Goal: Task Accomplishment & Management: Manage account settings

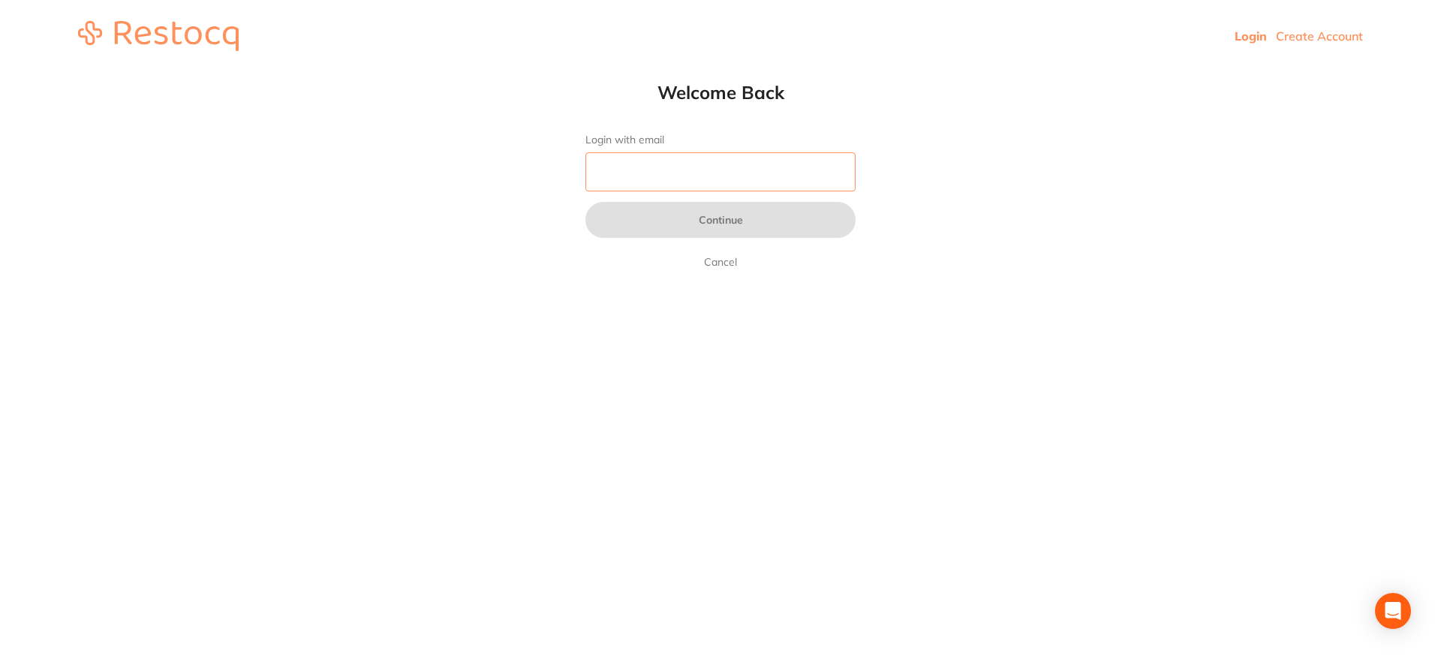
click at [712, 176] on input "Login with email" at bounding box center [720, 171] width 270 height 39
type input "[EMAIL_ADDRESS][DOMAIN_NAME]"
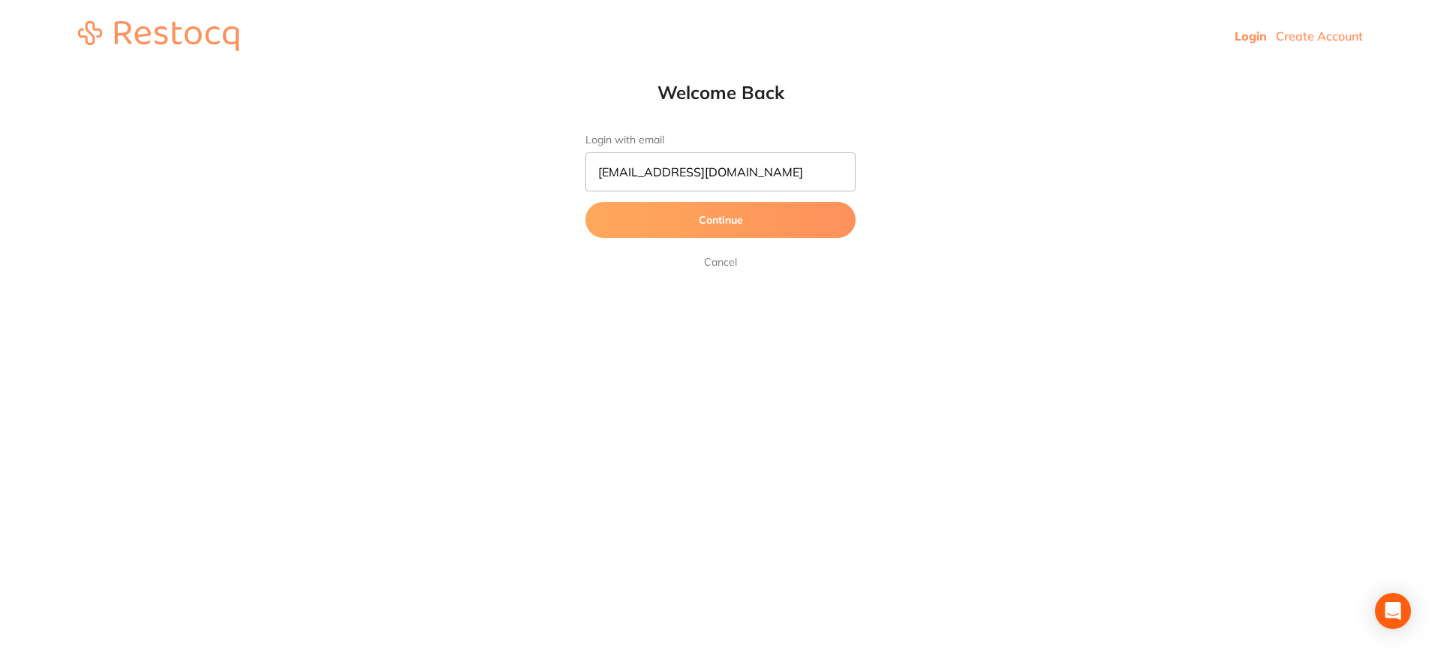
click at [724, 222] on button "Continue" at bounding box center [720, 220] width 270 height 36
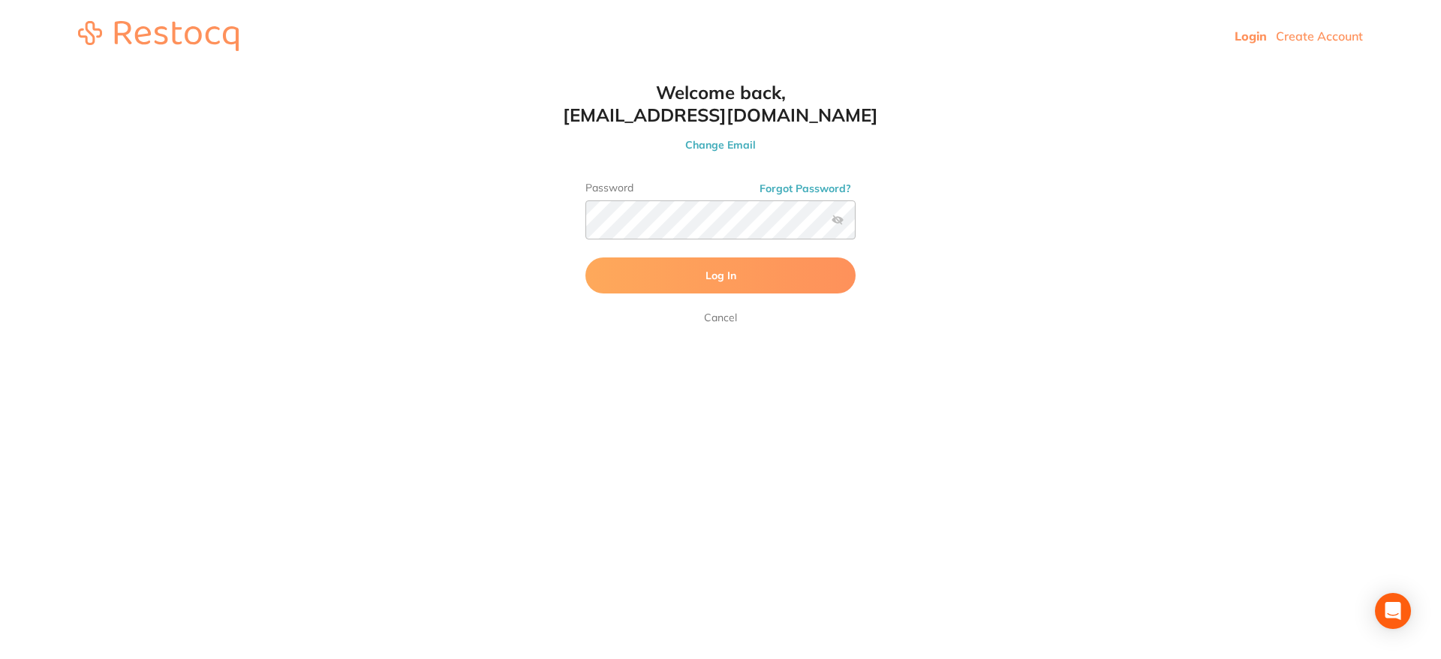
click at [730, 267] on button "Log In" at bounding box center [720, 275] width 270 height 36
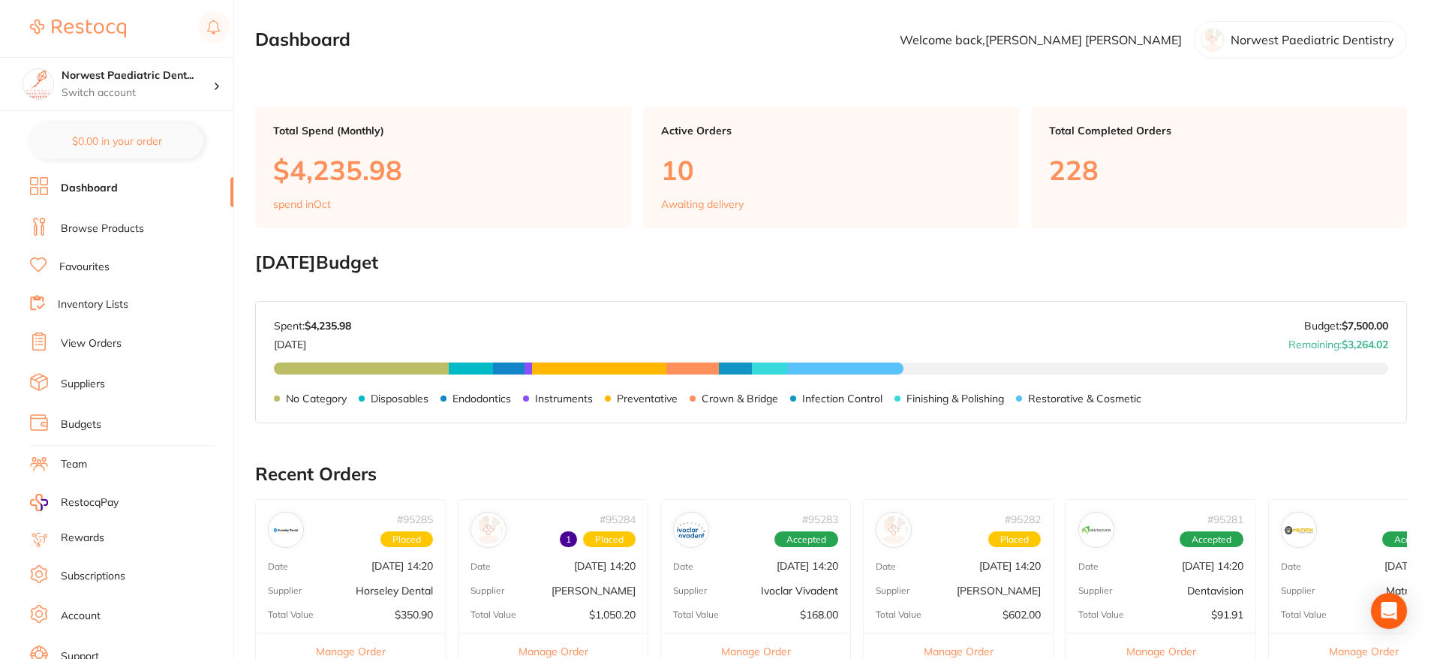
click at [105, 340] on link "View Orders" at bounding box center [91, 343] width 61 height 15
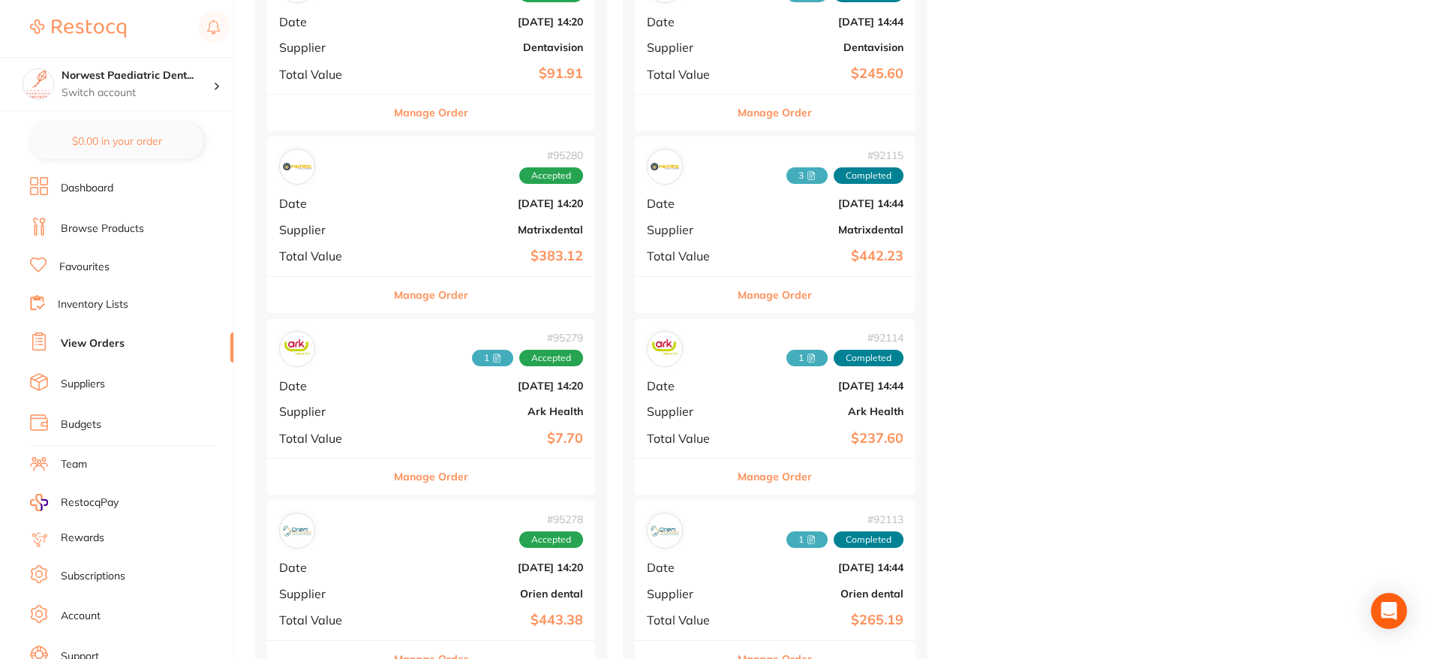
scroll to position [984, 0]
click at [486, 394] on div "# 95279 1 Accepted Date Oct 1 2025, 14:20 Supplier Ark Health Total Value $7.70" at bounding box center [431, 387] width 328 height 139
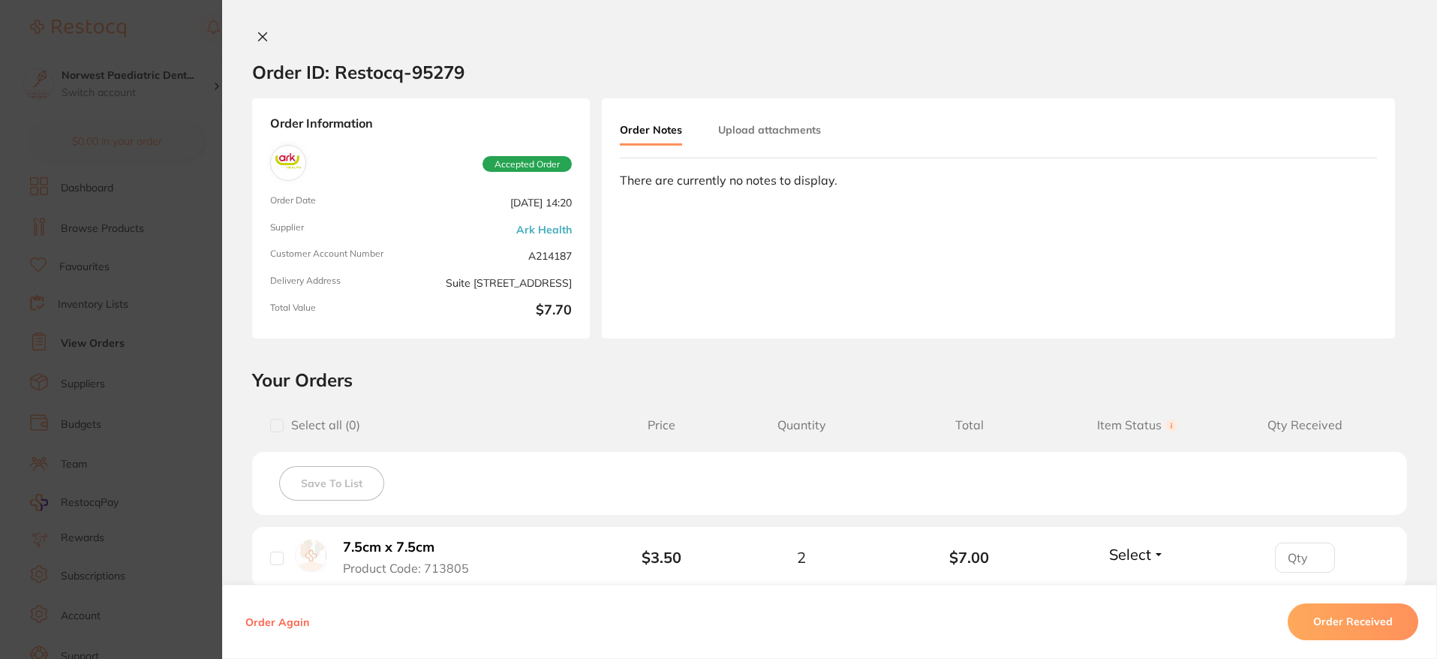
scroll to position [181, 0]
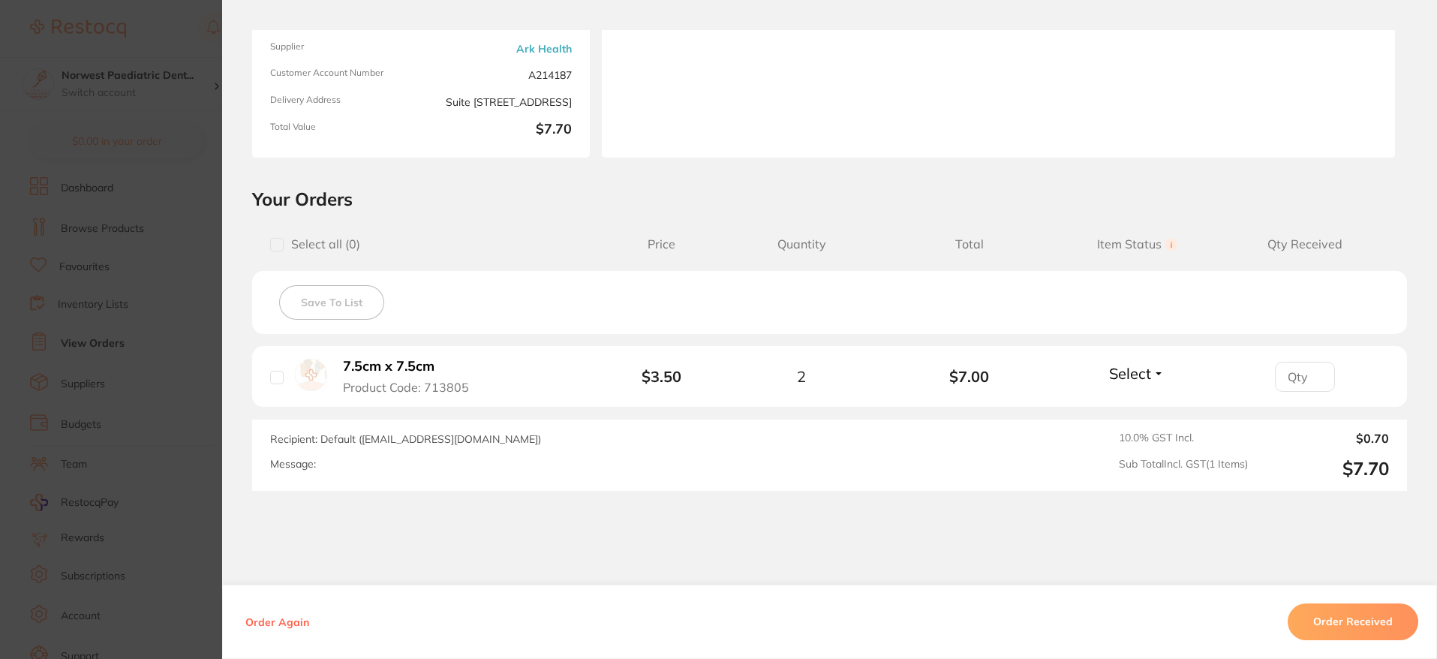
click at [1152, 379] on button "Select" at bounding box center [1137, 373] width 65 height 19
click at [1149, 401] on span "Received" at bounding box center [1137, 405] width 38 height 11
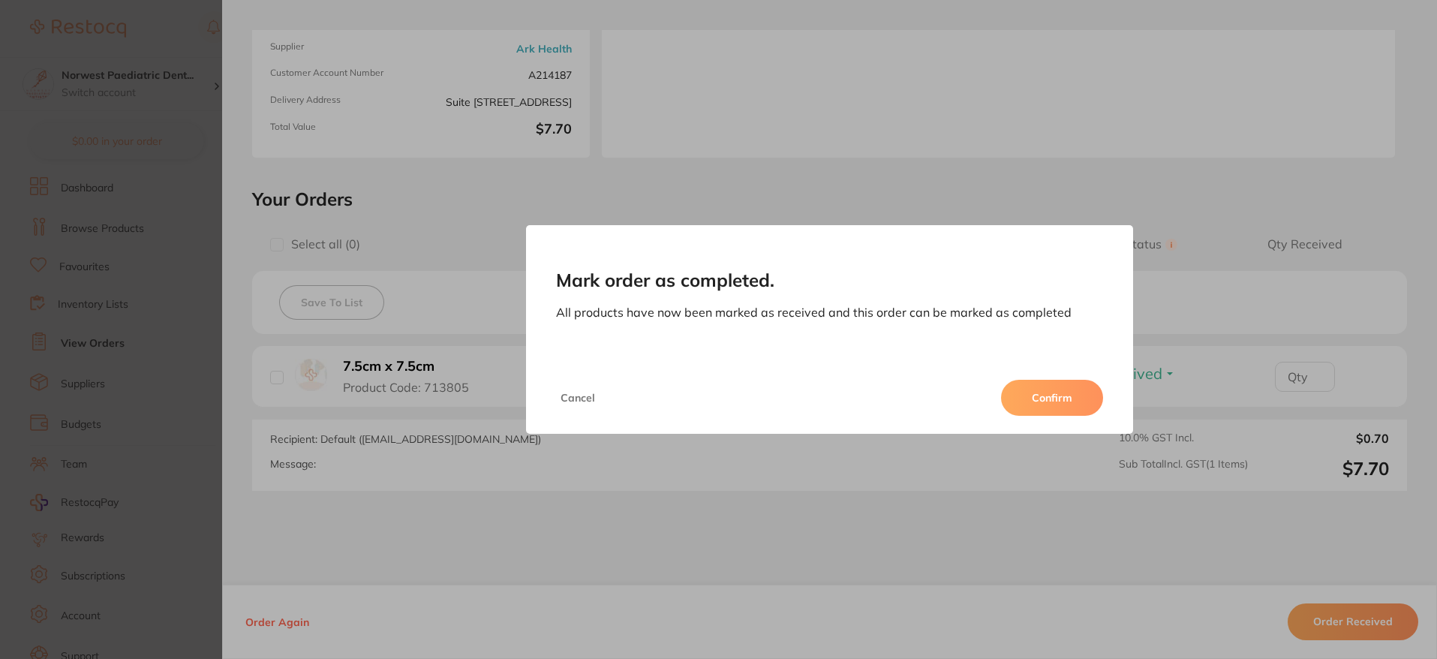
click at [1050, 417] on div "Cancel Confirm" at bounding box center [830, 398] width 608 height 72
click at [1052, 405] on button "Confirm" at bounding box center [1052, 398] width 102 height 36
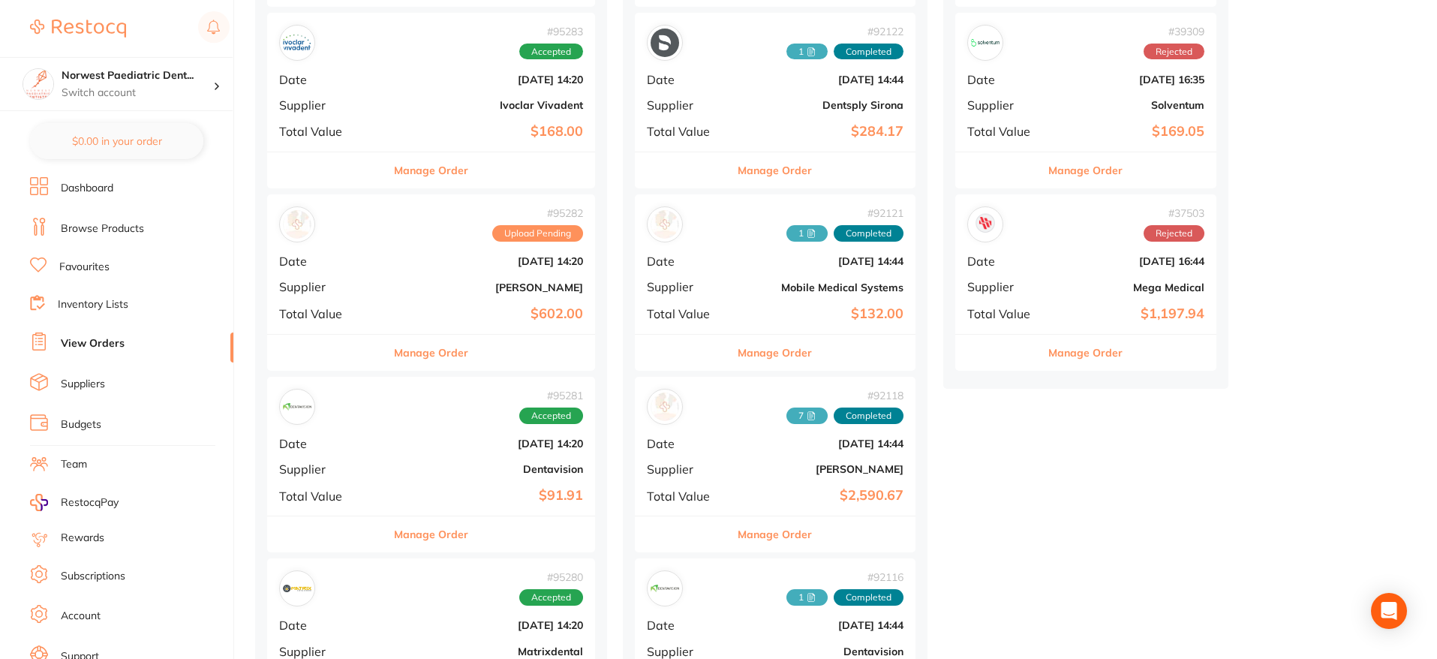
scroll to position [560, 0]
click at [496, 283] on b "[PERSON_NAME]" at bounding box center [486, 289] width 194 height 12
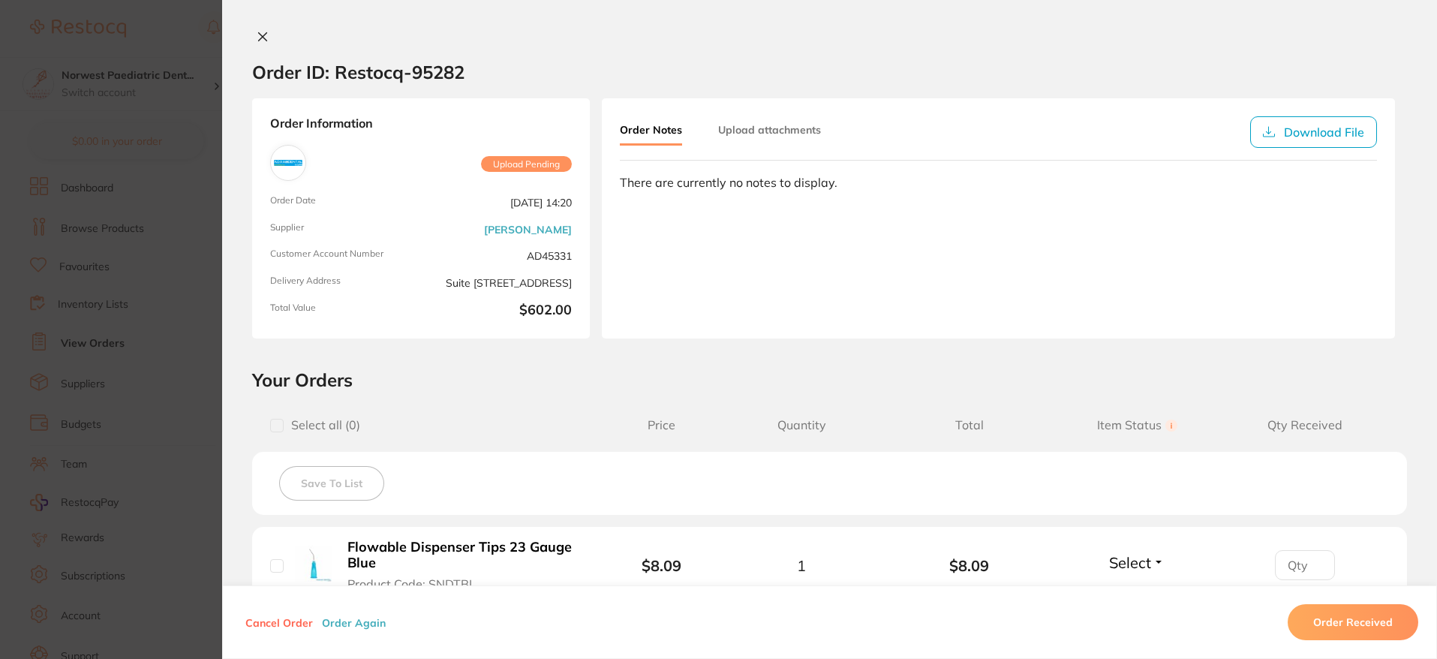
click at [741, 131] on button "Upload attachments" at bounding box center [769, 129] width 103 height 27
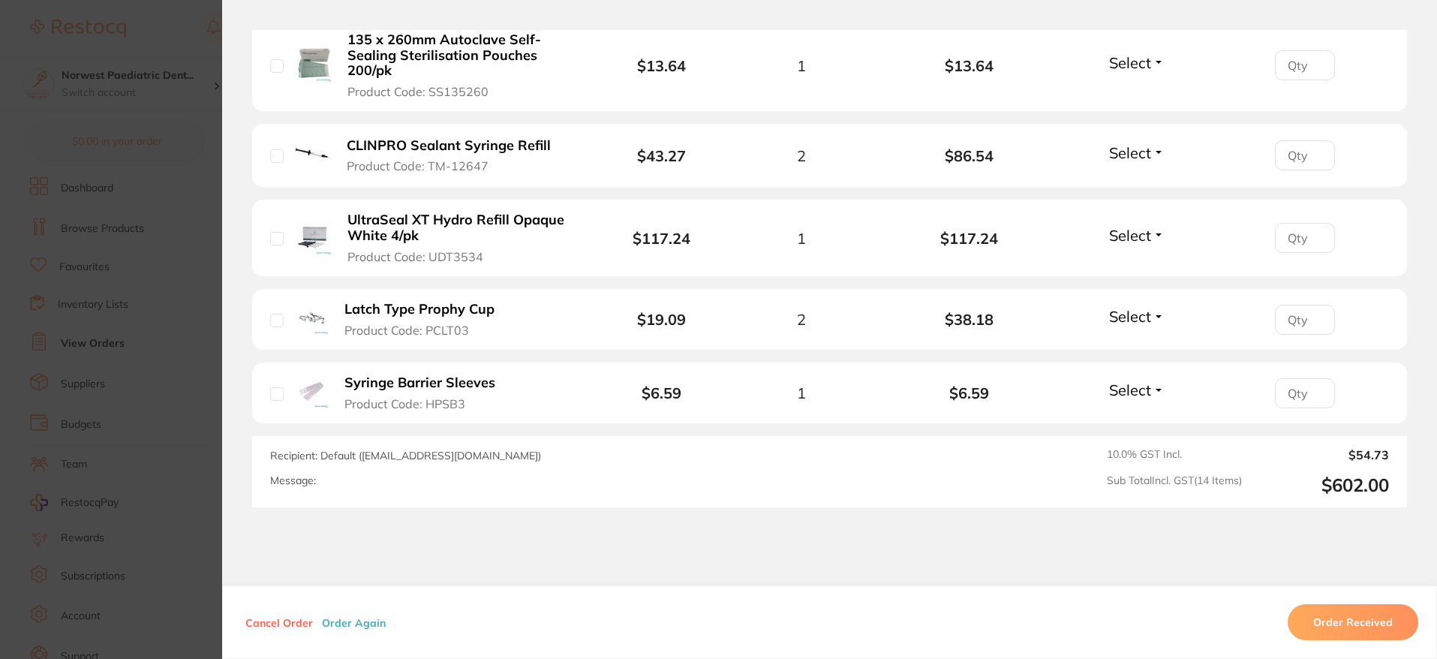
scroll to position [1312, 0]
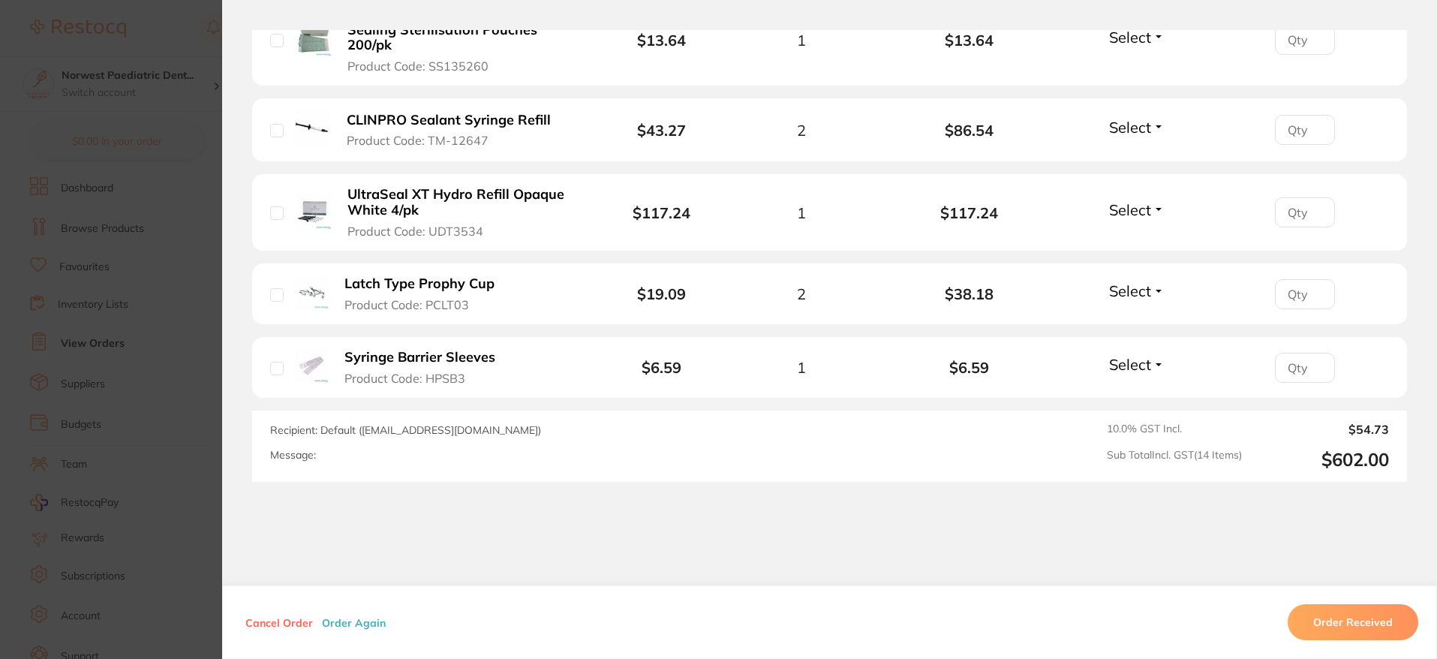
click at [650, 284] on b "$19.09" at bounding box center [661, 293] width 49 height 19
click at [1349, 617] on button "Order Received" at bounding box center [1353, 622] width 131 height 36
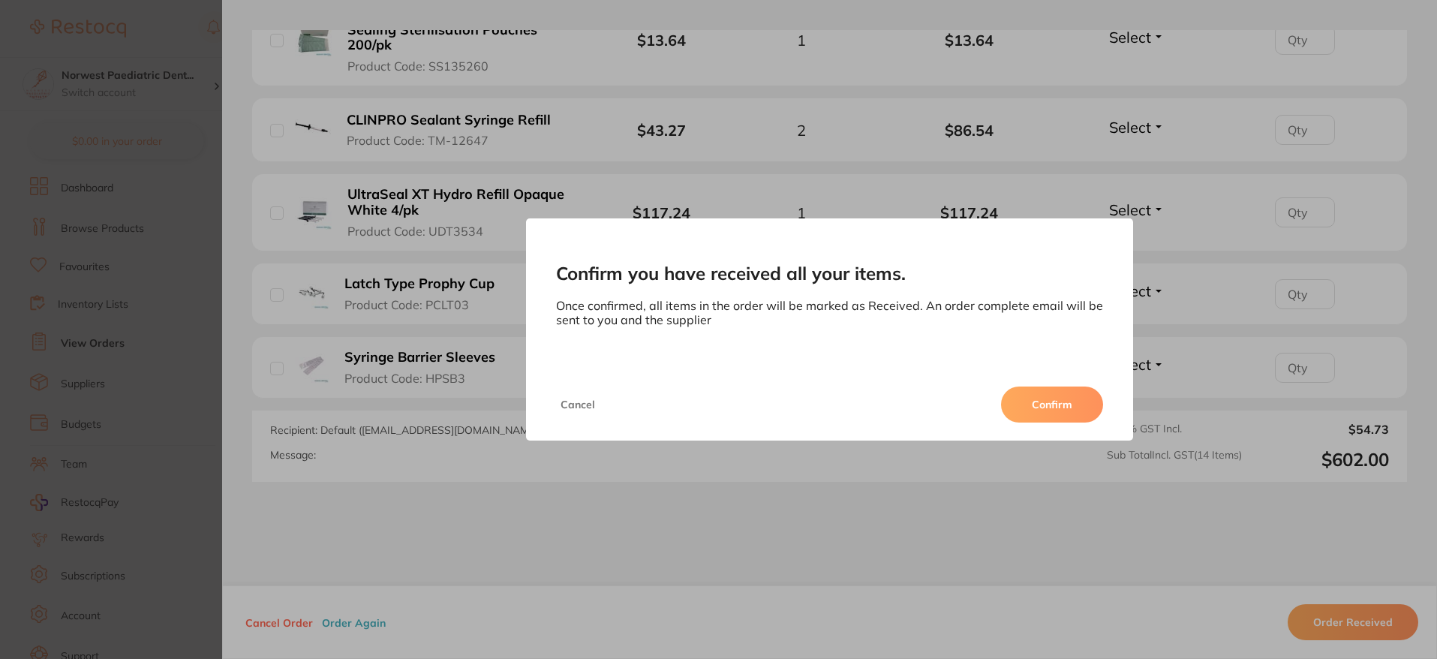
click at [1053, 405] on button "Confirm" at bounding box center [1052, 405] width 102 height 36
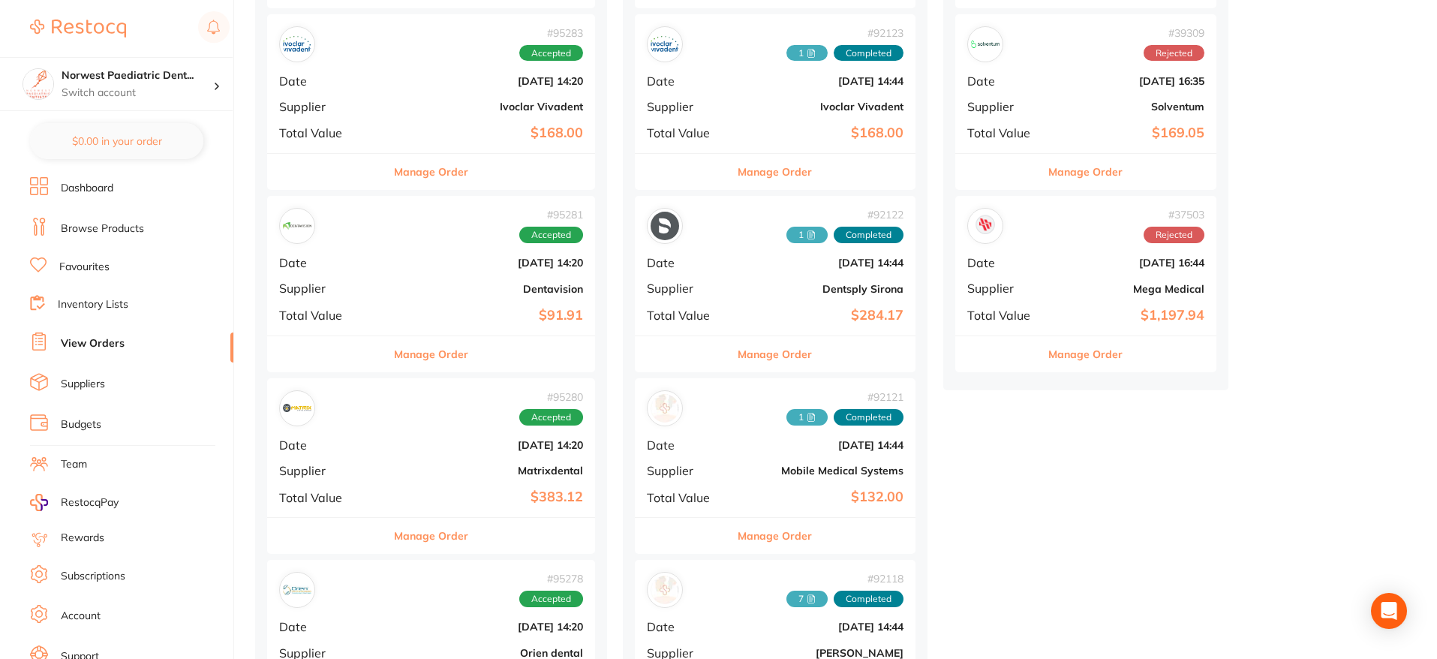
click at [477, 117] on div "# 95283 Accepted Date Oct 1 2025, 14:20 Supplier Ivoclar Vivadent Total Value $…" at bounding box center [431, 83] width 328 height 139
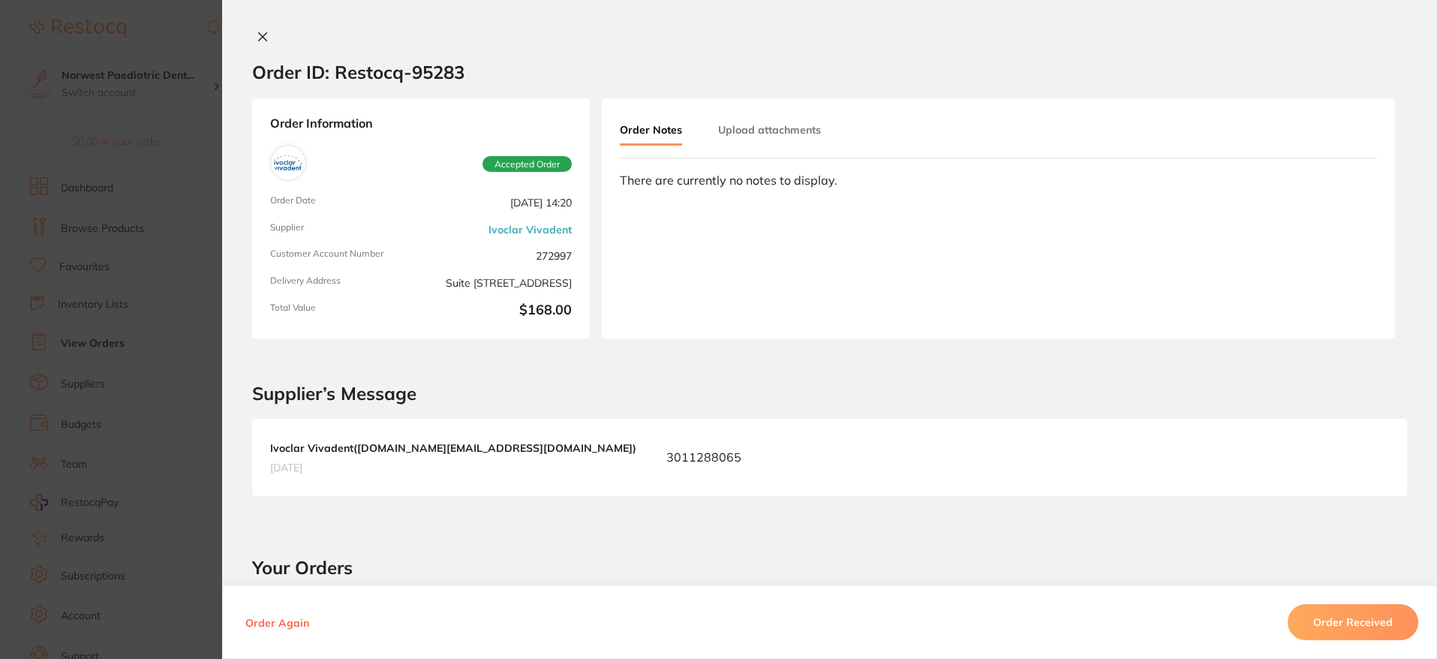
click at [779, 137] on button "Upload attachments" at bounding box center [769, 129] width 103 height 27
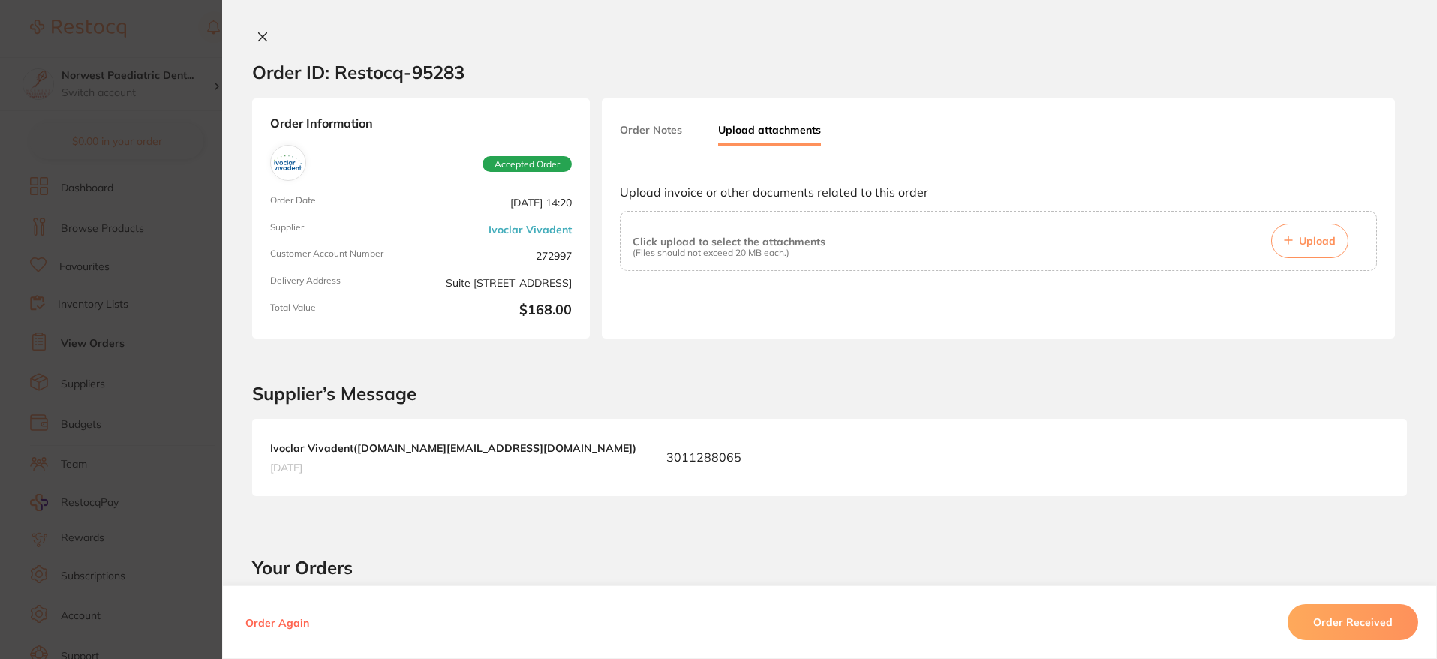
click at [667, 131] on button "Order Notes" at bounding box center [651, 129] width 62 height 27
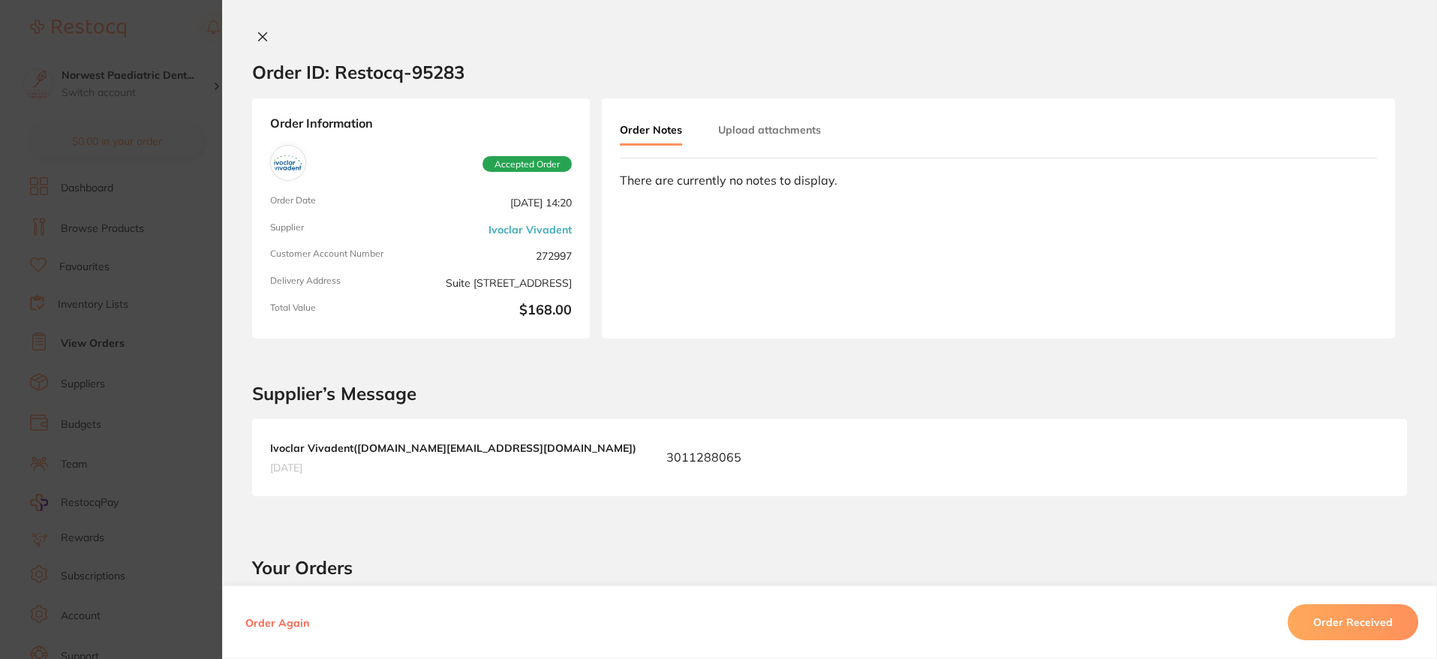
click at [756, 118] on button "Upload attachments" at bounding box center [769, 129] width 103 height 27
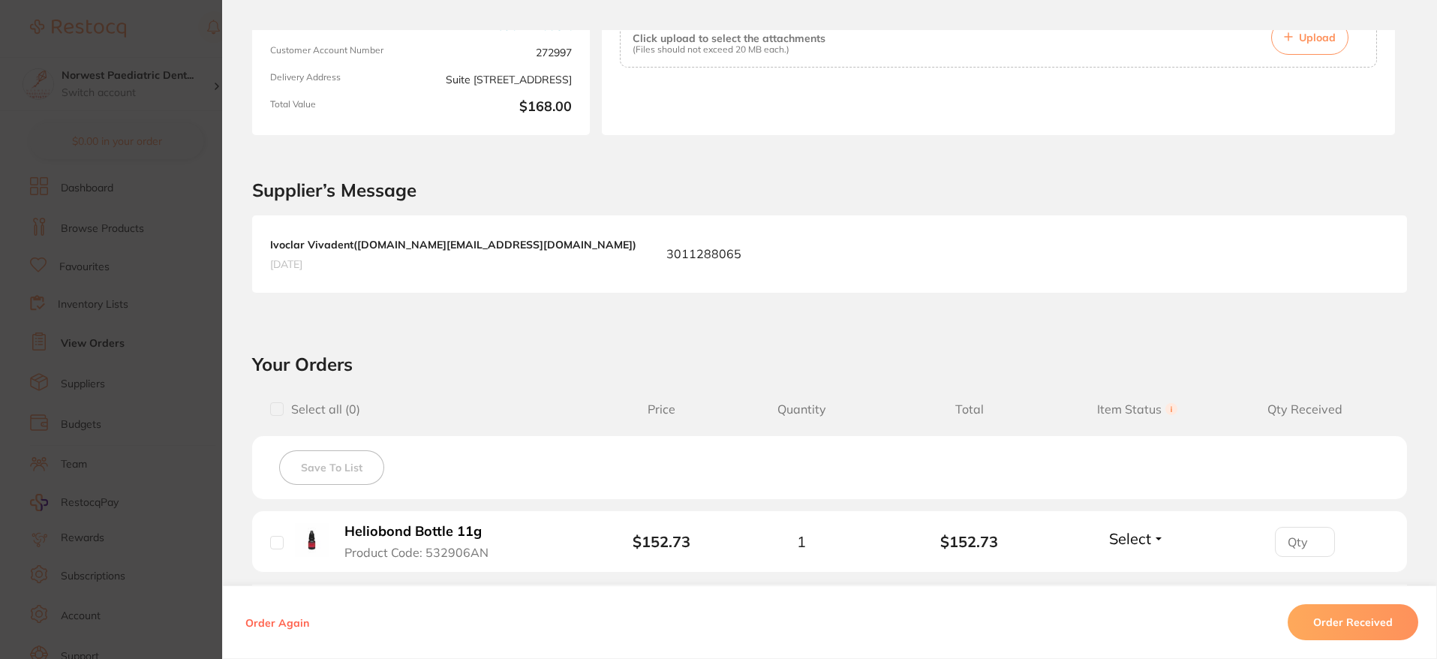
scroll to position [209, 0]
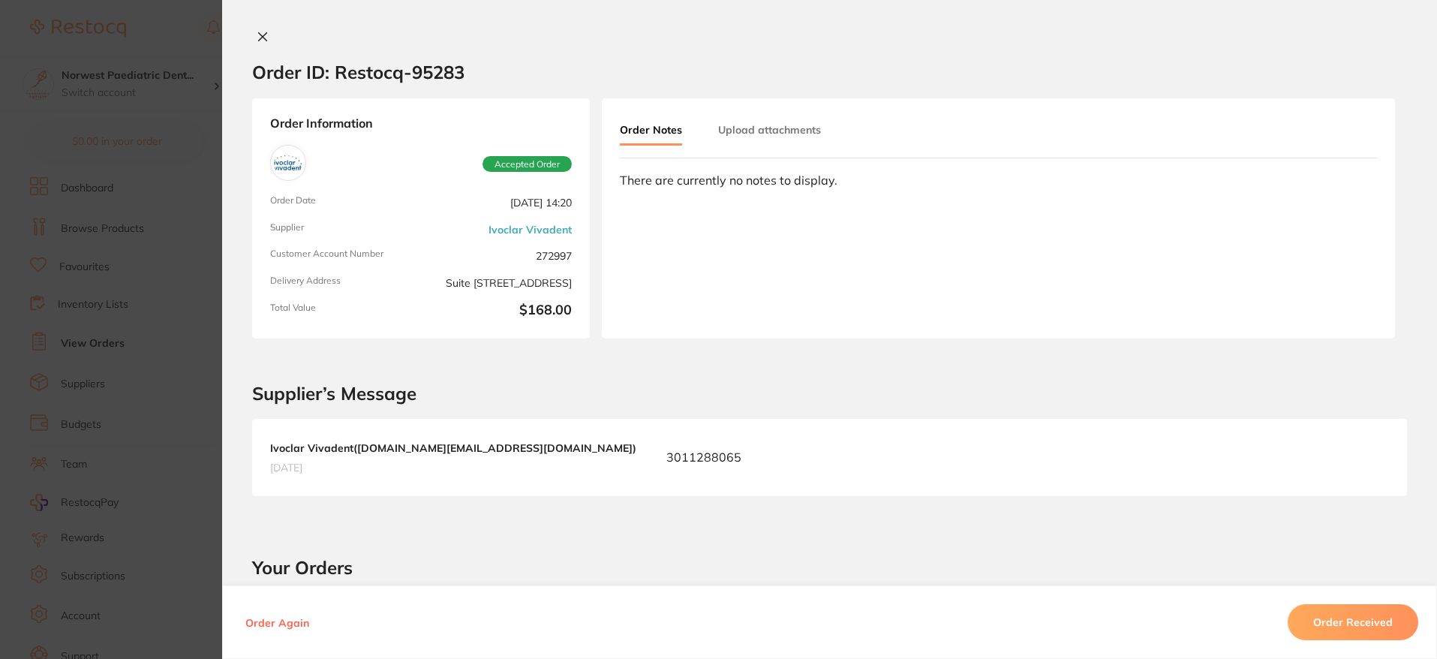
click at [806, 137] on button "Upload attachments" at bounding box center [769, 129] width 103 height 27
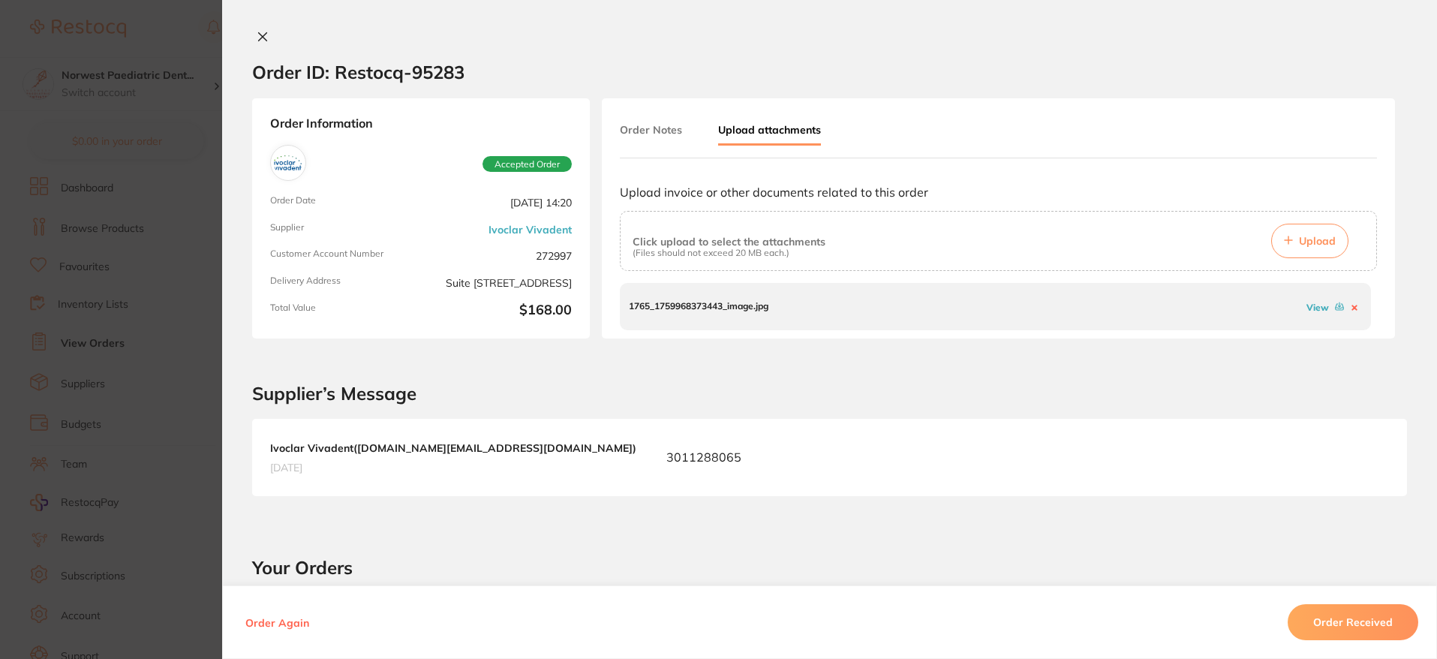
click at [654, 140] on button "Order Notes" at bounding box center [651, 129] width 62 height 27
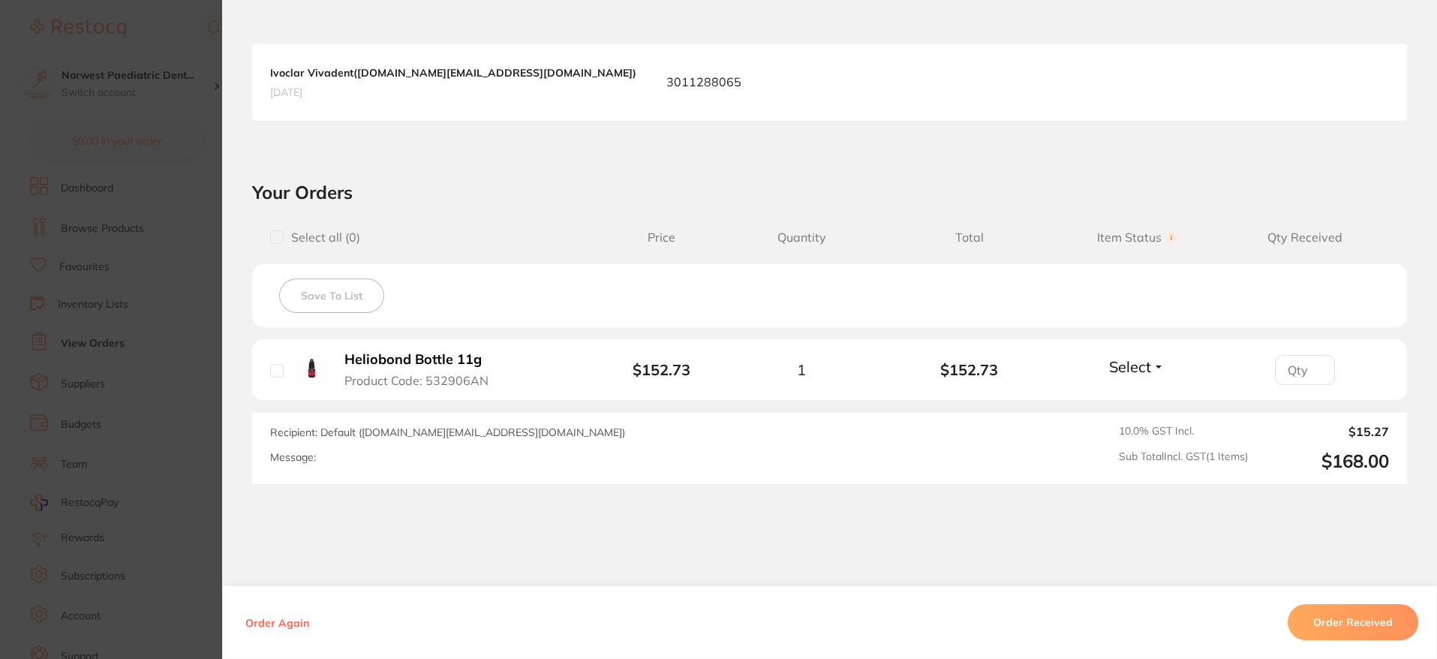
scroll to position [379, 0]
click at [1124, 357] on span "Select" at bounding box center [1130, 363] width 42 height 19
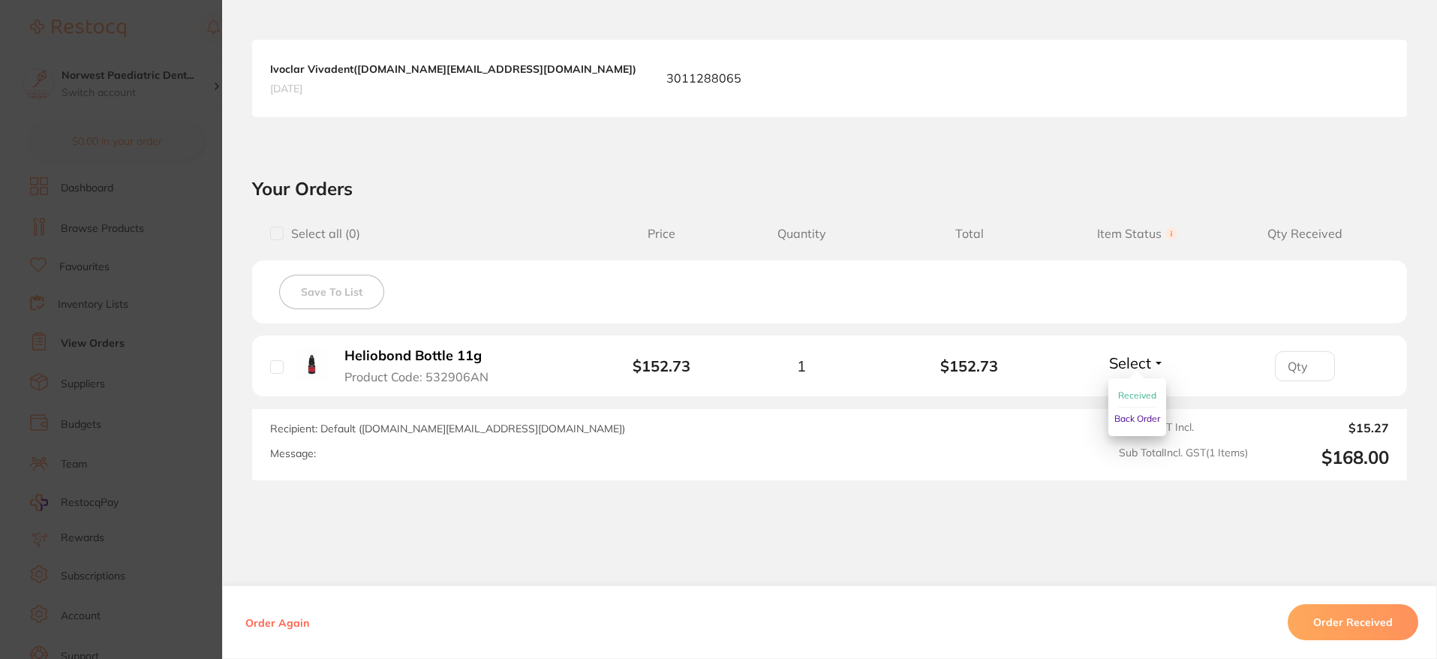
click at [1133, 395] on span "Received" at bounding box center [1137, 395] width 38 height 11
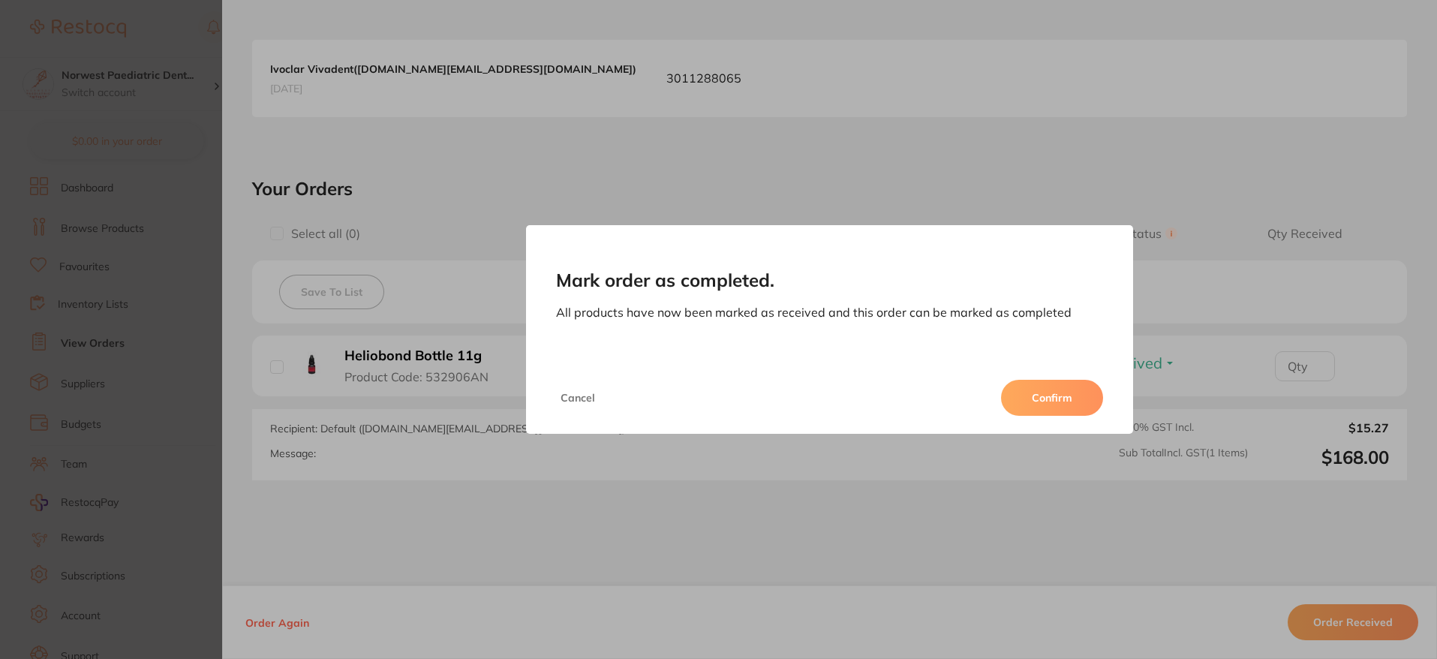
click at [1059, 392] on button "Confirm" at bounding box center [1052, 398] width 102 height 36
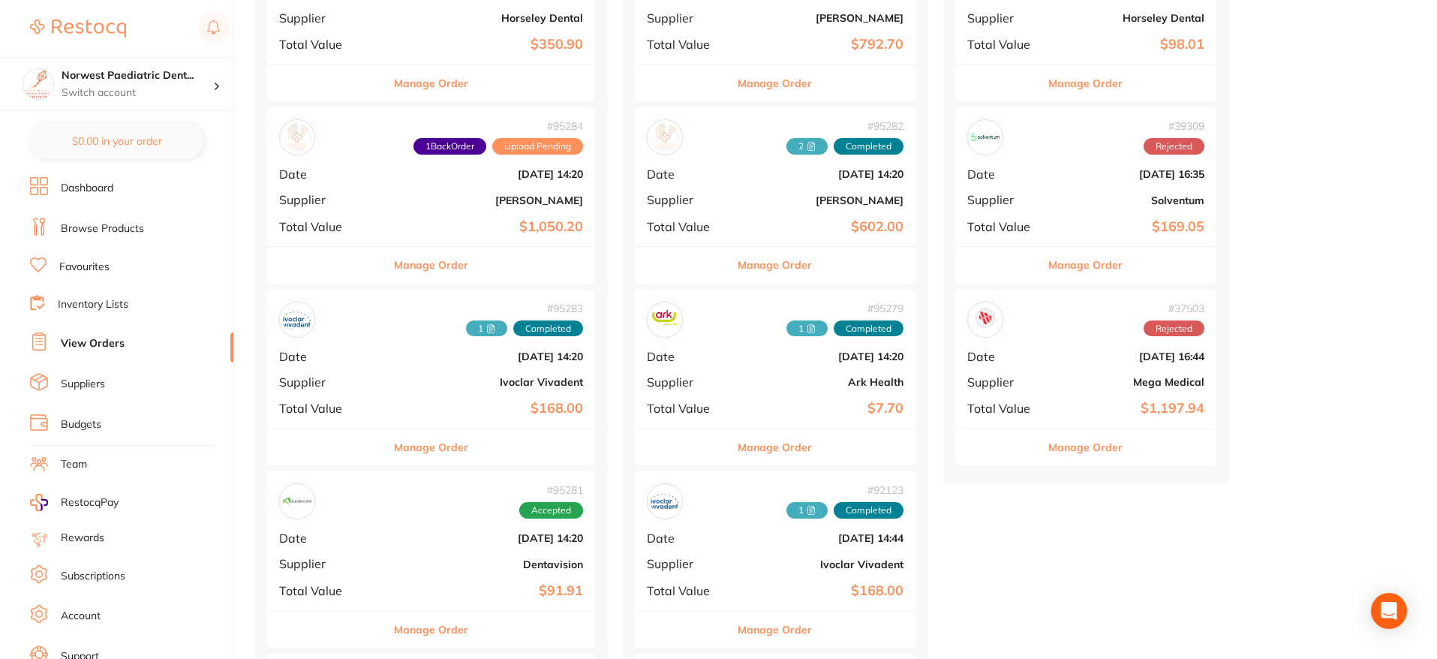
click at [413, 368] on div "# 95283 1 Completed Date Oct 1 2025, 14:20 Supplier Ivoclar Vivadent Total Valu…" at bounding box center [431, 359] width 328 height 139
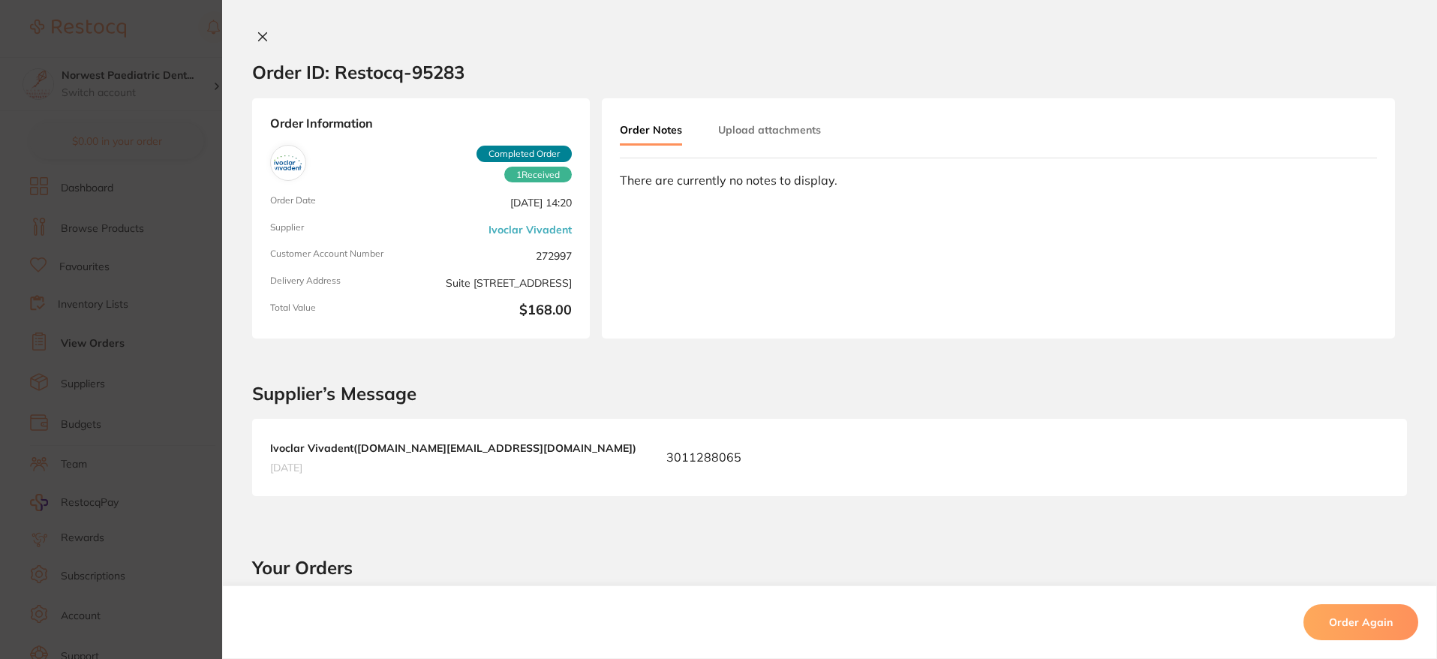
drag, startPoint x: 259, startPoint y: 38, endPoint x: 727, endPoint y: 4, distance: 469.6
click at [259, 38] on icon at bounding box center [263, 37] width 8 height 8
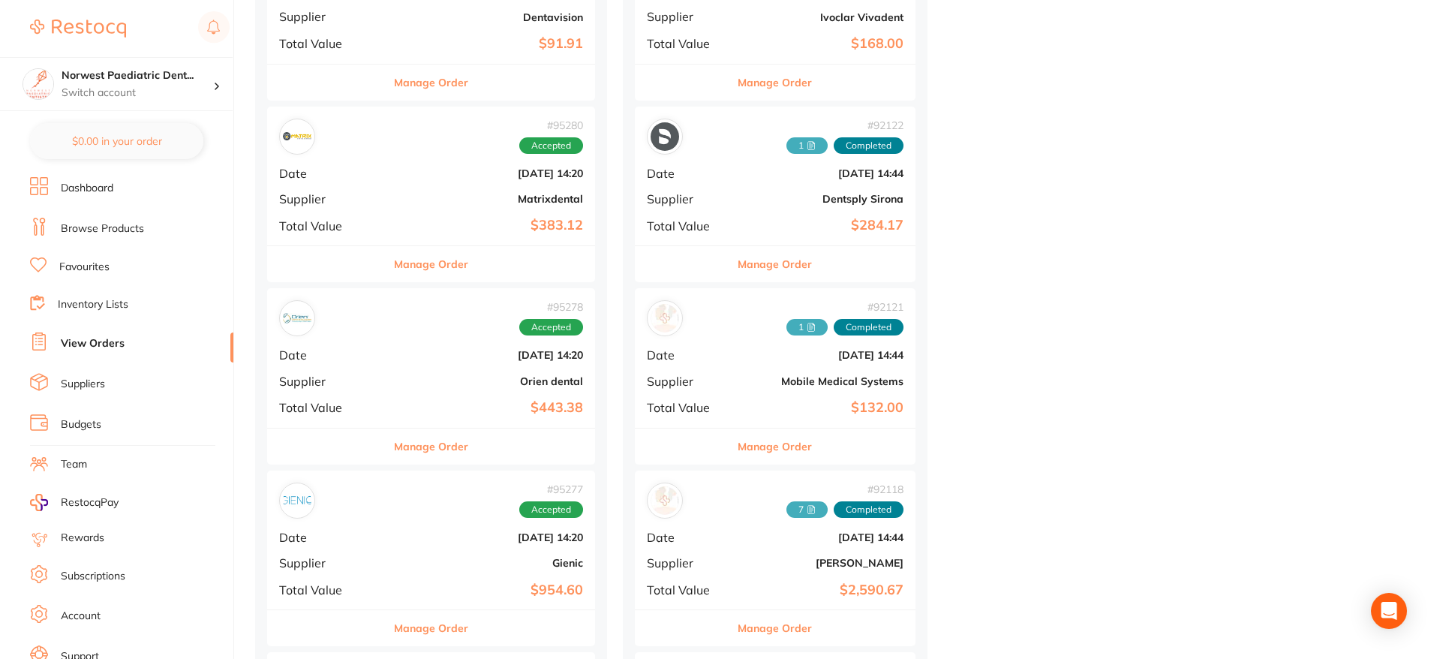
scroll to position [833, 0]
click at [458, 366] on div "# 95278 Accepted Date Oct 1 2025, 14:20 Supplier Orien dental Total Value $443.…" at bounding box center [431, 356] width 328 height 139
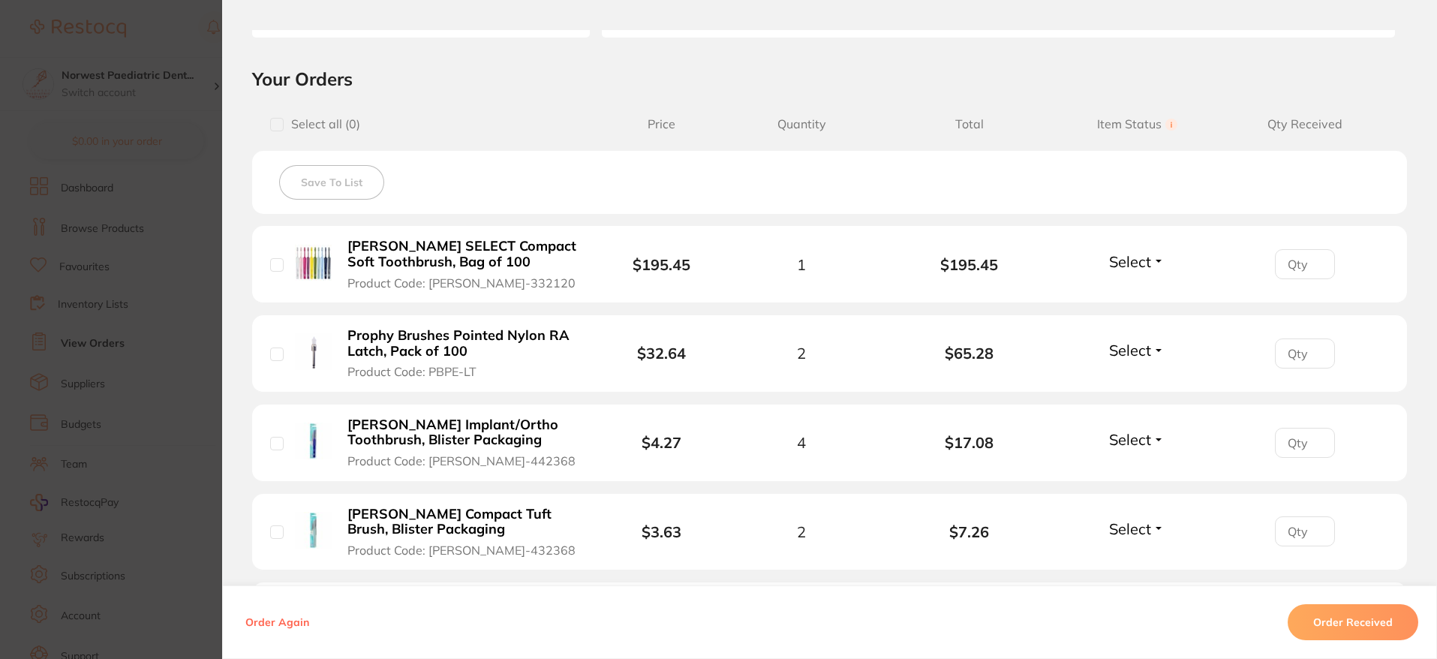
scroll to position [310, 0]
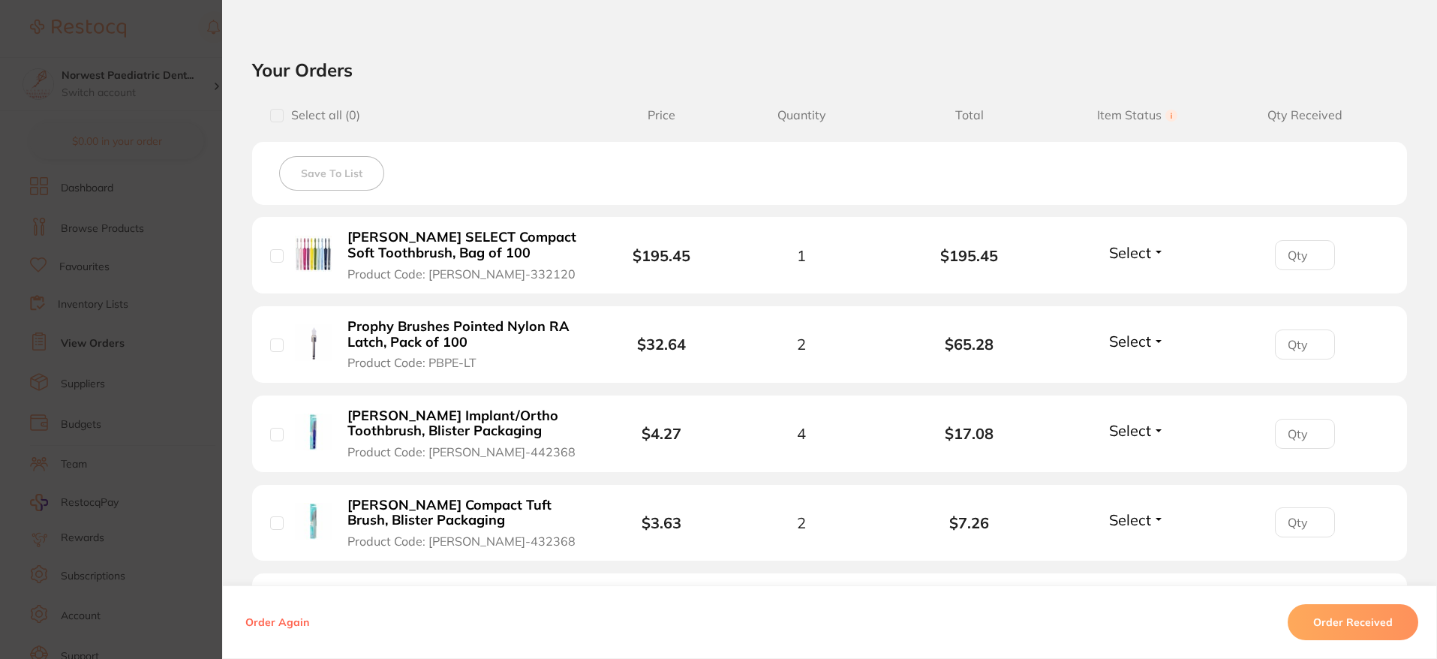
click at [1145, 252] on span "Select" at bounding box center [1130, 252] width 42 height 19
click at [1143, 282] on span "Received" at bounding box center [1137, 284] width 38 height 11
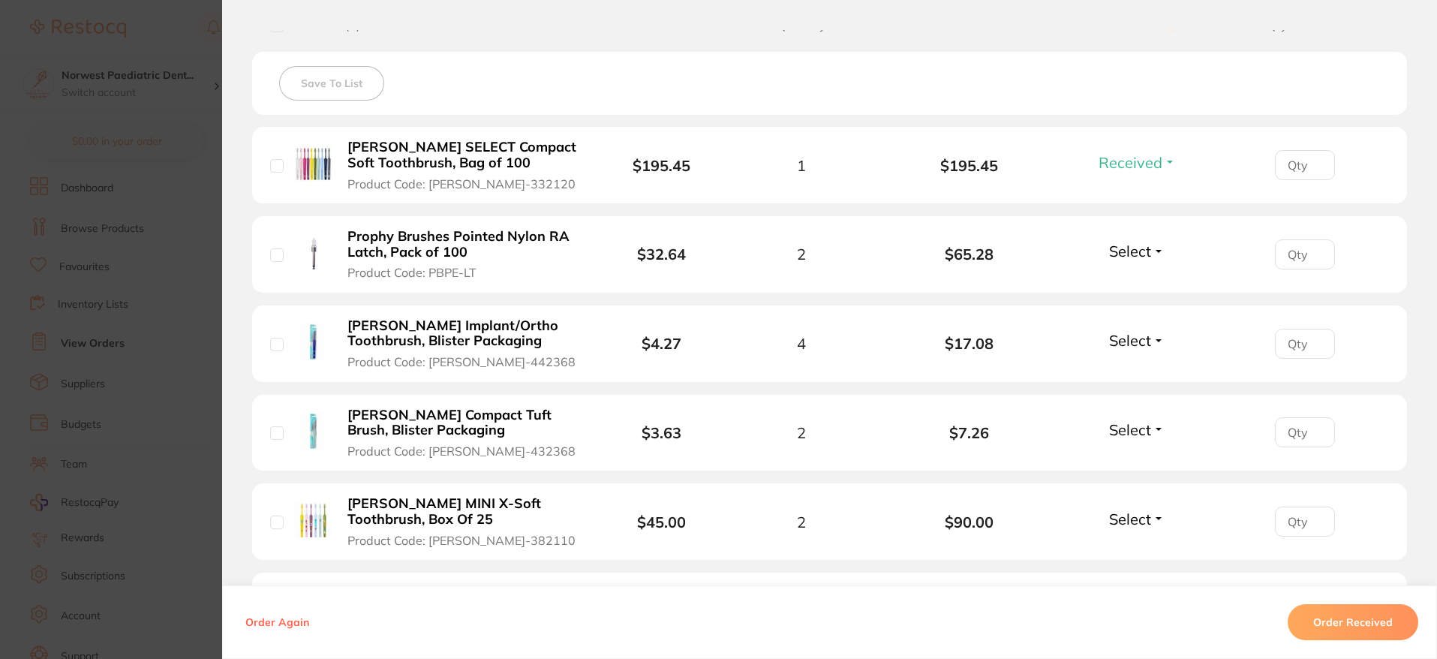
scroll to position [403, 0]
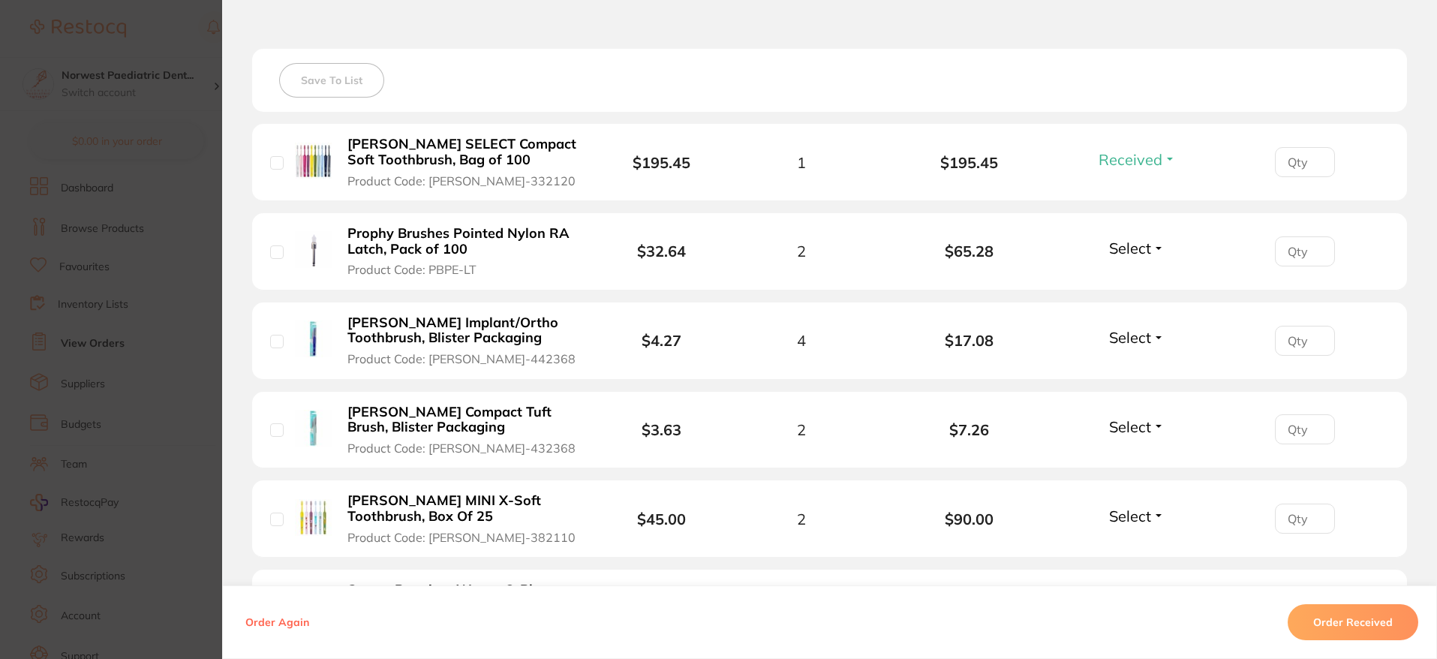
click at [1144, 251] on span "Select" at bounding box center [1130, 248] width 42 height 19
click at [1142, 284] on span "Received" at bounding box center [1137, 280] width 38 height 11
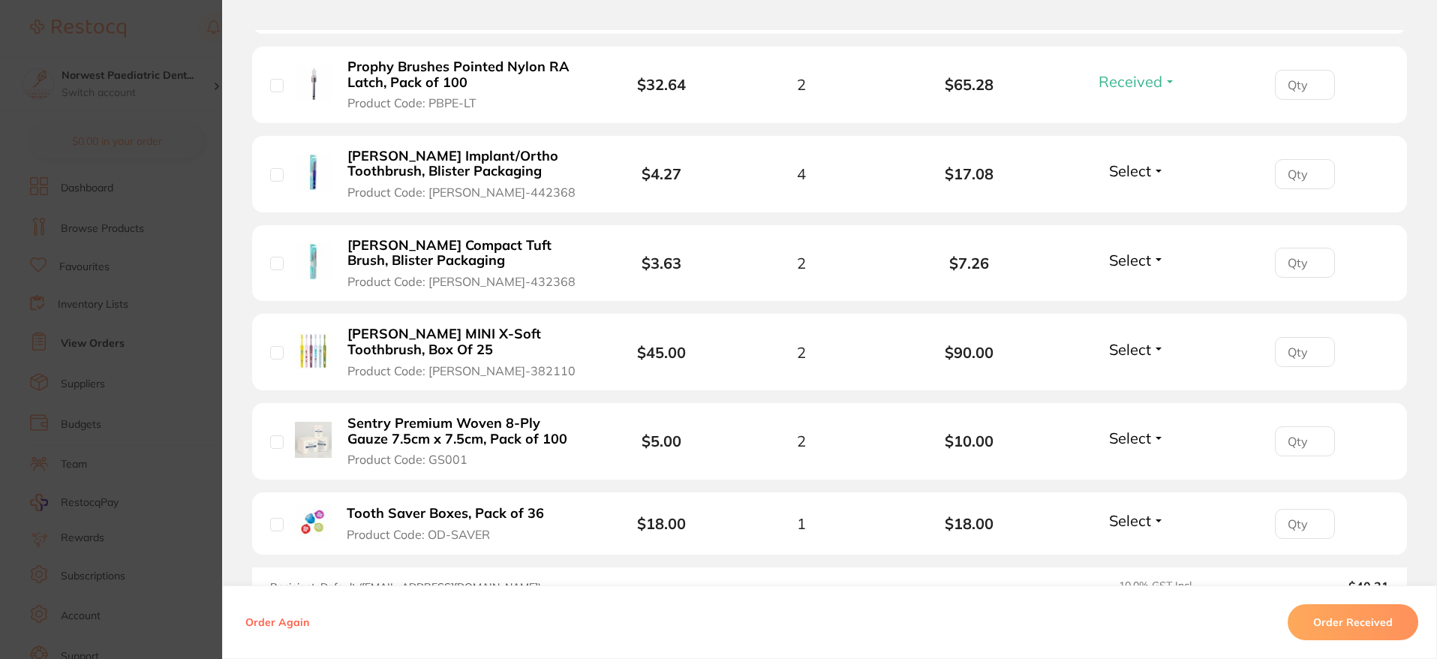
scroll to position [570, 0]
click at [1136, 257] on span "Select" at bounding box center [1130, 259] width 42 height 19
click at [1139, 318] on span "Back Order" at bounding box center [1138, 314] width 46 height 11
click at [1313, 260] on input "1" at bounding box center [1305, 262] width 60 height 30
type input "2"
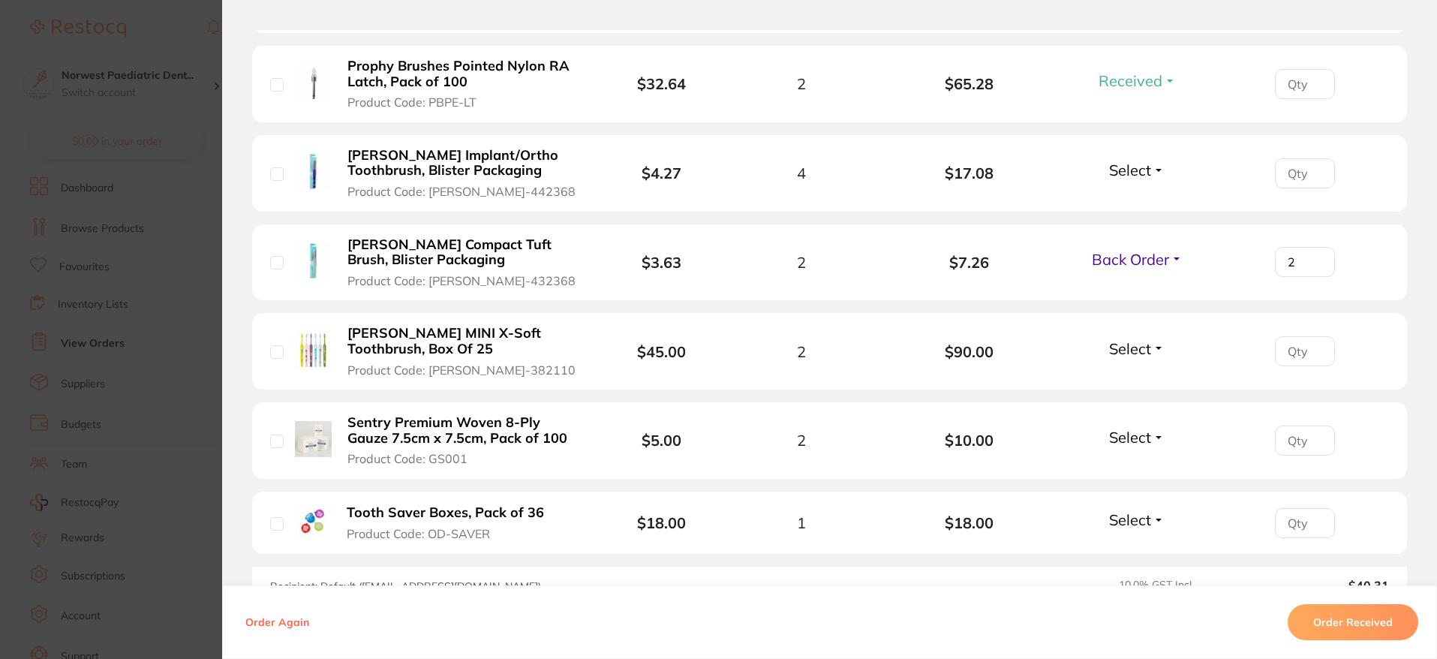
click at [1313, 260] on input "2" at bounding box center [1305, 262] width 60 height 30
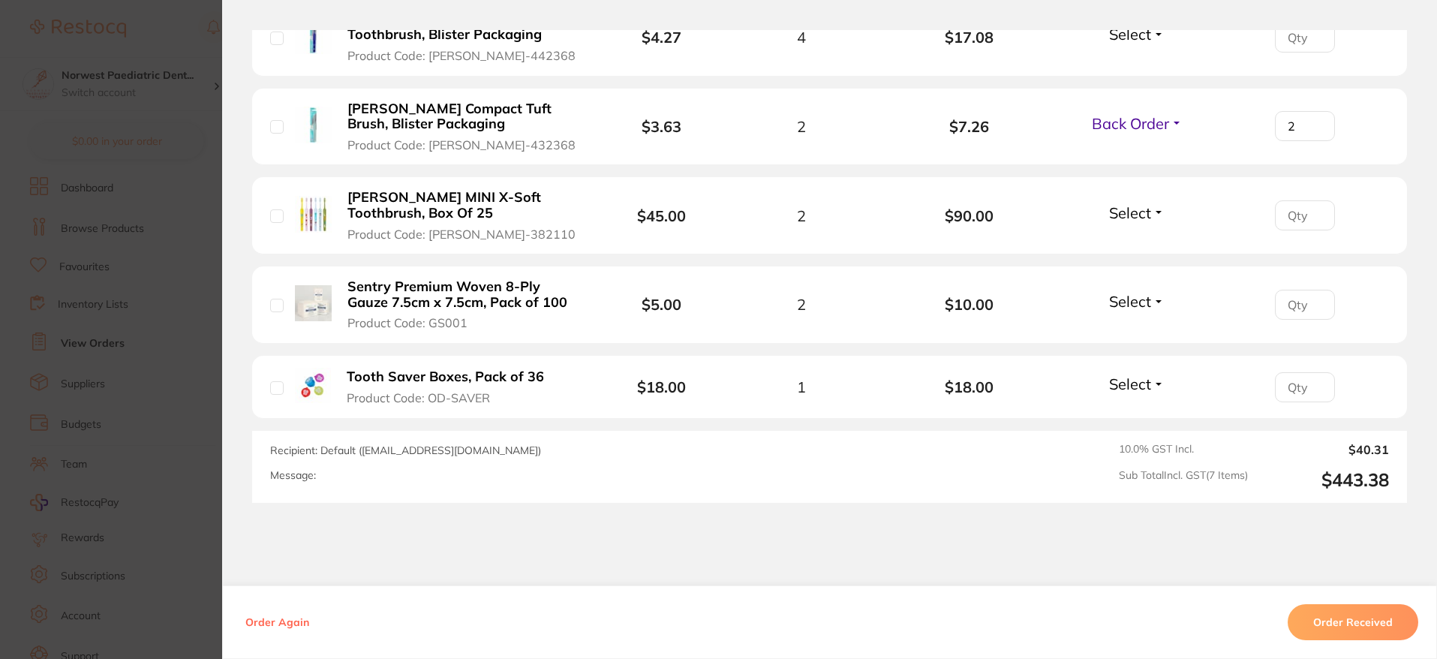
click at [1145, 215] on span "Select" at bounding box center [1130, 212] width 42 height 19
click at [1145, 244] on span "Received" at bounding box center [1137, 244] width 38 height 11
click at [1134, 299] on span "Select" at bounding box center [1130, 300] width 42 height 19
click at [1135, 332] on span "Received" at bounding box center [1137, 332] width 38 height 11
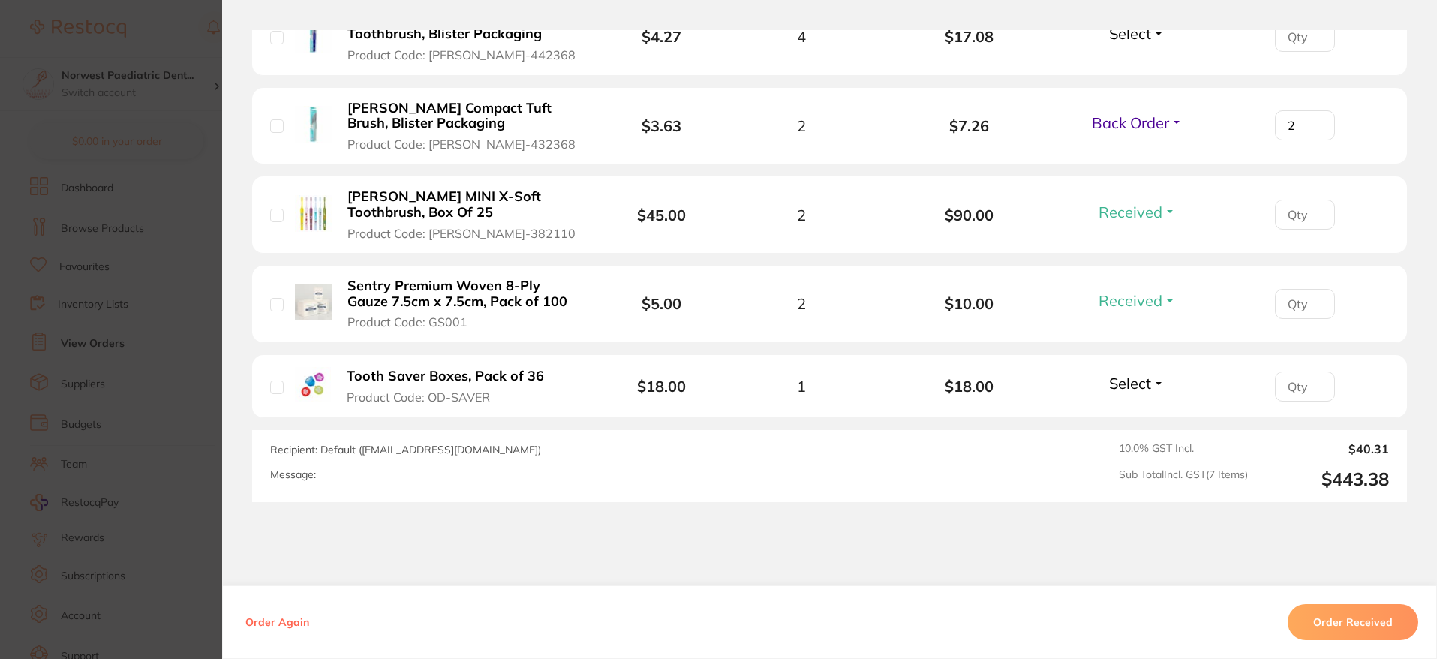
click at [1139, 391] on span "Select" at bounding box center [1130, 383] width 42 height 19
click at [1144, 420] on span "Received" at bounding box center [1137, 415] width 38 height 11
click at [168, 402] on section "Order ID: Restocq- 95278 Order Information 5 Received 1 Back Order Accepted Ord…" at bounding box center [718, 329] width 1437 height 659
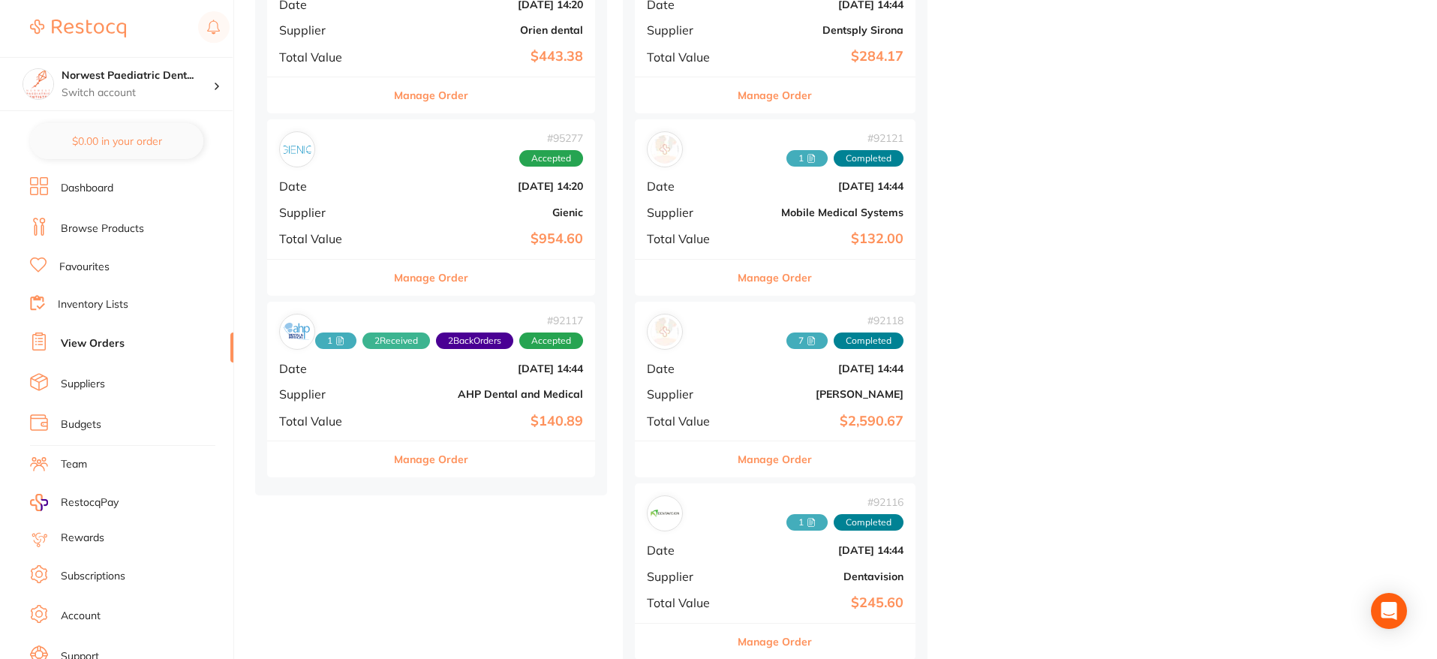
scroll to position [1003, 0]
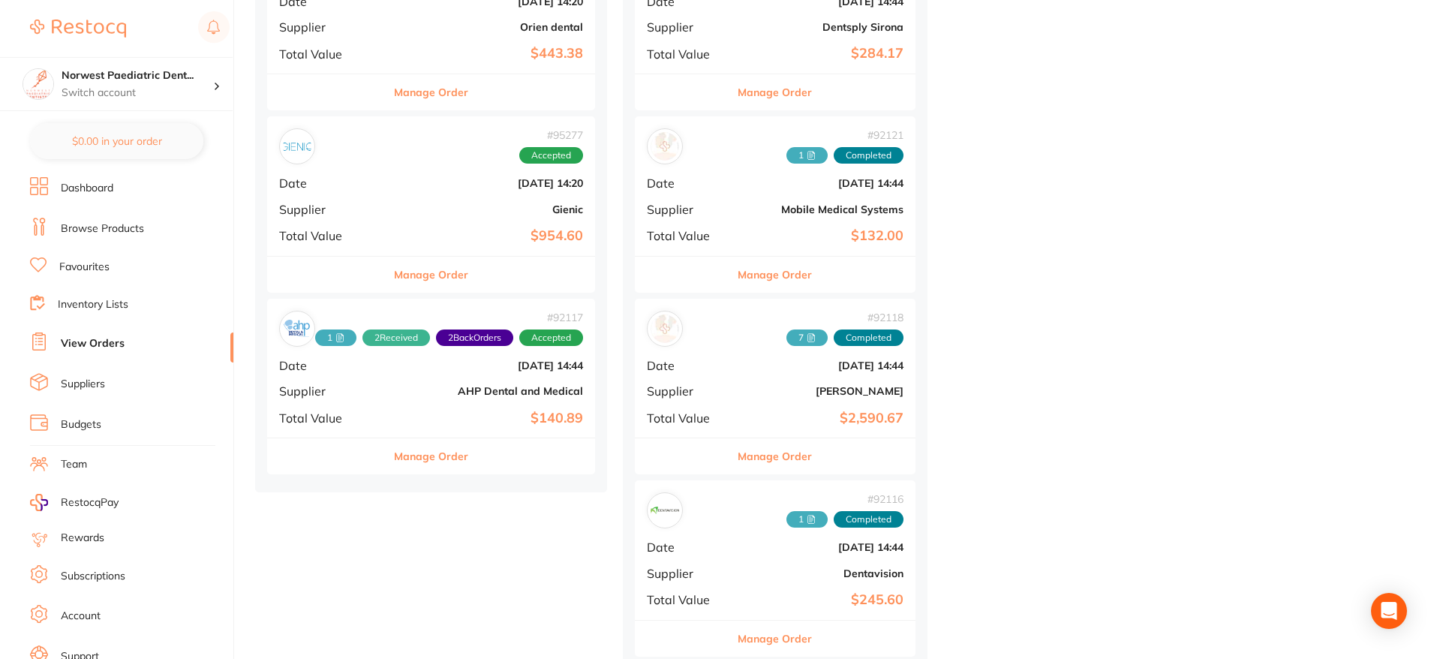
click at [454, 386] on b "AHP Dental and Medical" at bounding box center [486, 391] width 194 height 12
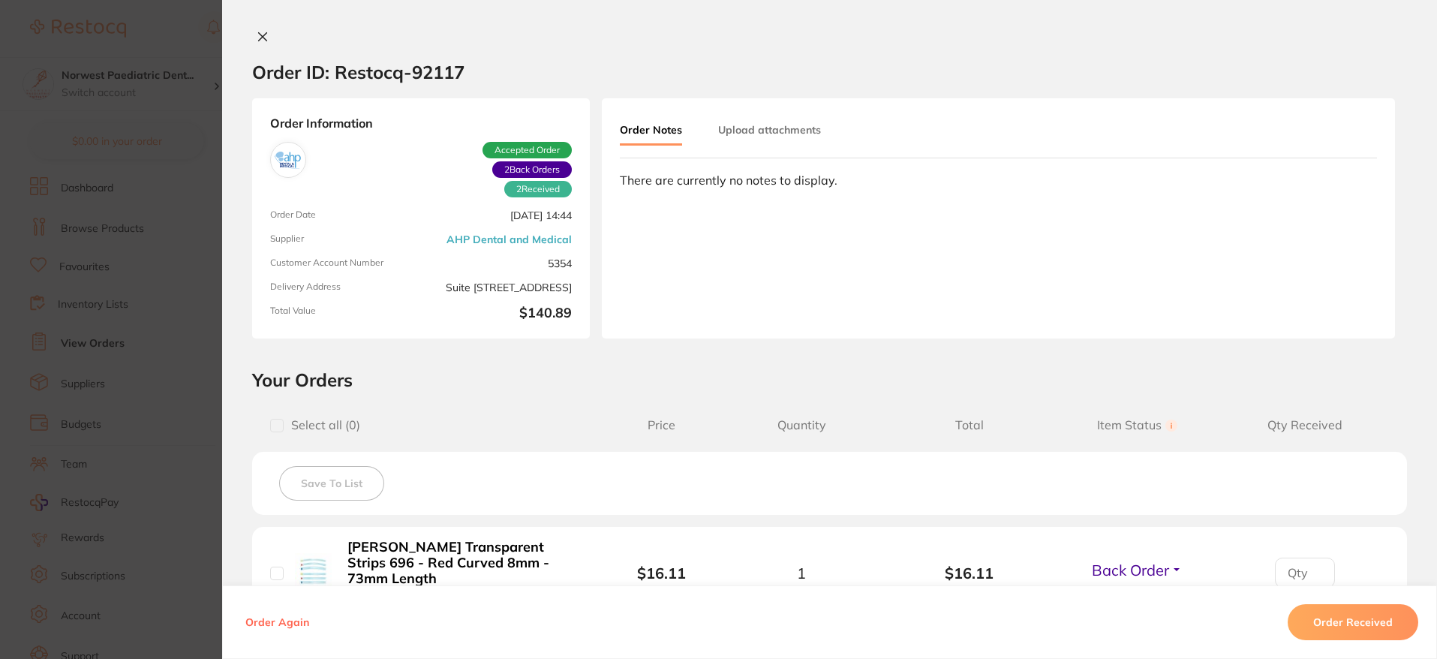
click at [763, 134] on button "Upload attachments" at bounding box center [769, 129] width 103 height 27
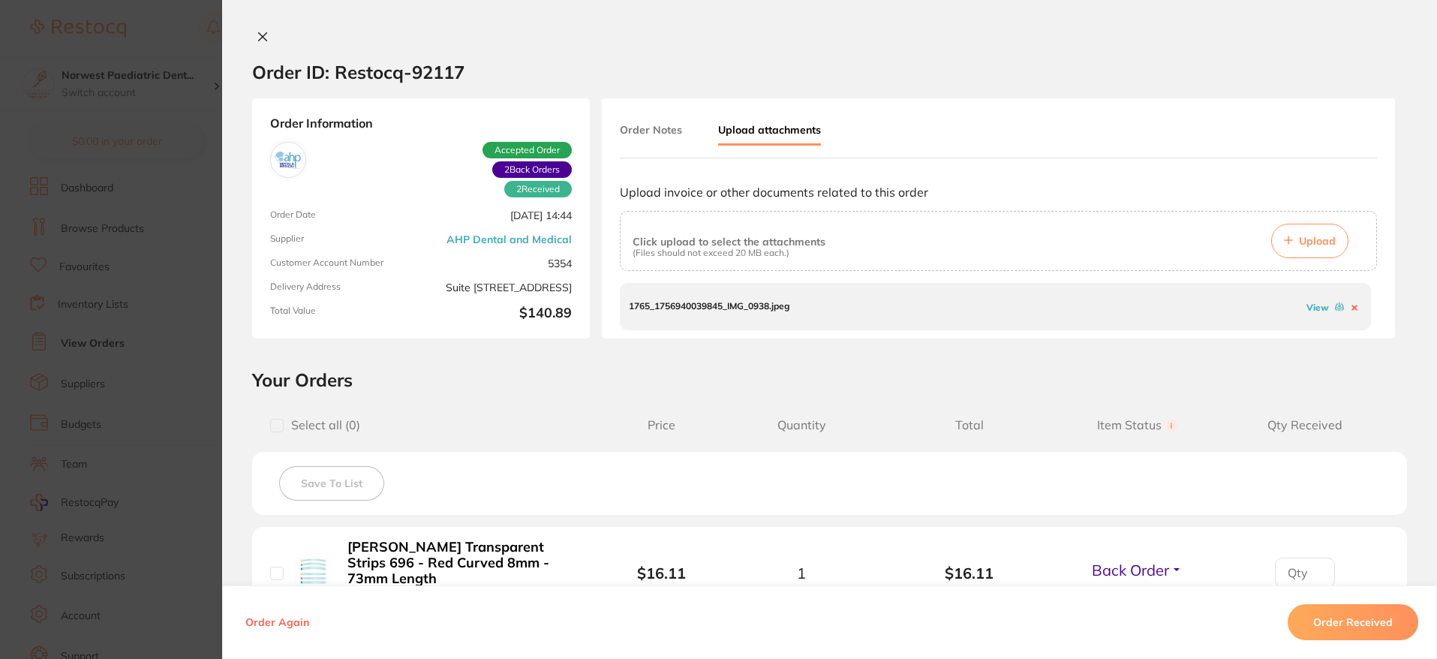
click at [778, 305] on p "1765_1756940039845_IMG_0938.jpeg" at bounding box center [709, 306] width 161 height 11
click at [1317, 308] on link "View" at bounding box center [1318, 307] width 23 height 11
click at [257, 39] on icon at bounding box center [263, 37] width 12 height 12
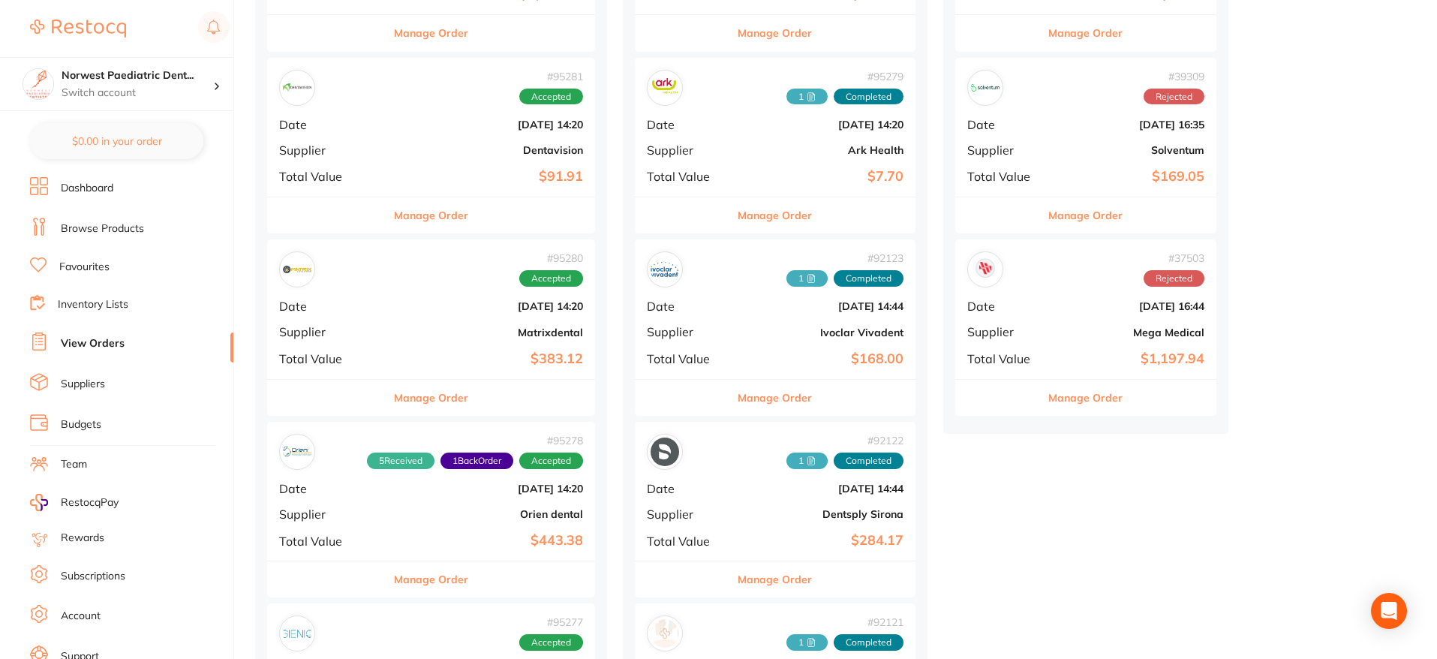
scroll to position [451, 0]
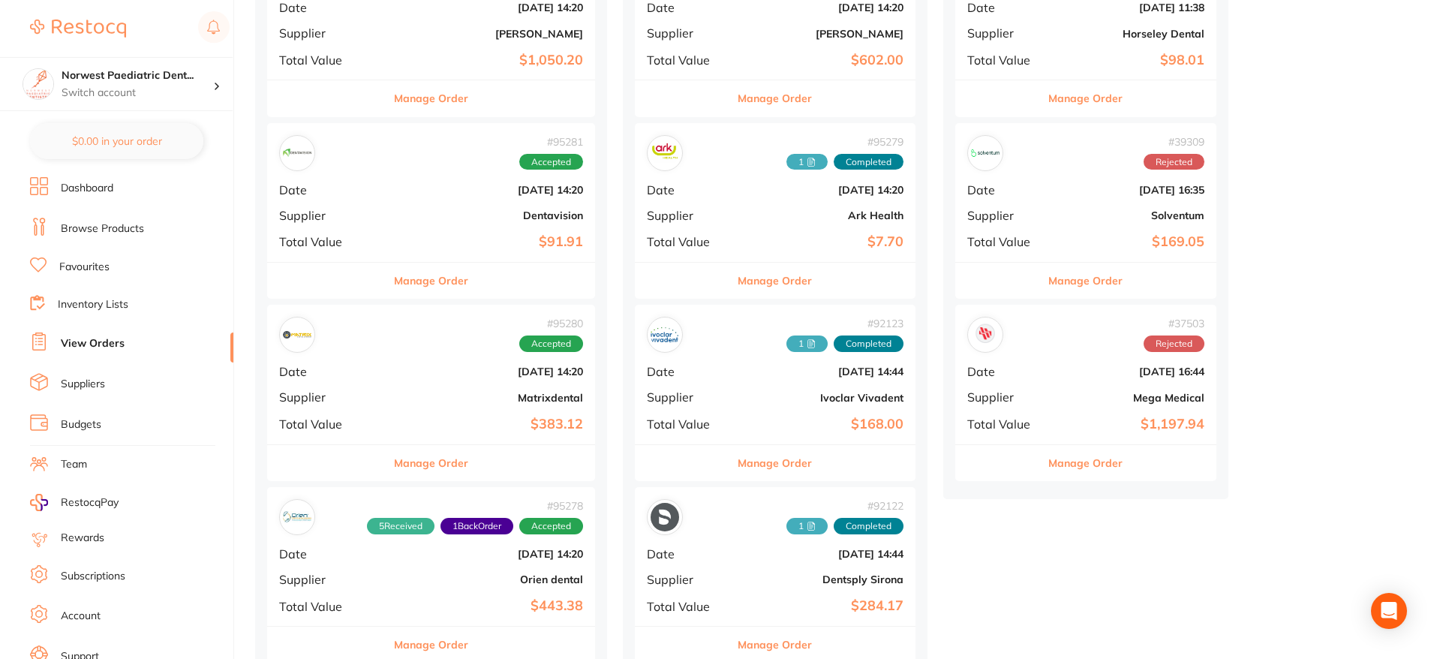
click at [489, 212] on b "Dentavision" at bounding box center [486, 215] width 194 height 12
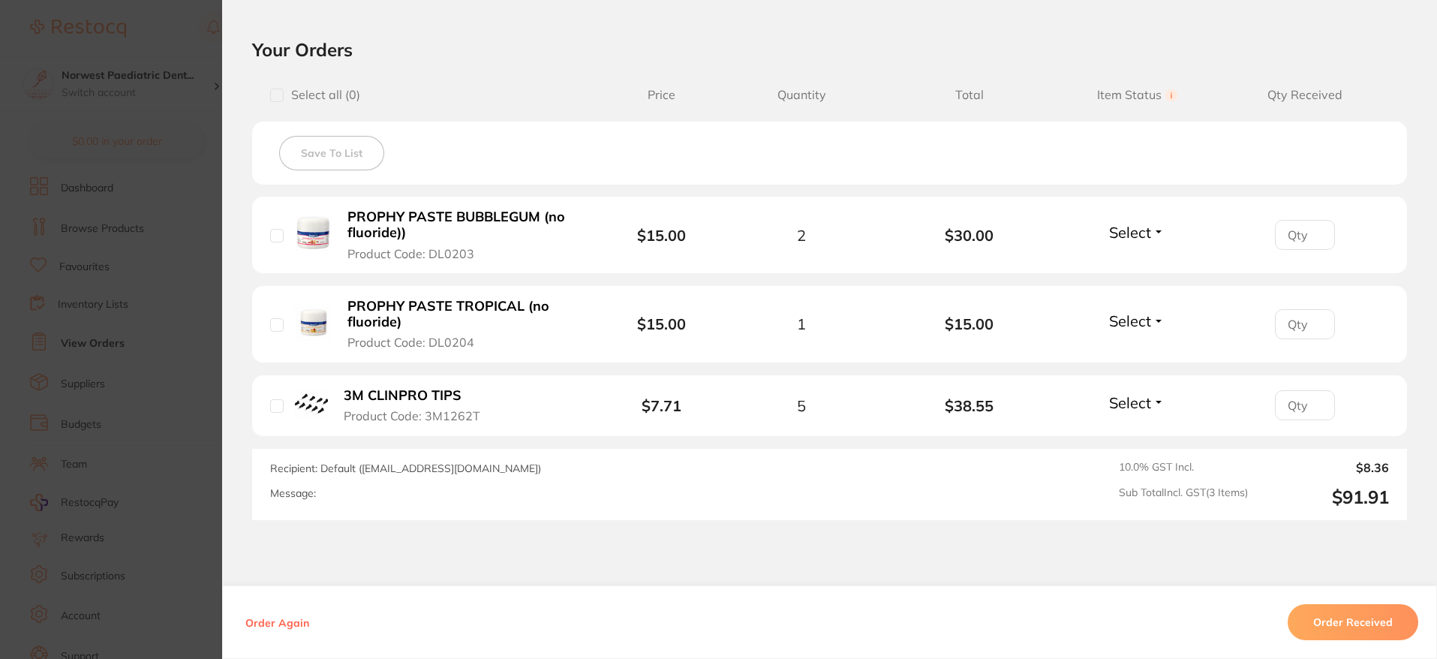
scroll to position [331, 0]
click at [1323, 627] on button "Order Received" at bounding box center [1353, 622] width 131 height 36
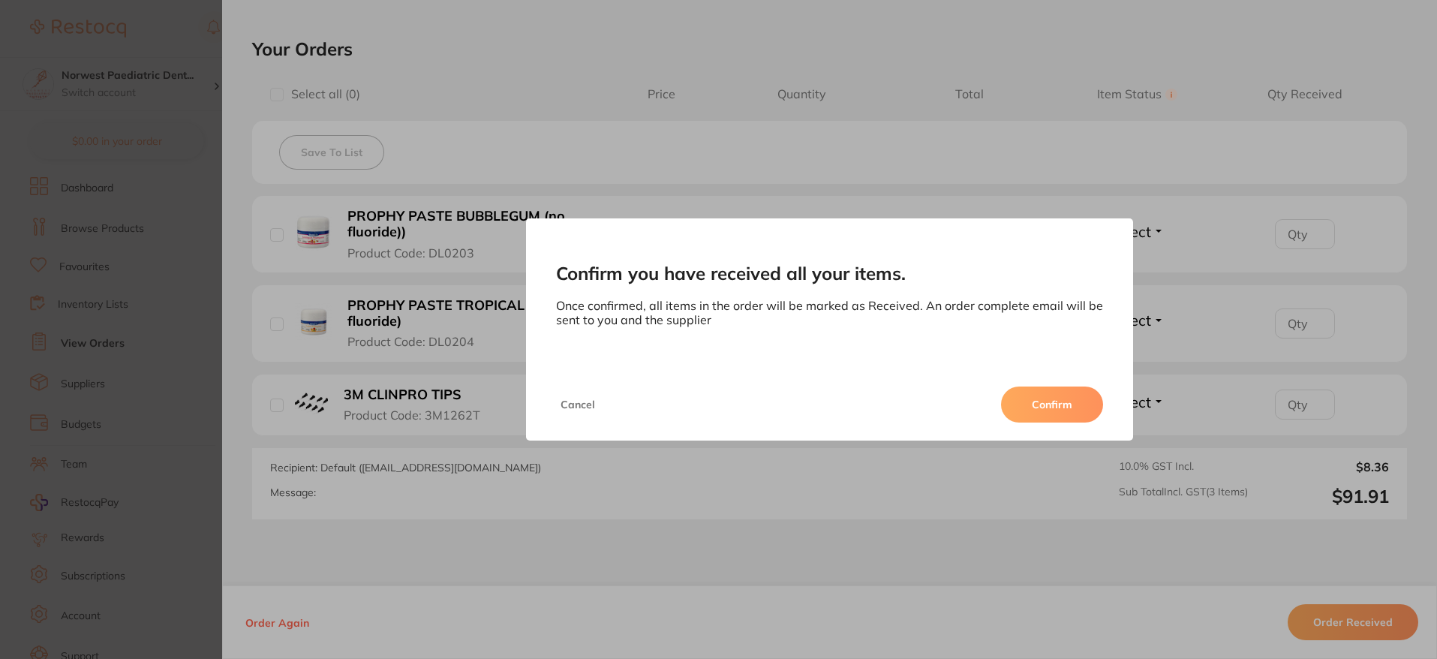
click at [1073, 412] on button "Confirm" at bounding box center [1052, 405] width 102 height 36
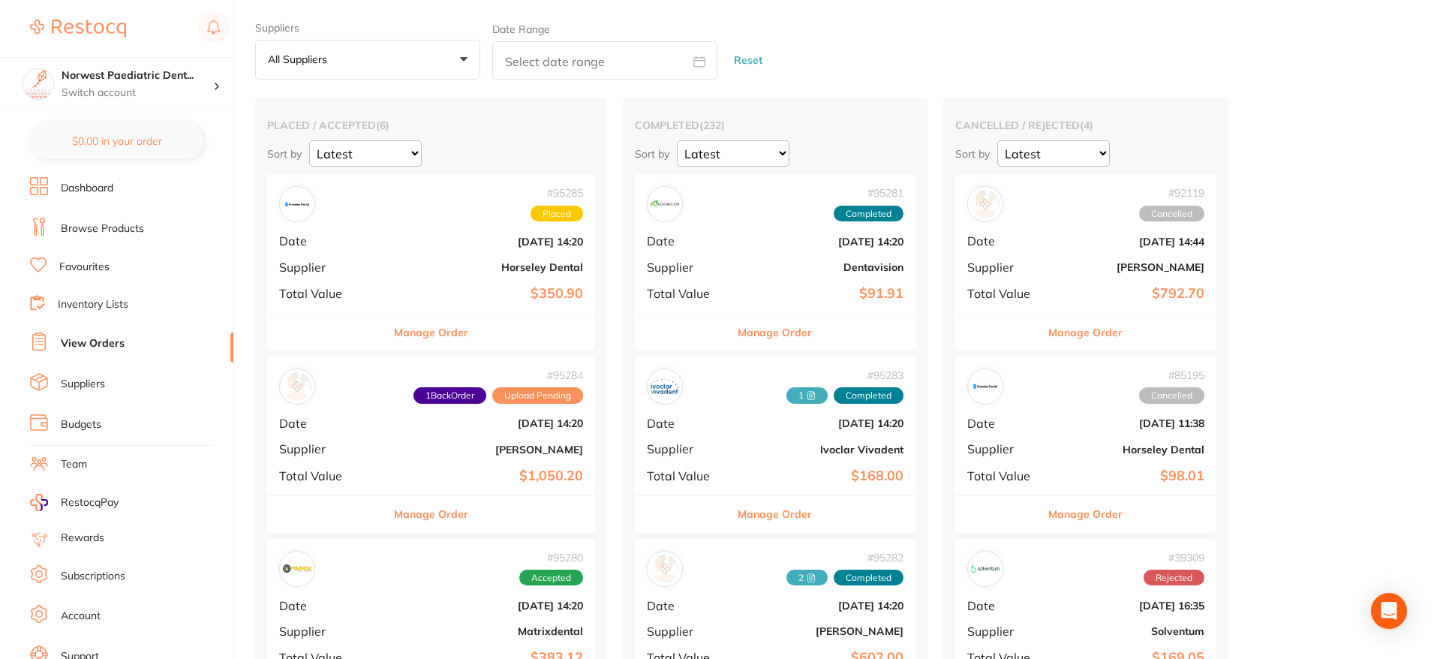
scroll to position [28, 0]
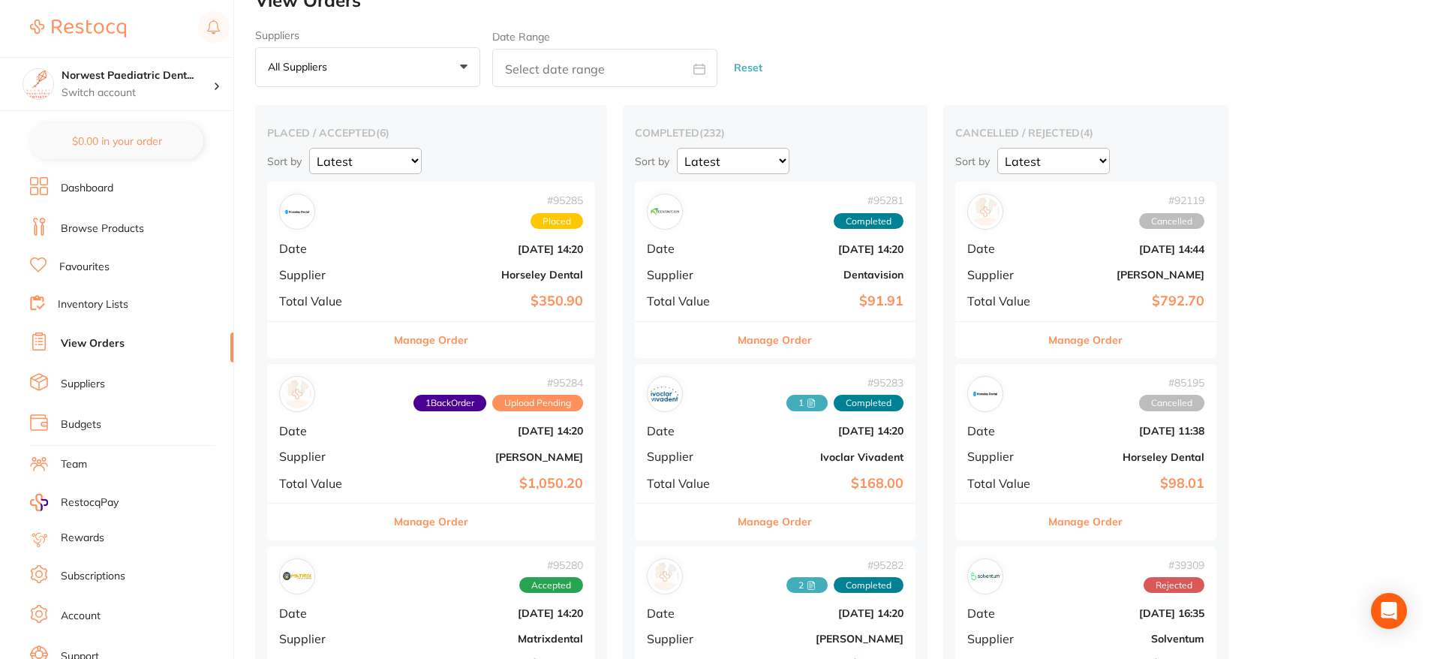
click at [776, 246] on b "[DATE] 14:20" at bounding box center [822, 249] width 163 height 12
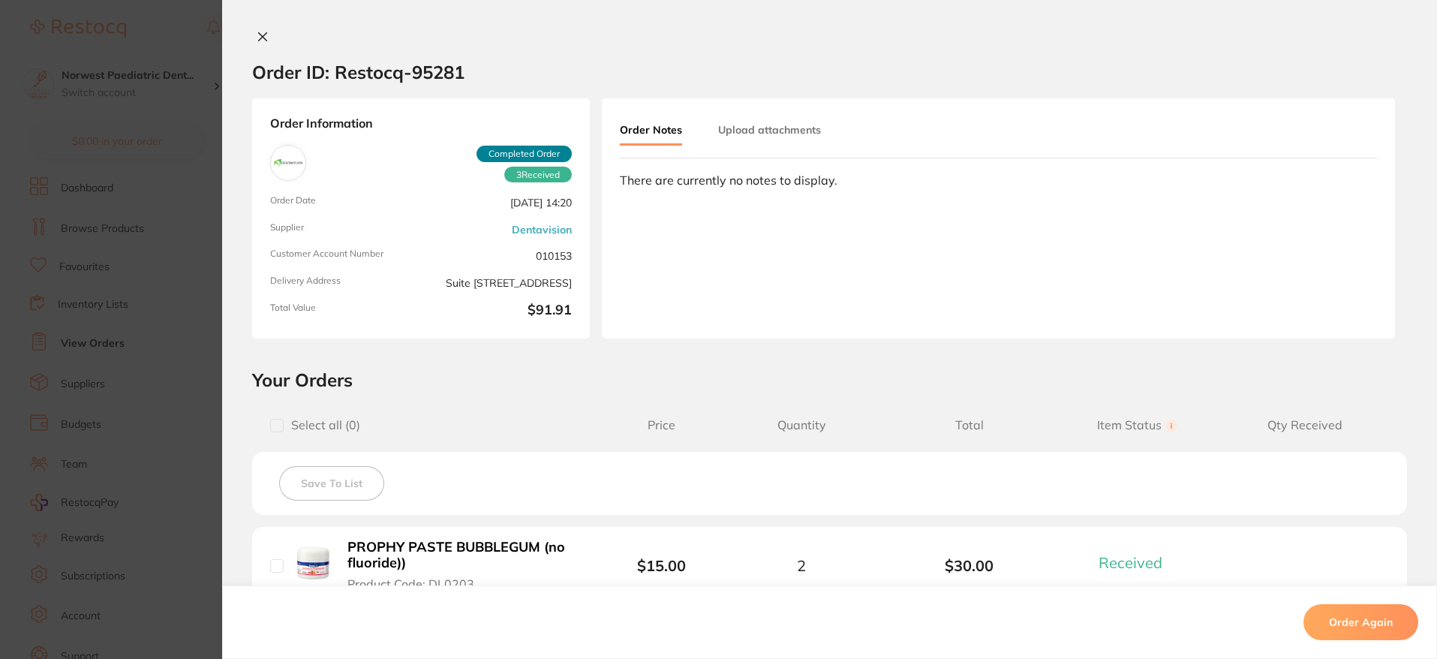
click at [758, 130] on button "Upload attachments" at bounding box center [769, 129] width 103 height 27
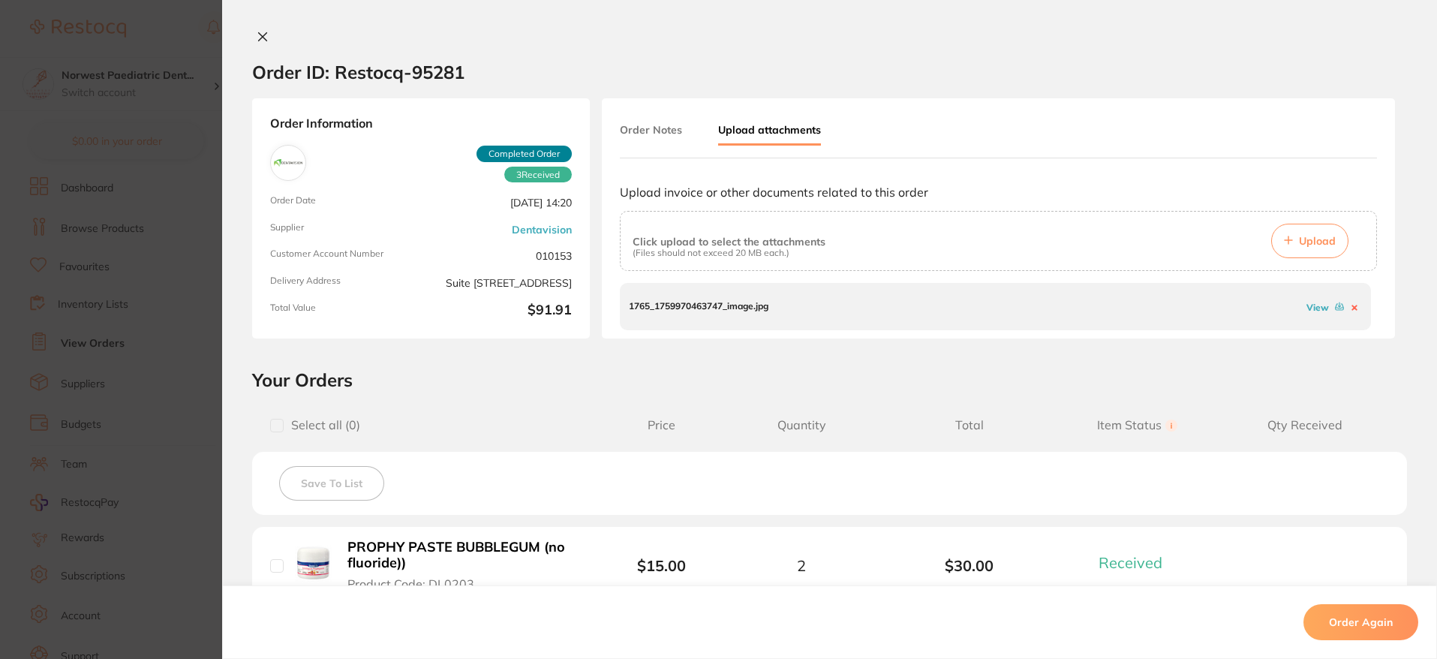
scroll to position [74, 0]
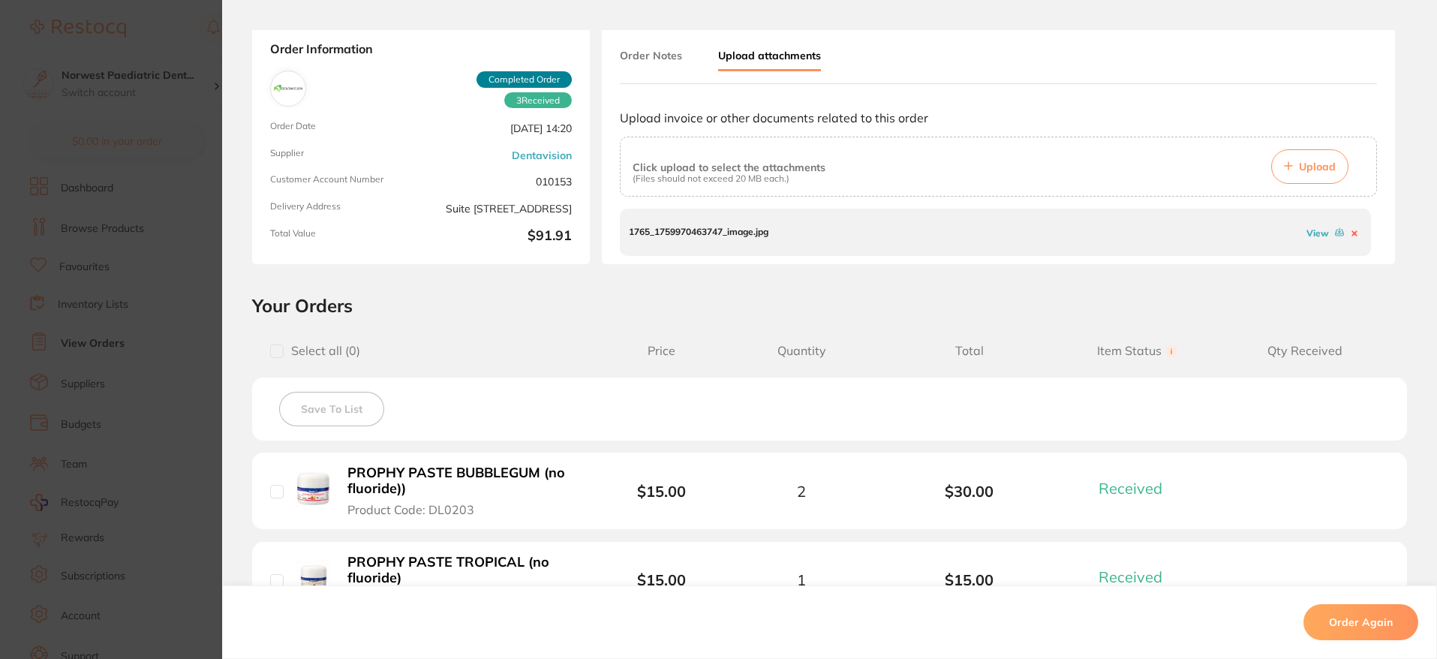
click at [665, 49] on button "Order Notes" at bounding box center [651, 55] width 62 height 27
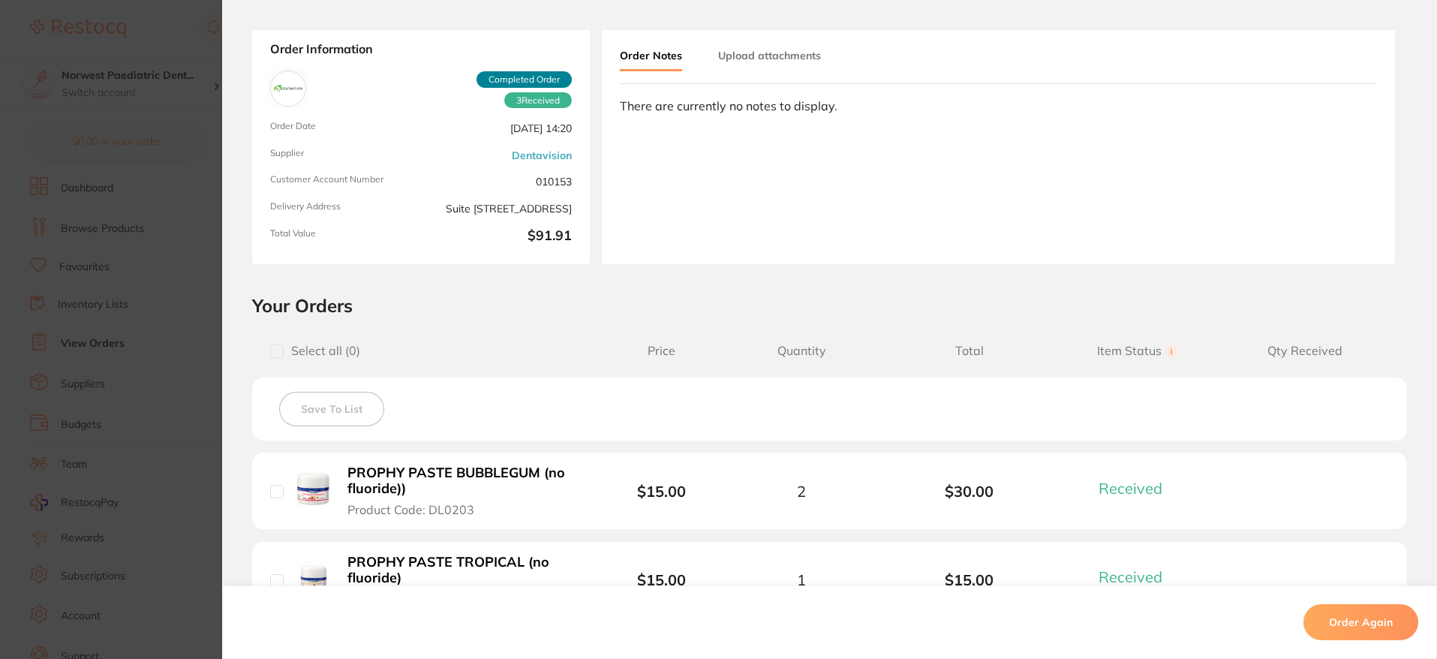
scroll to position [0, 0]
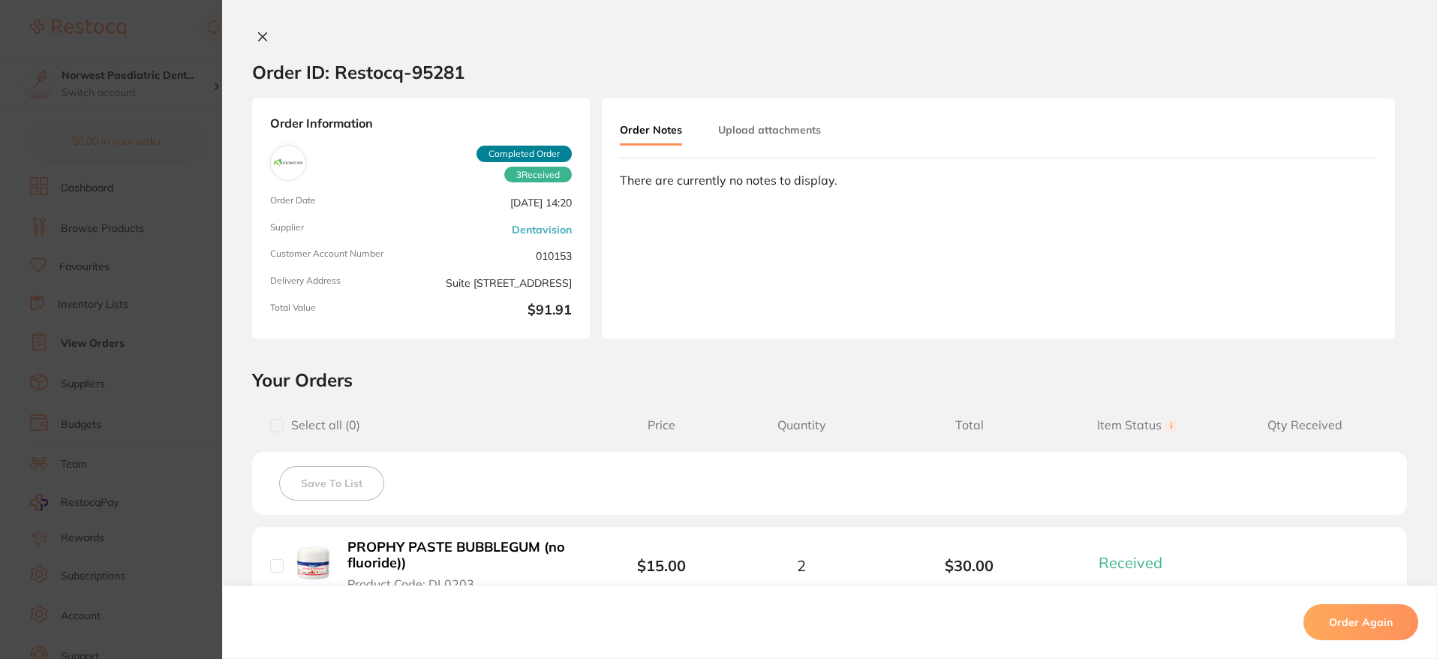
drag, startPoint x: 261, startPoint y: 36, endPoint x: 168, endPoint y: 2, distance: 99.0
click at [261, 36] on icon at bounding box center [263, 37] width 12 height 12
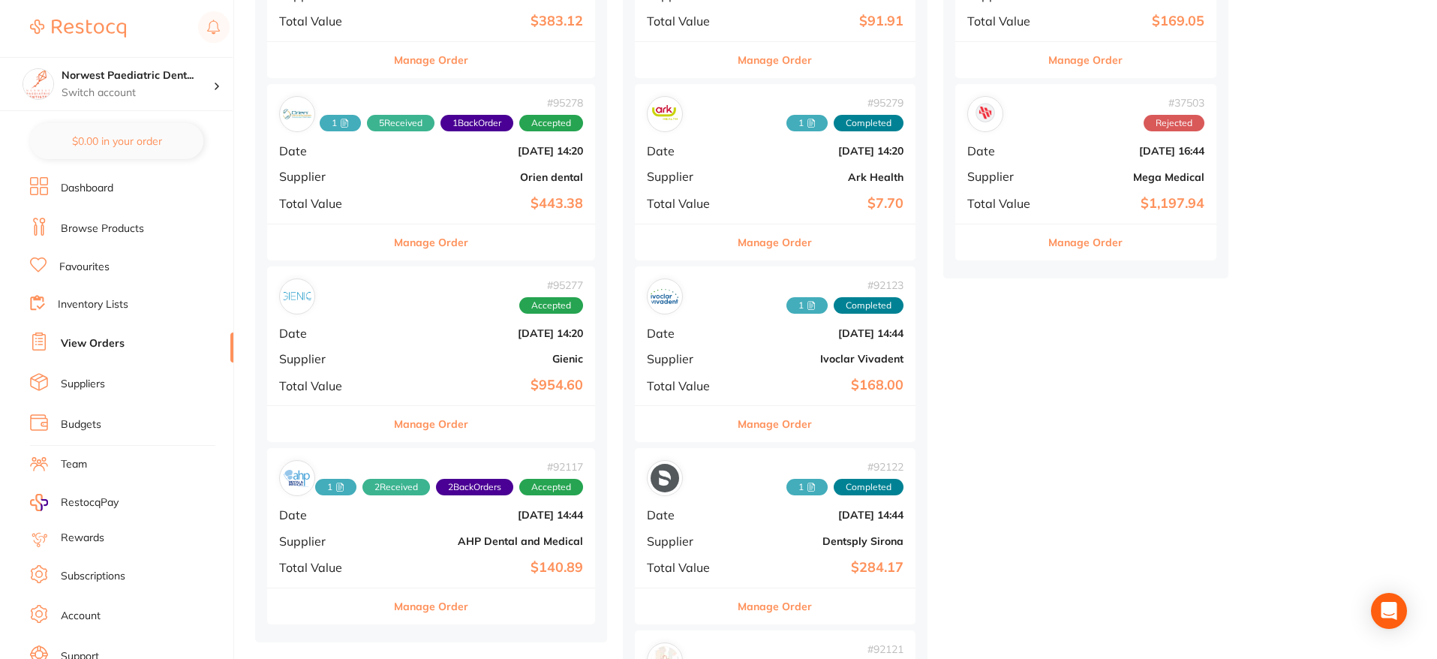
scroll to position [673, 0]
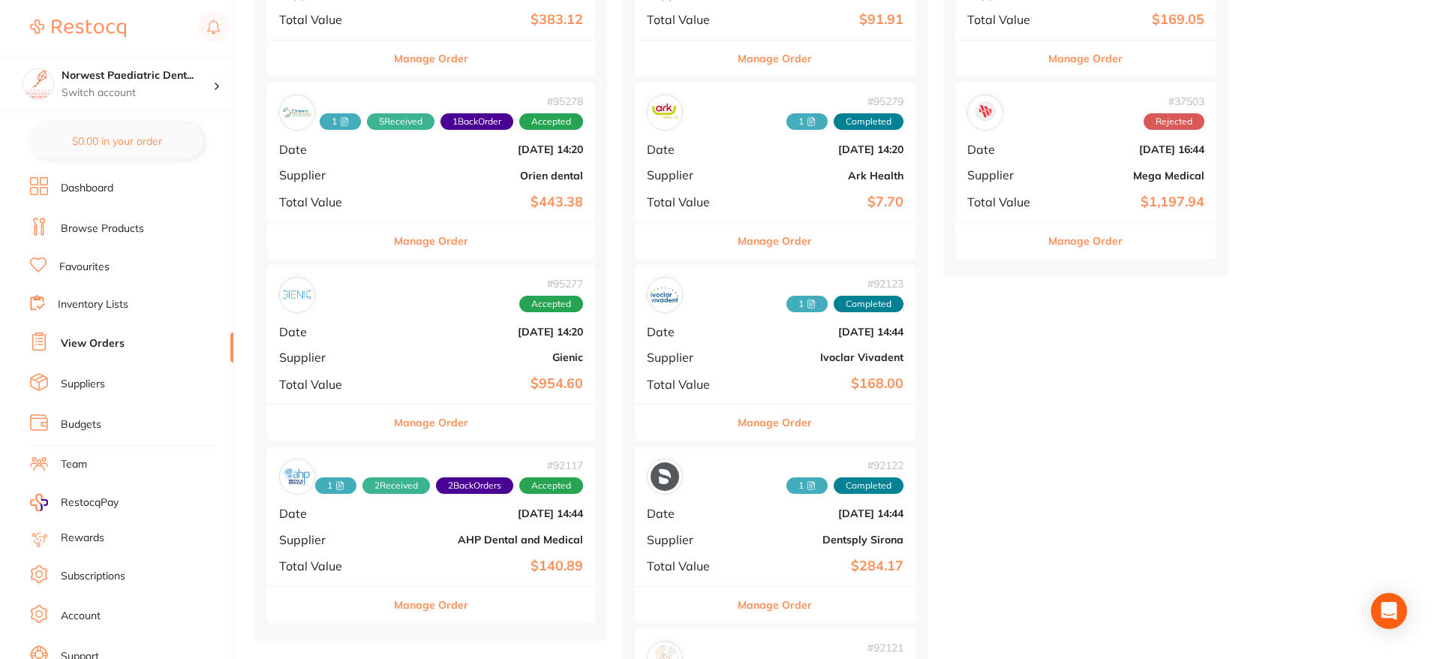
click at [489, 360] on b "Gienic" at bounding box center [486, 357] width 194 height 12
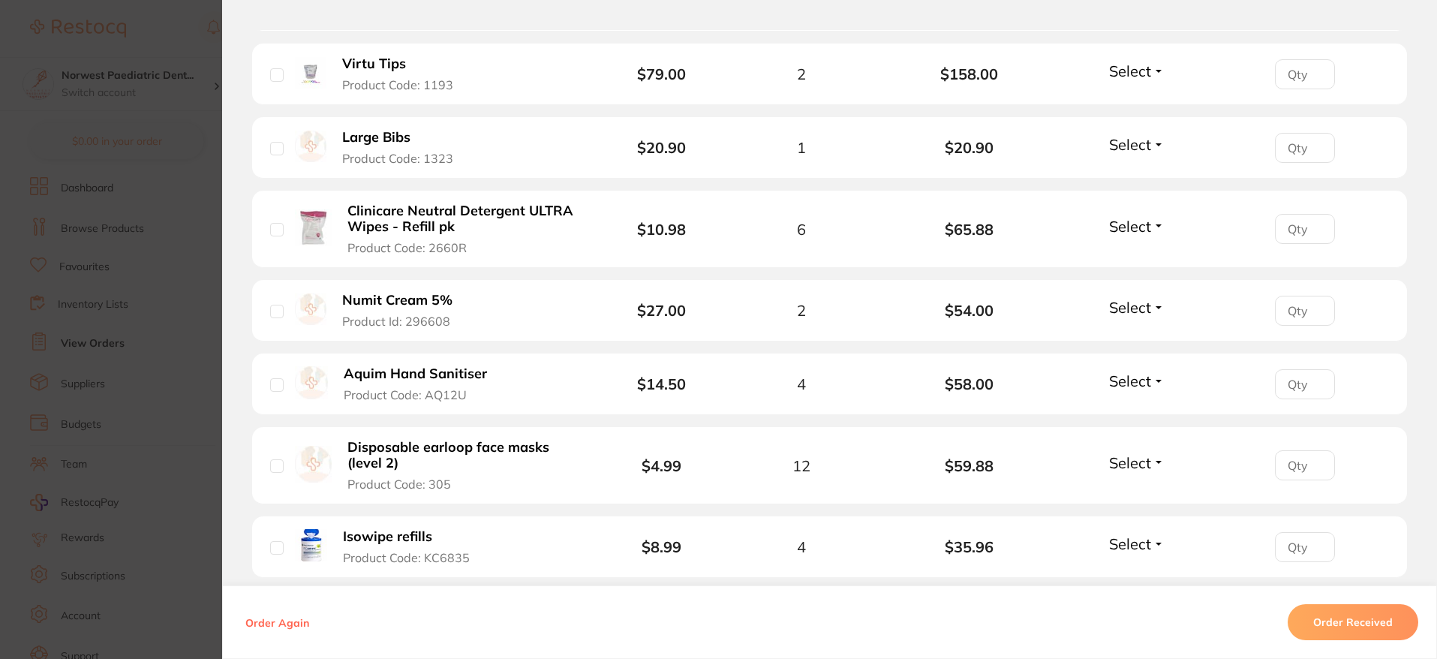
scroll to position [561, 0]
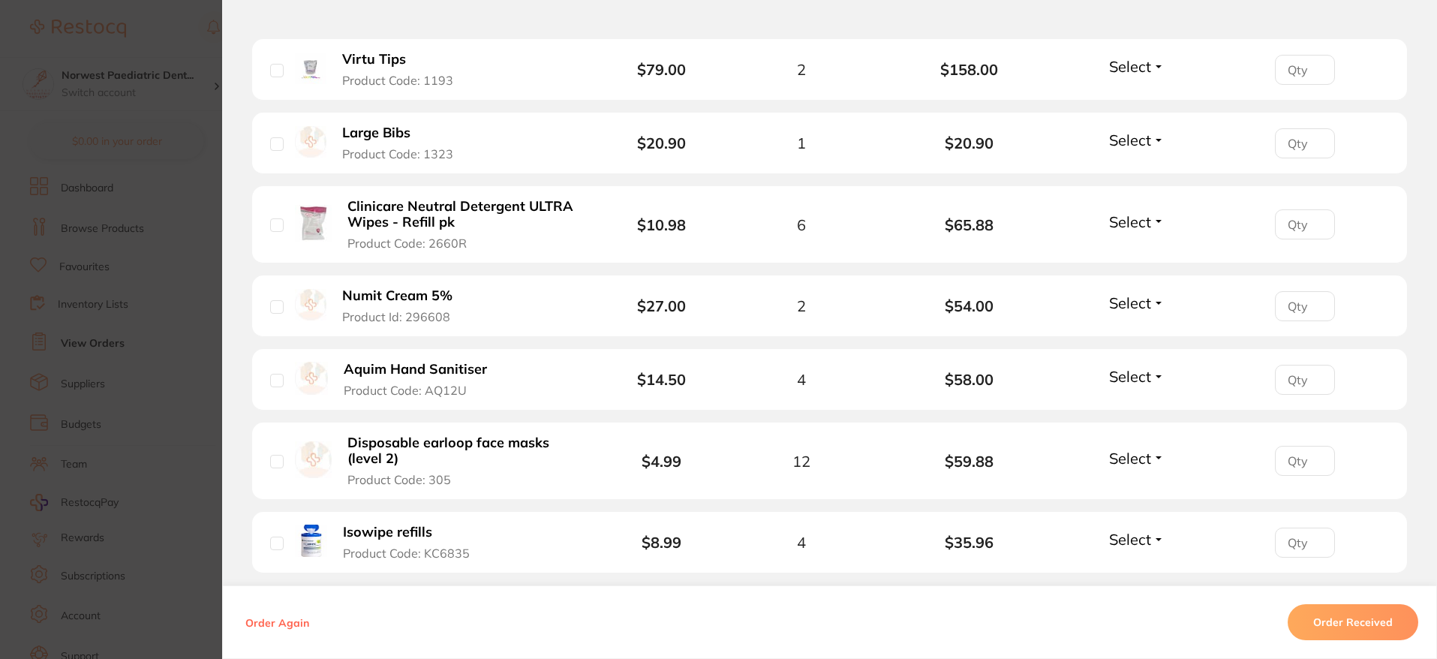
click at [1382, 627] on button "Order Received" at bounding box center [1353, 622] width 131 height 36
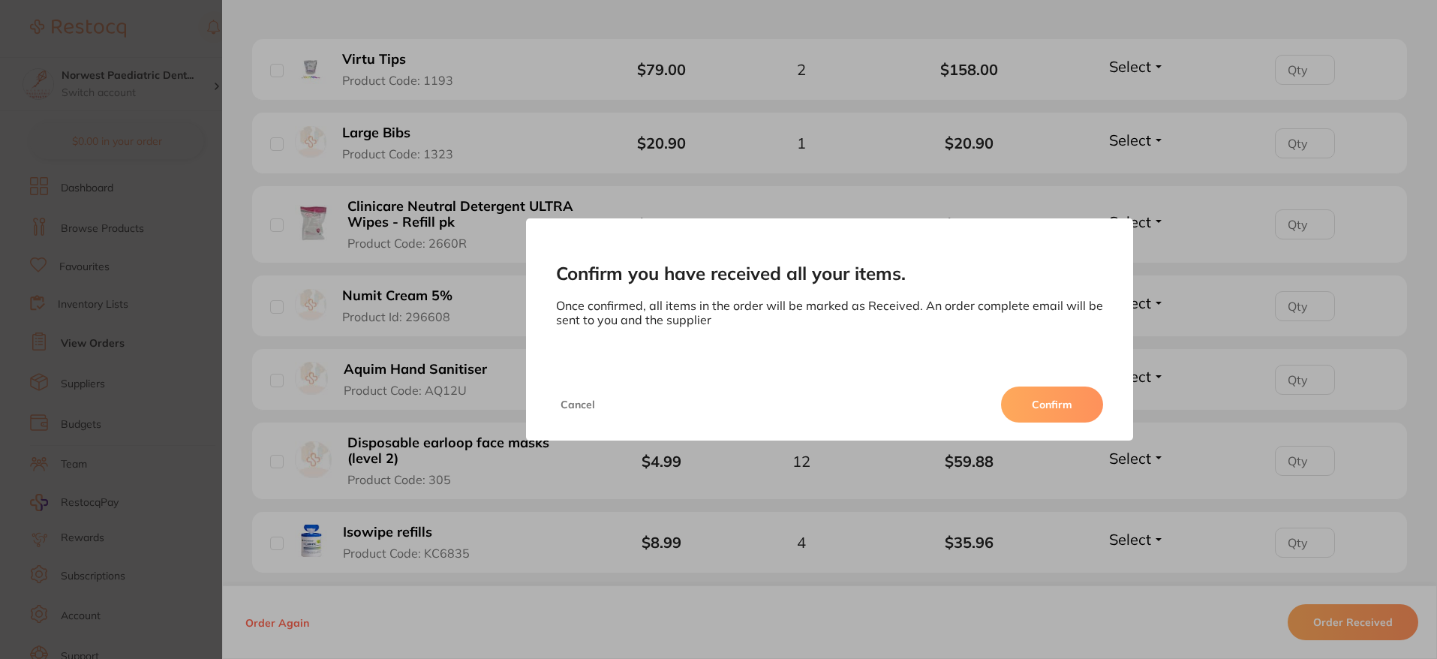
click at [1087, 410] on button "Confirm" at bounding box center [1052, 405] width 102 height 36
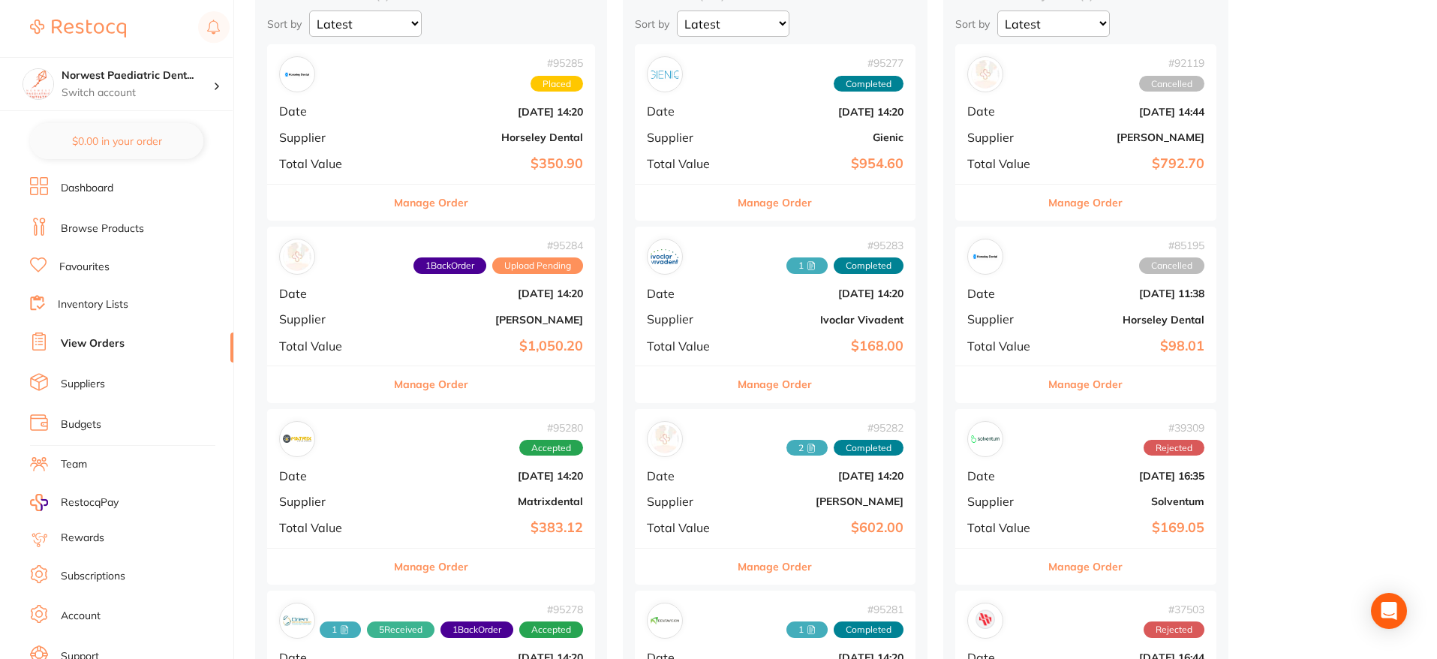
scroll to position [262, 0]
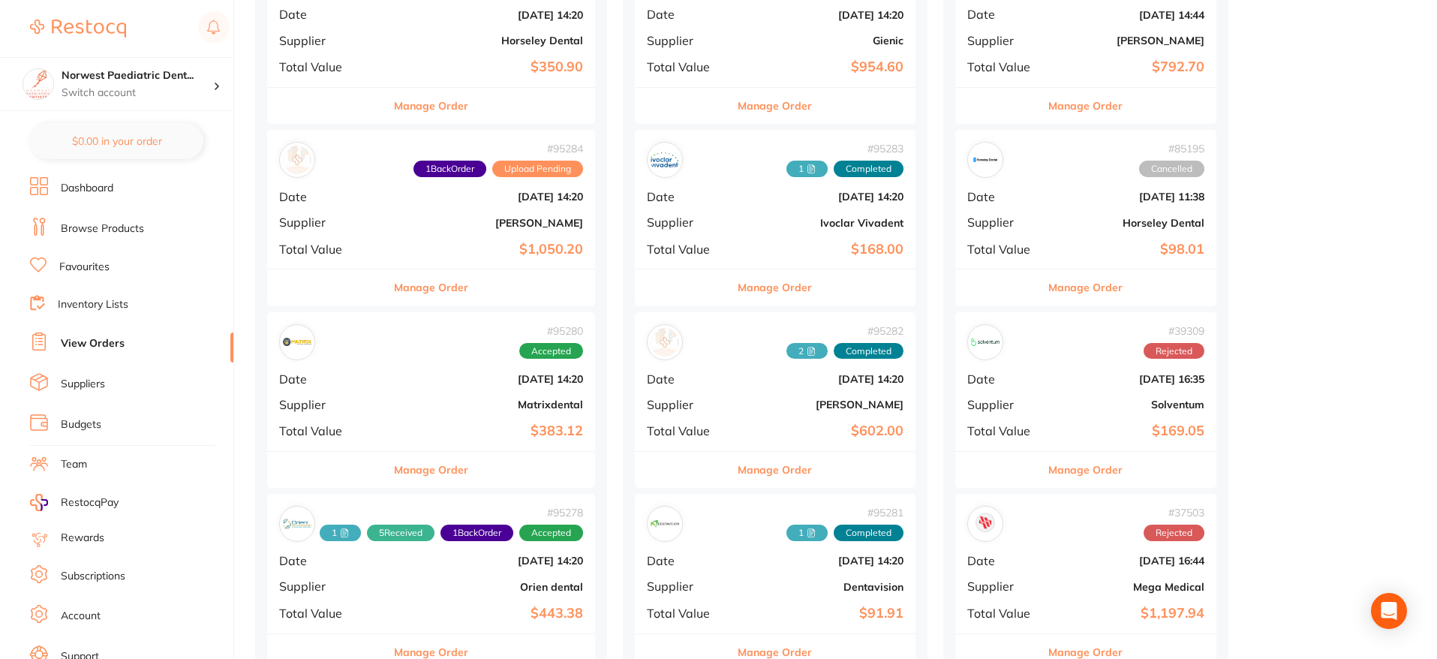
click at [495, 396] on div "# 95280 Accepted Date Oct 1 2025, 14:20 Supplier Matrixdental Total Value $383.…" at bounding box center [431, 381] width 328 height 139
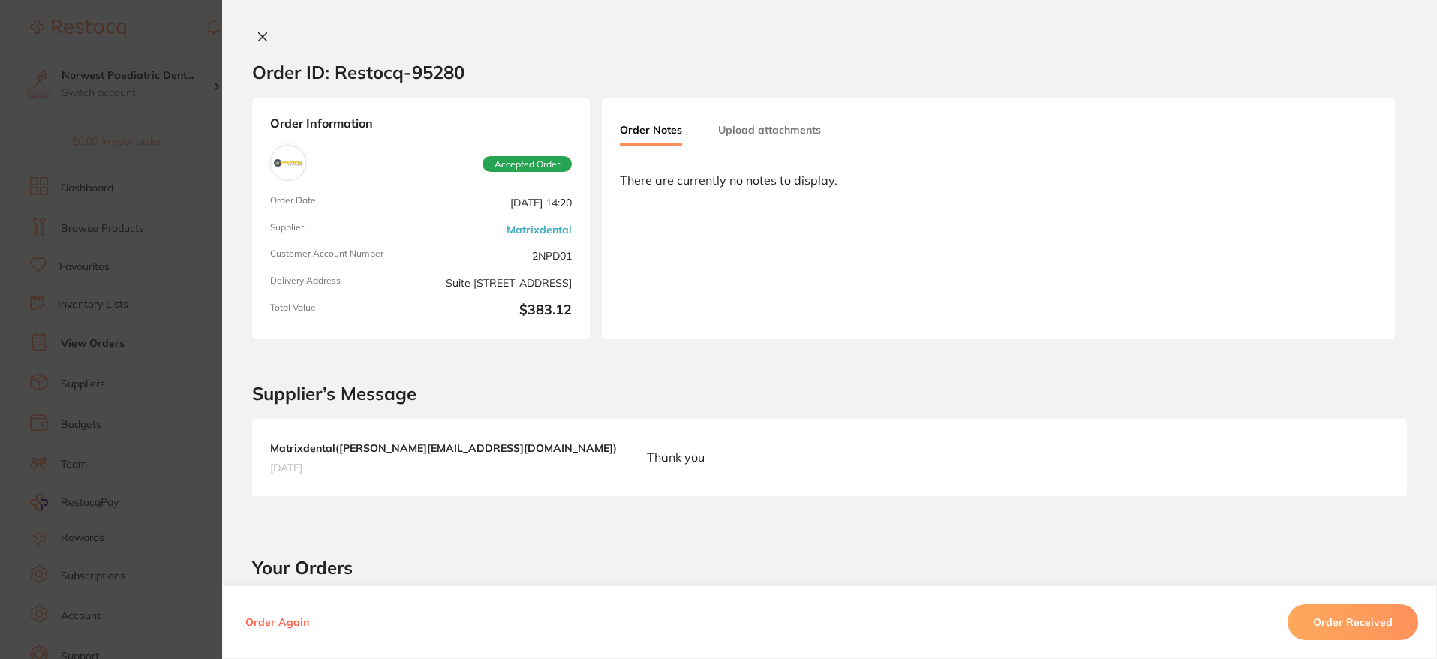
drag, startPoint x: 263, startPoint y: 38, endPoint x: 528, endPoint y: 107, distance: 273.1
click at [265, 38] on button at bounding box center [262, 38] width 21 height 16
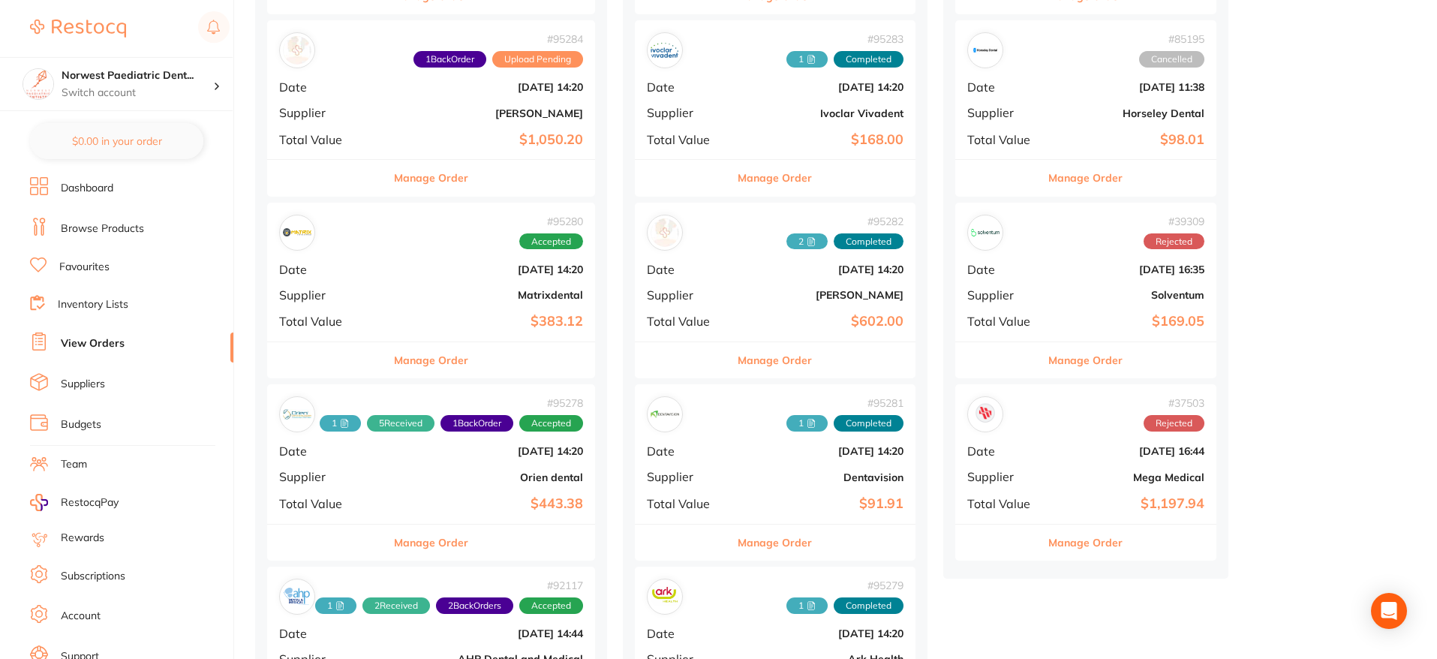
scroll to position [375, 0]
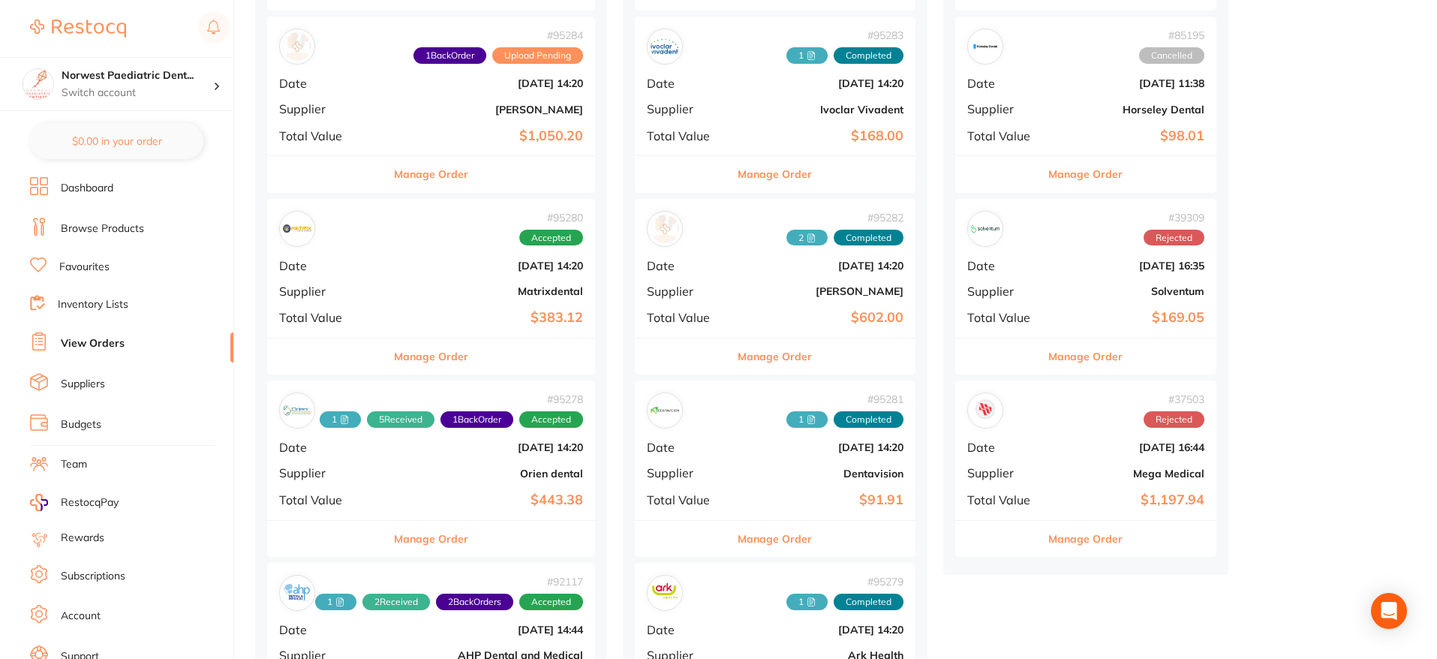
click at [420, 272] on div "# 95280 Accepted Date Oct 1 2025, 14:20 Supplier Matrixdental Total Value $383.…" at bounding box center [431, 268] width 328 height 139
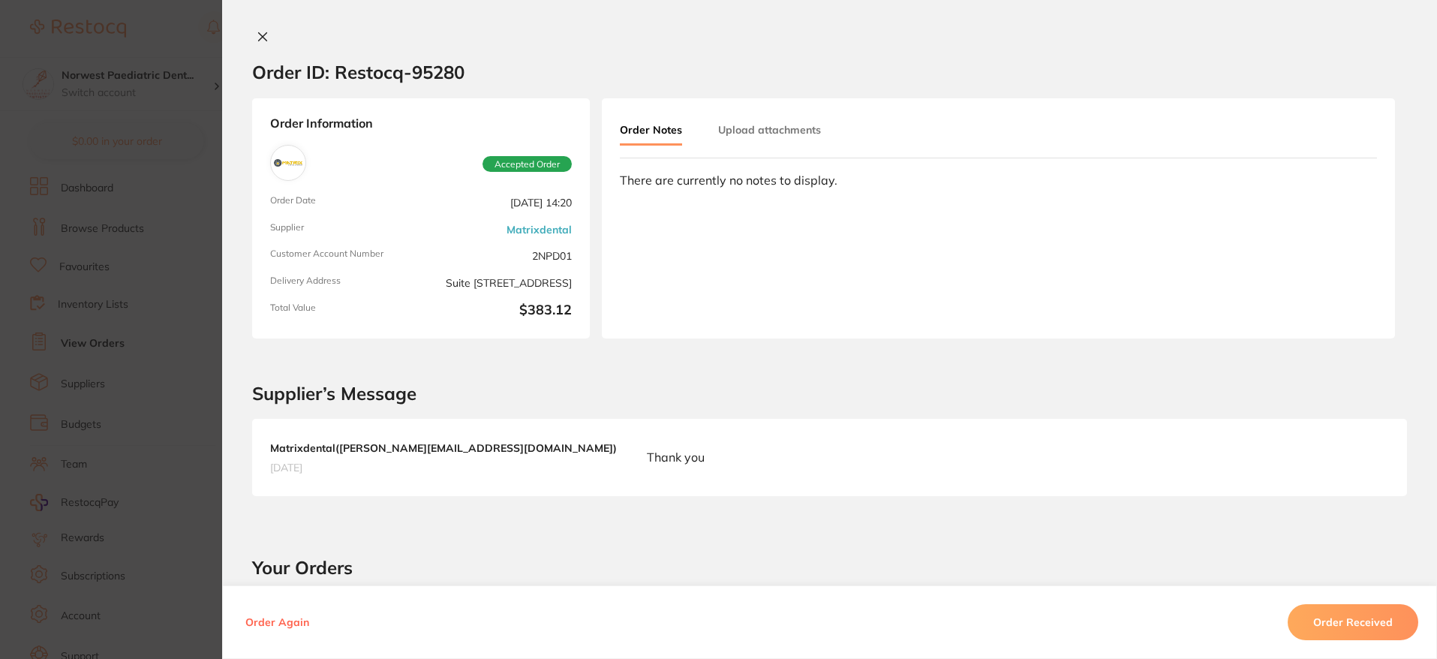
click at [790, 132] on button "Upload attachments" at bounding box center [769, 129] width 103 height 27
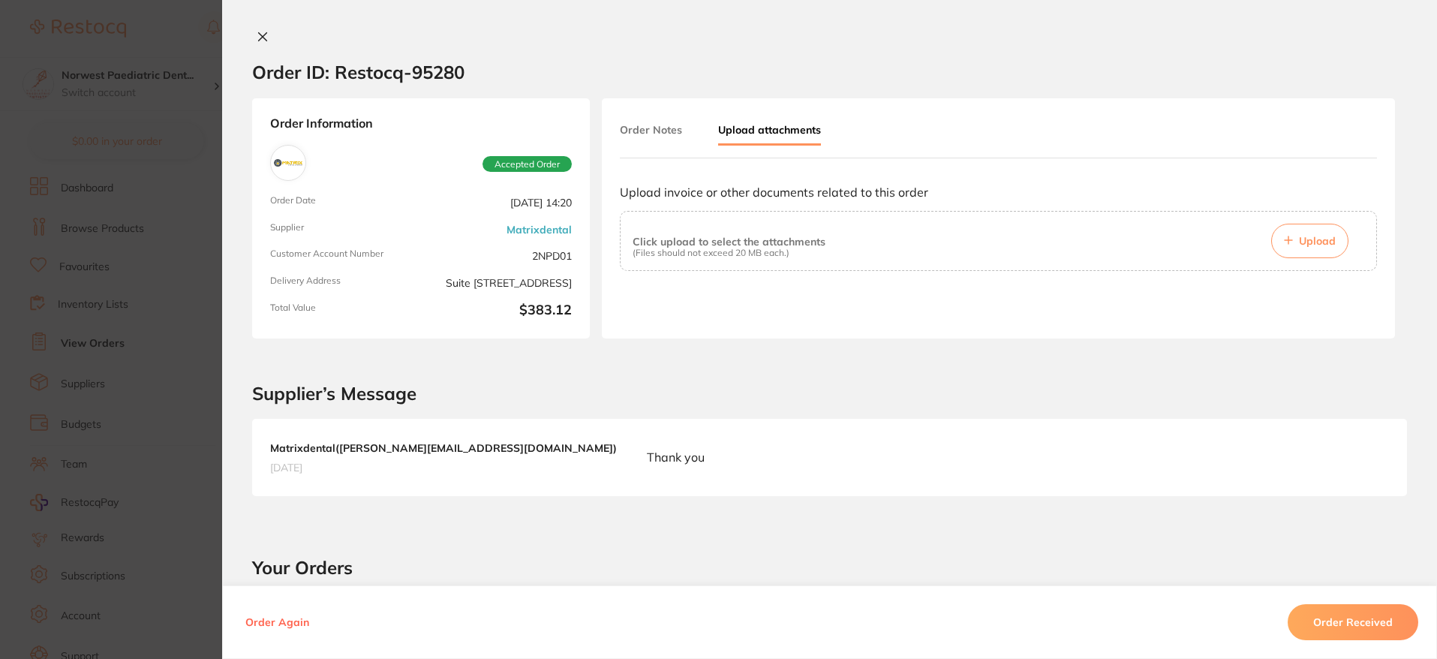
click at [257, 36] on icon at bounding box center [263, 37] width 12 height 12
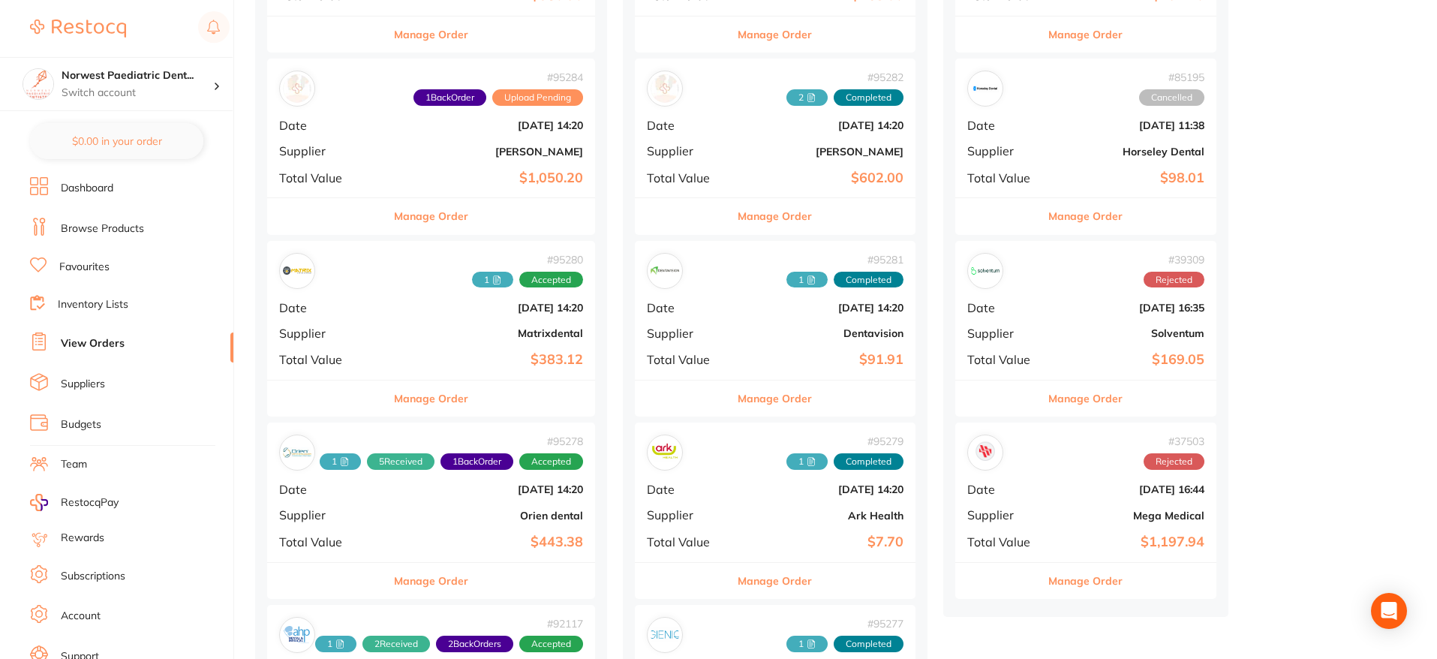
scroll to position [338, 0]
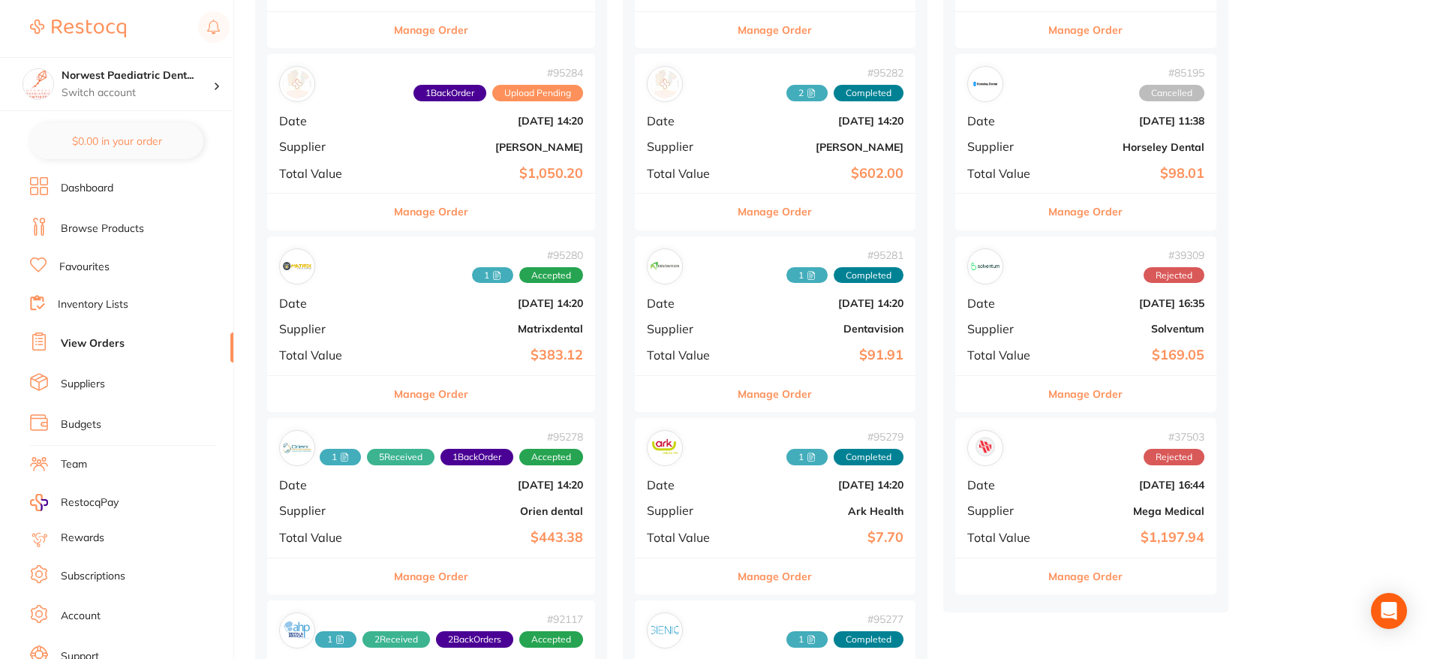
click at [452, 308] on b "[DATE] 14:20" at bounding box center [486, 303] width 194 height 12
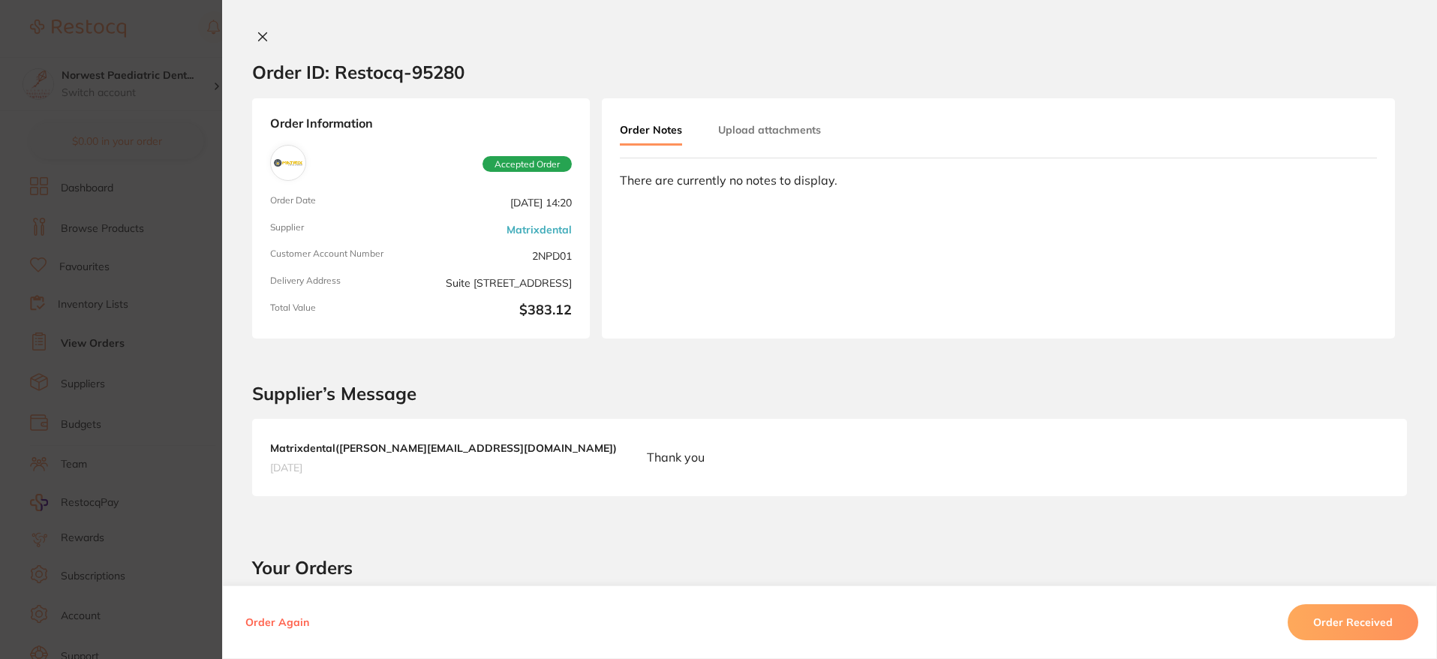
click at [744, 137] on button "Upload attachments" at bounding box center [769, 129] width 103 height 27
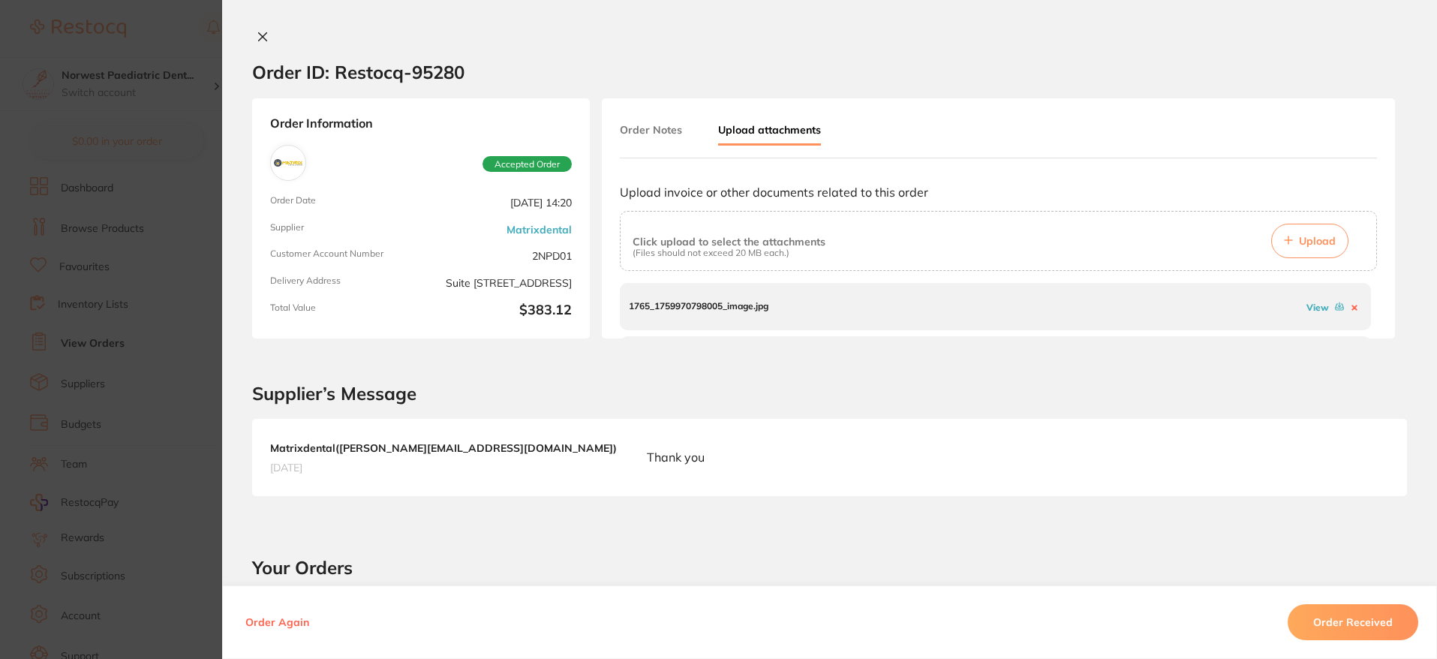
scroll to position [46, 0]
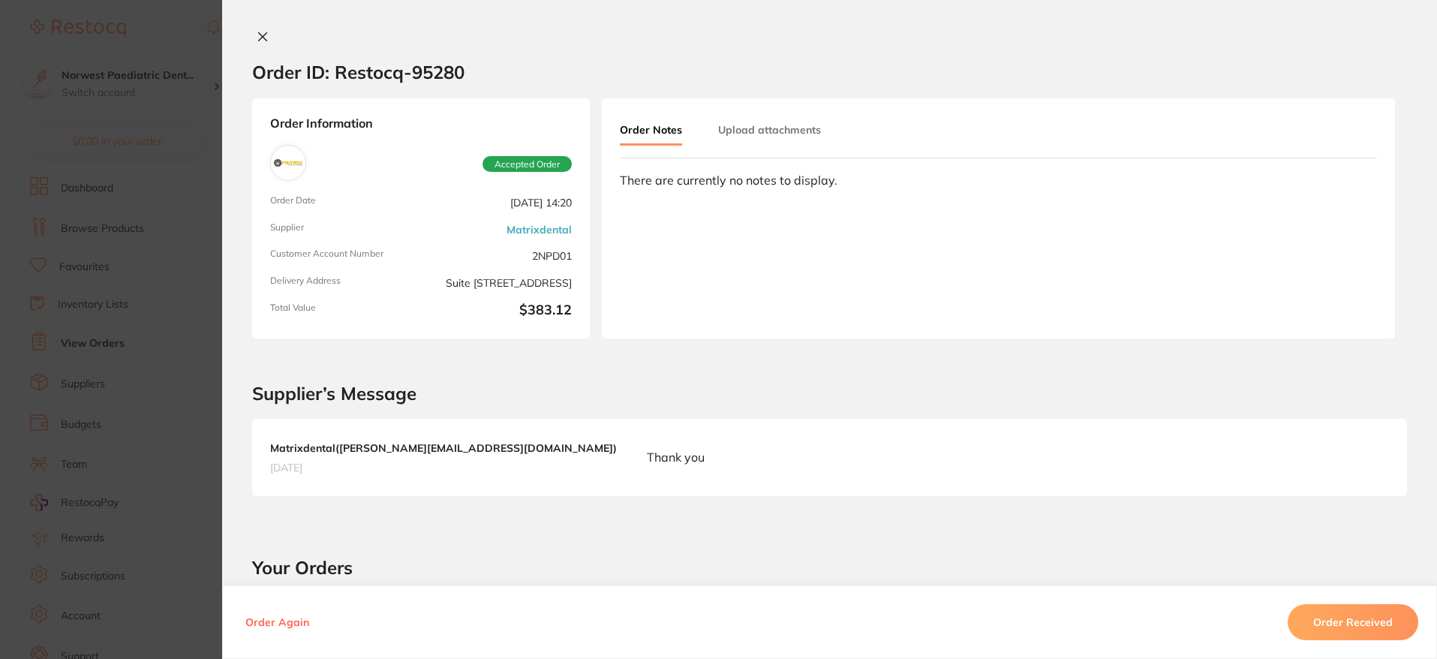
click at [769, 128] on button "Upload attachments" at bounding box center [769, 129] width 103 height 27
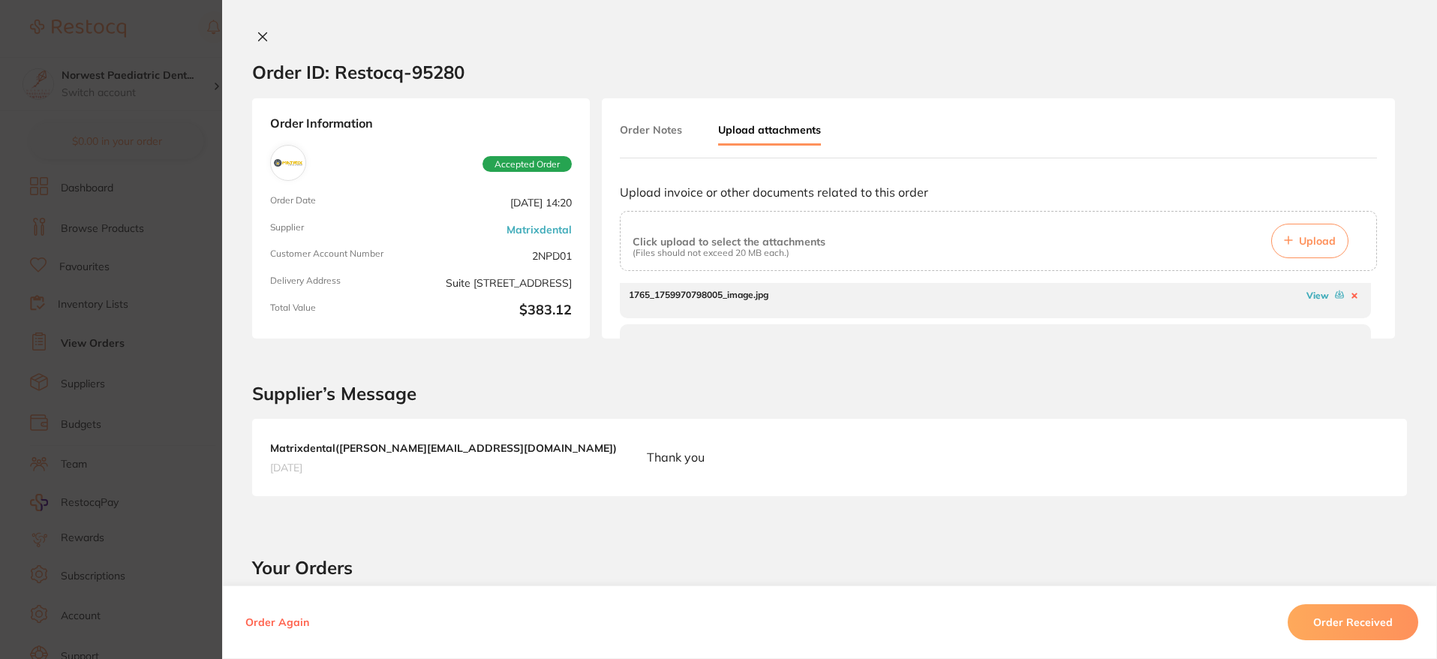
scroll to position [98, 0]
click at [1333, 620] on button "Order Received" at bounding box center [1353, 622] width 131 height 36
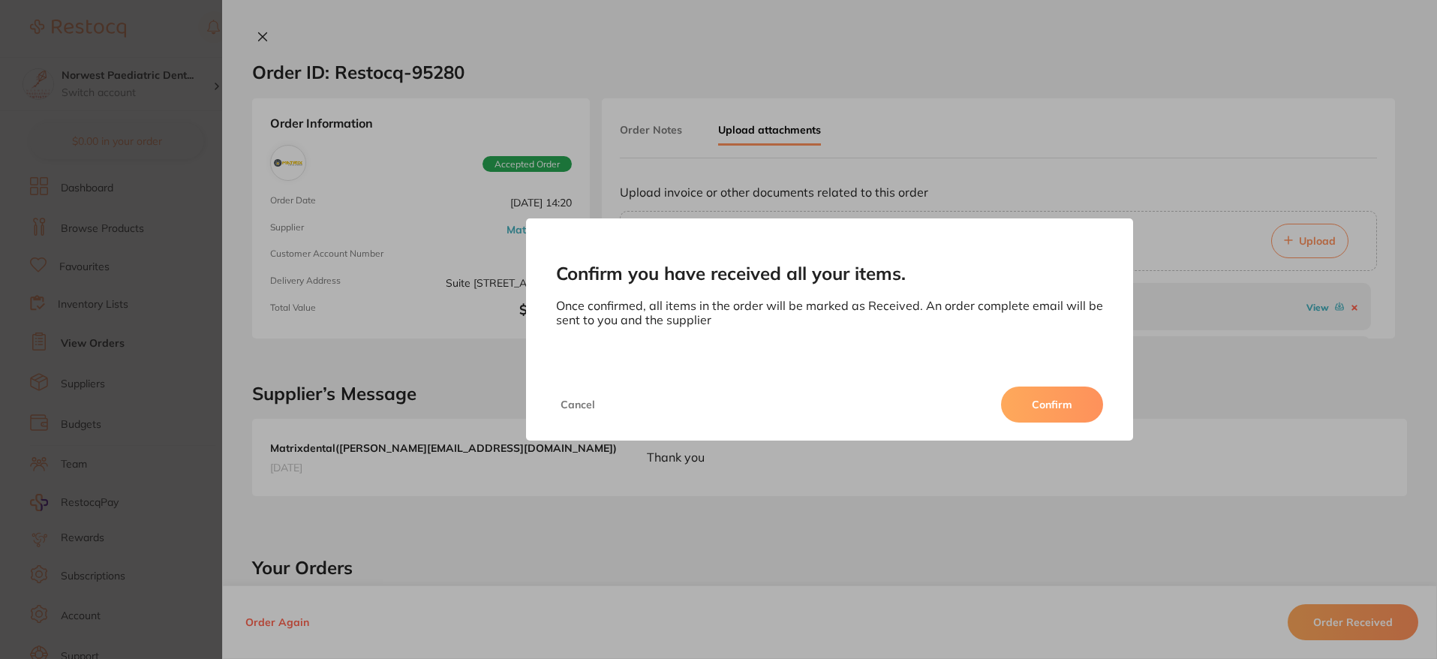
click at [1032, 399] on button "Confirm" at bounding box center [1052, 405] width 102 height 36
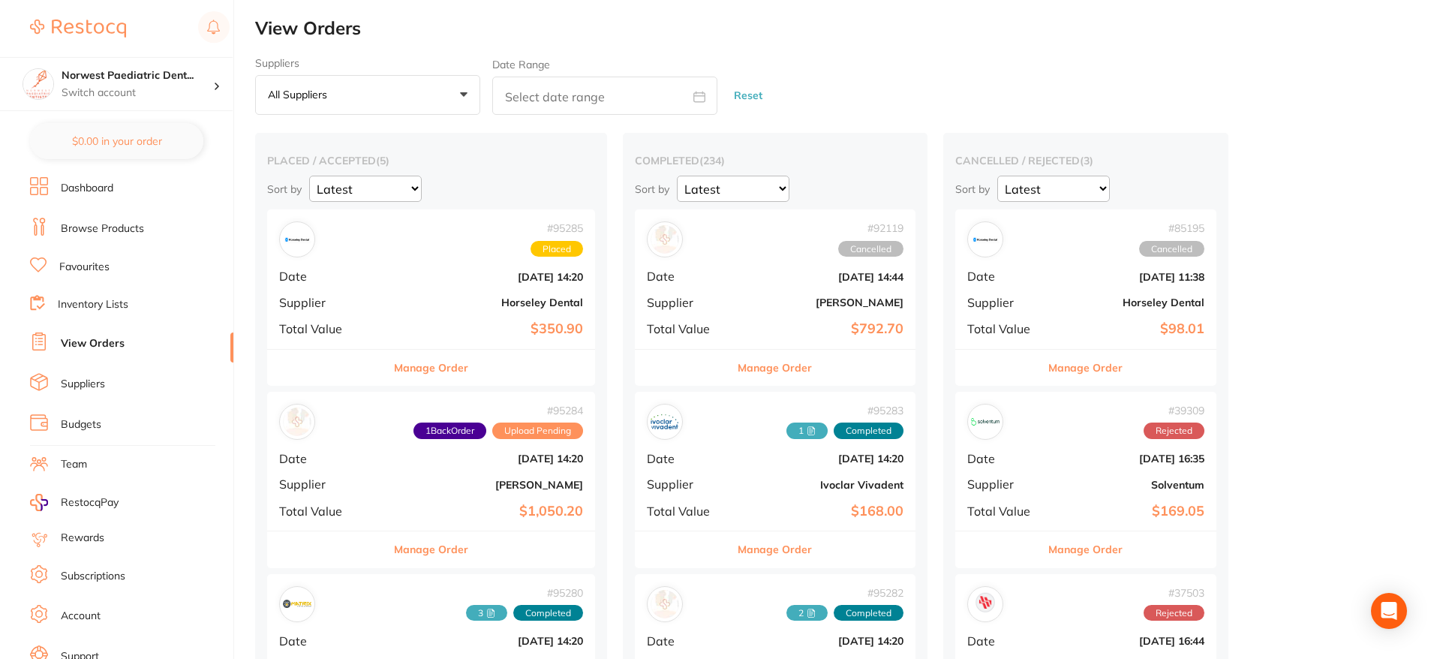
click at [384, 101] on button "All suppliers +0" at bounding box center [367, 95] width 225 height 41
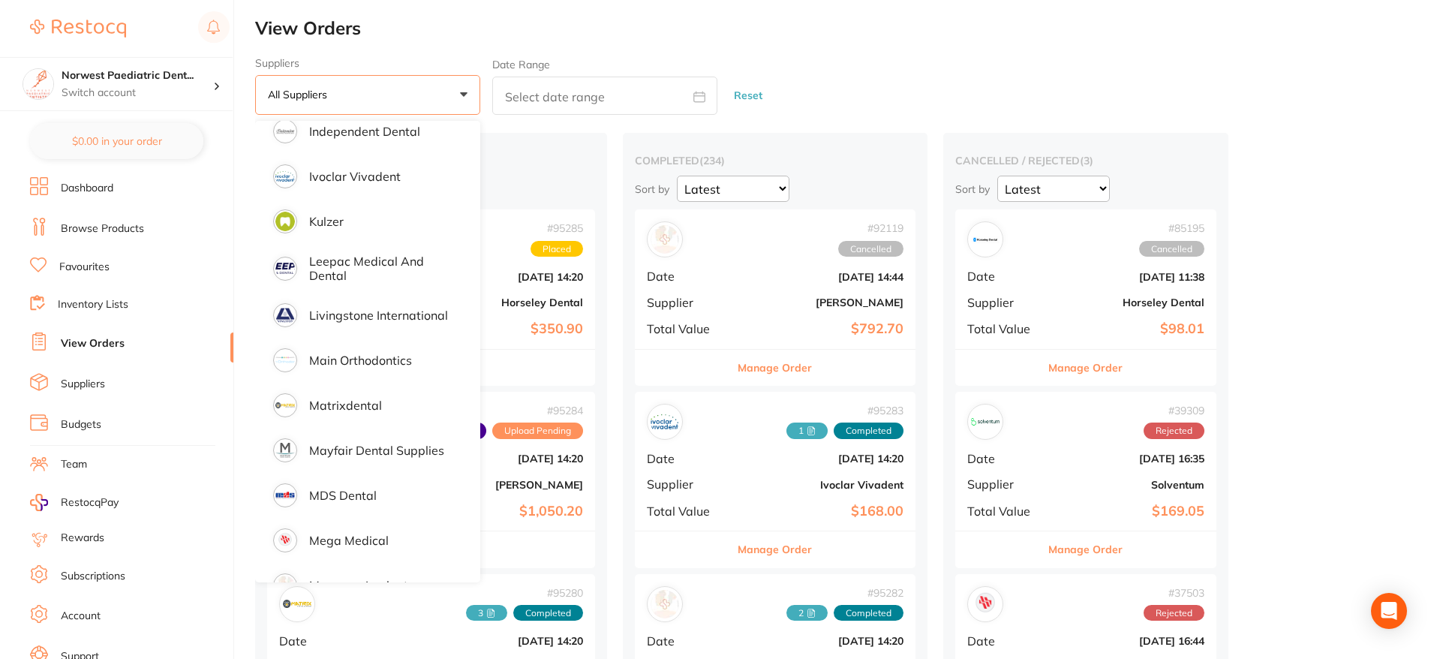
scroll to position [1196, 0]
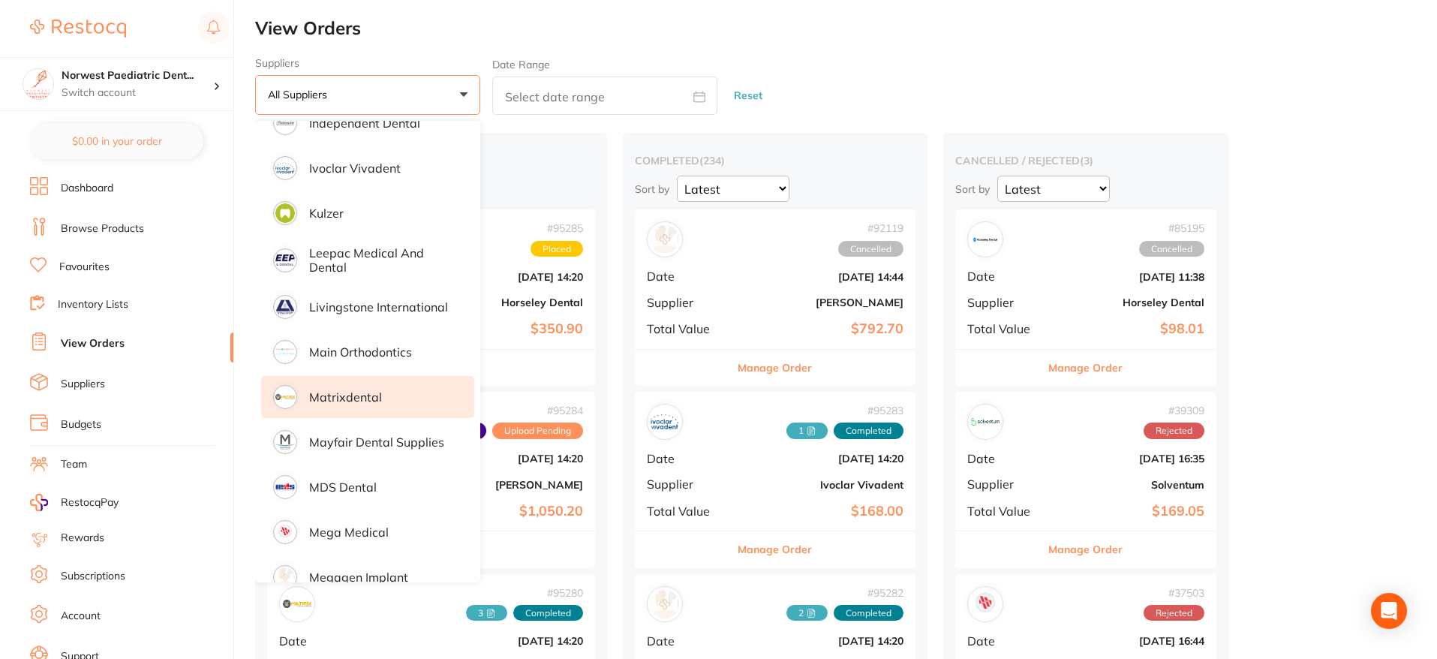
click at [361, 387] on li "Matrixdental" at bounding box center [367, 397] width 213 height 42
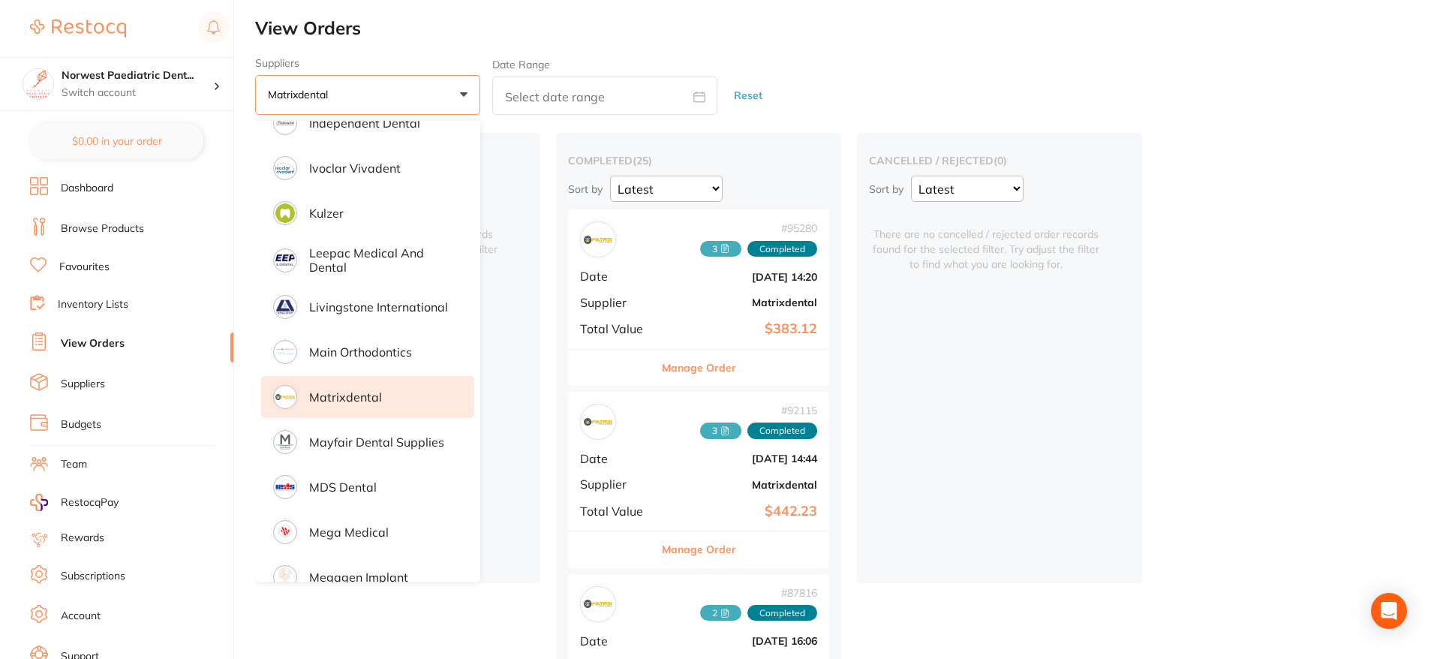
click at [519, 376] on div "placed / accepted ( 0 ) Sort by Latest Notification There are no placed / accep…" at bounding box center [397, 358] width 285 height 450
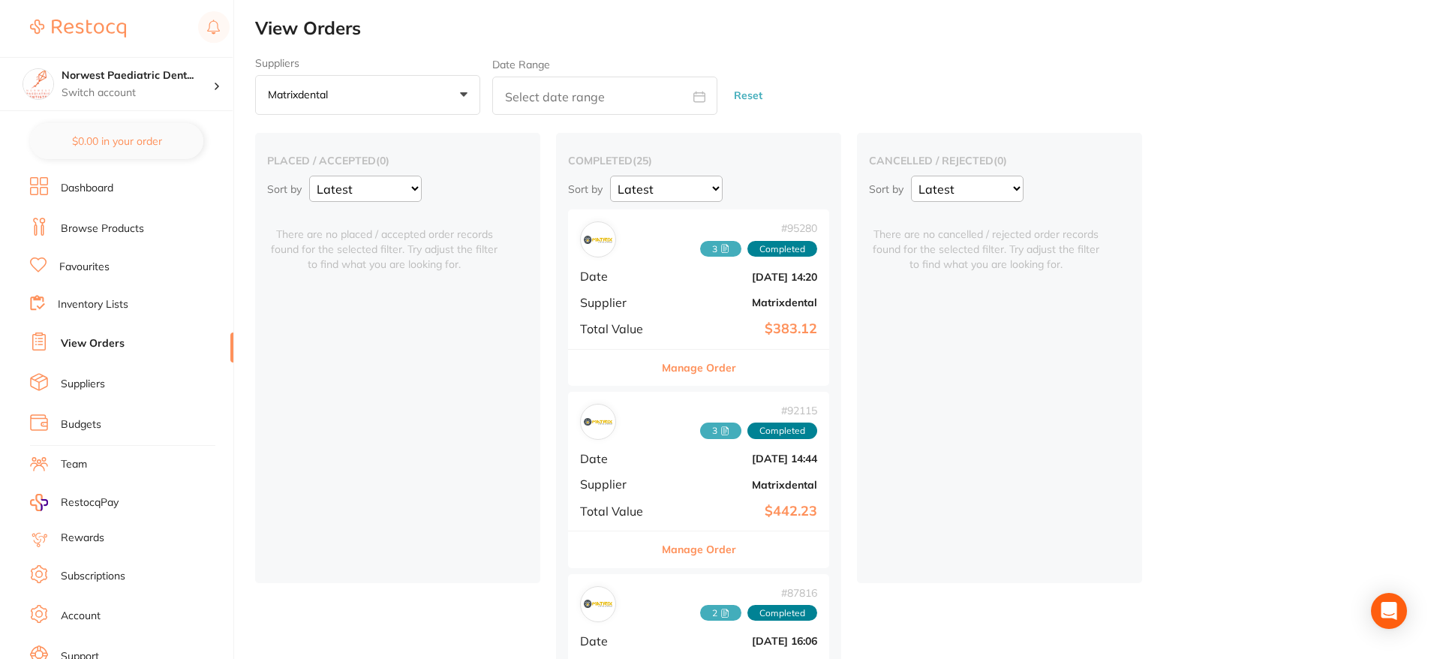
click at [727, 468] on div "# 92115 3 Completed Date [DATE] 14:44 Supplier Matrixdental Total Value $442.23" at bounding box center [698, 461] width 261 height 139
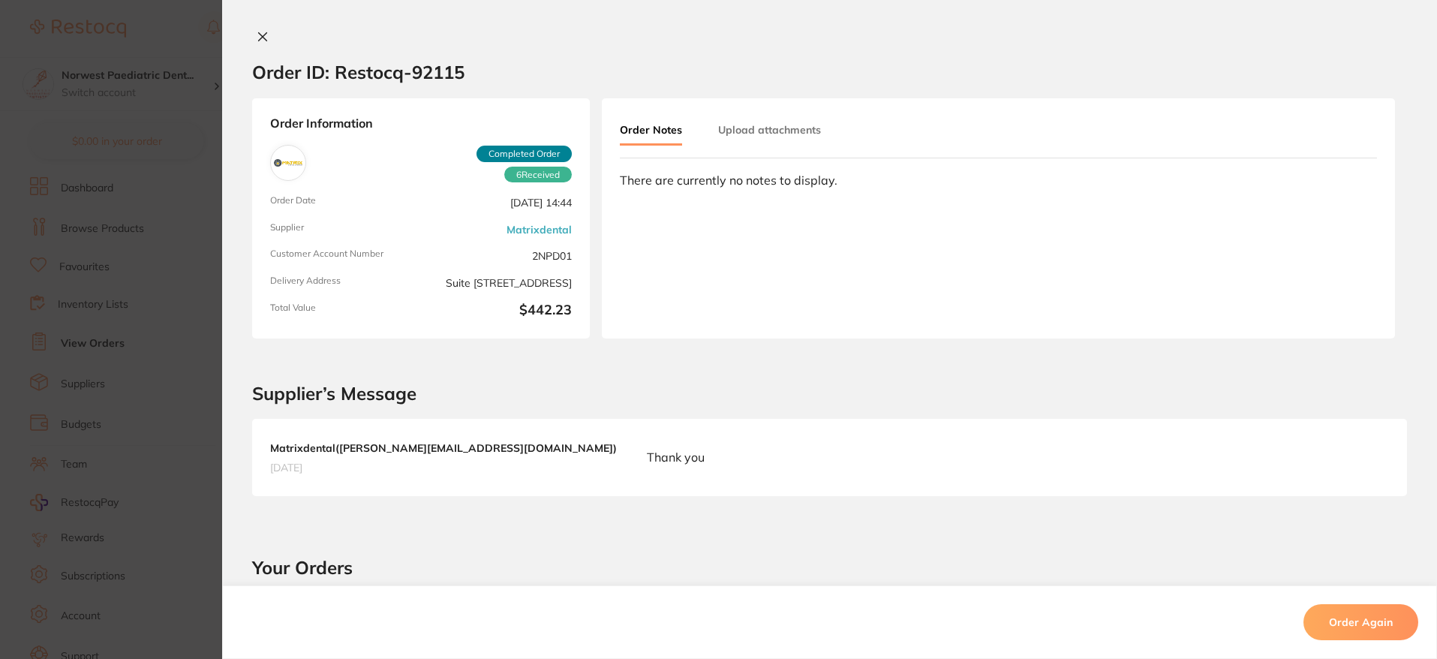
click at [770, 127] on button "Upload attachments" at bounding box center [769, 129] width 103 height 27
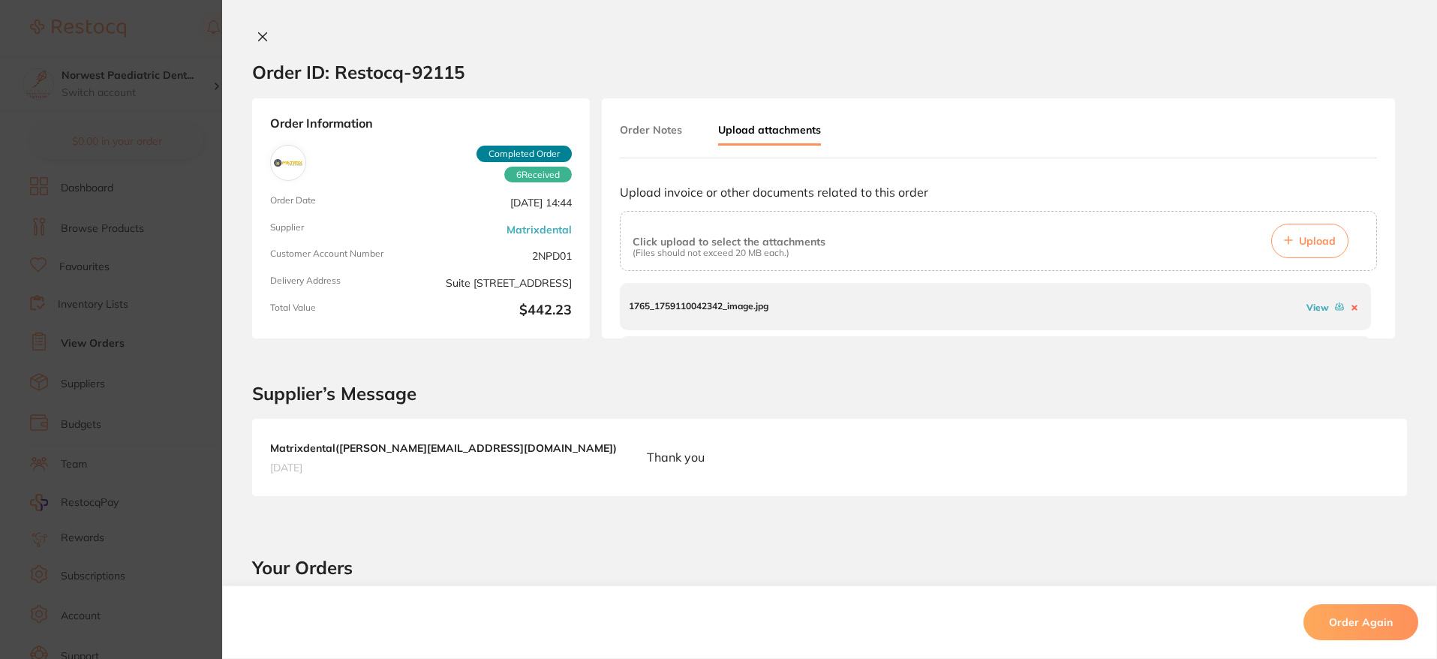
click at [1313, 309] on link "View" at bounding box center [1318, 307] width 23 height 11
click at [1312, 314] on link "View" at bounding box center [1318, 316] width 23 height 11
click at [1307, 316] on link "View" at bounding box center [1318, 314] width 23 height 11
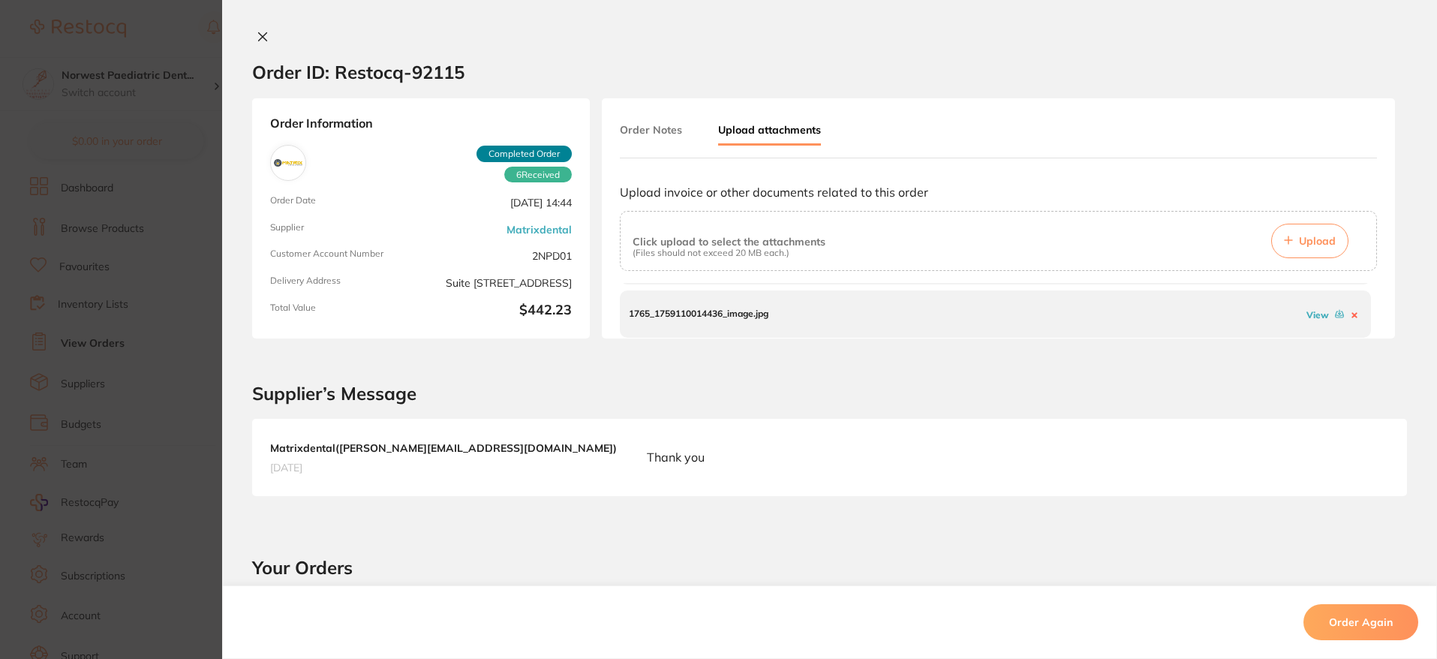
scroll to position [1, 0]
click at [262, 39] on icon at bounding box center [263, 36] width 8 height 8
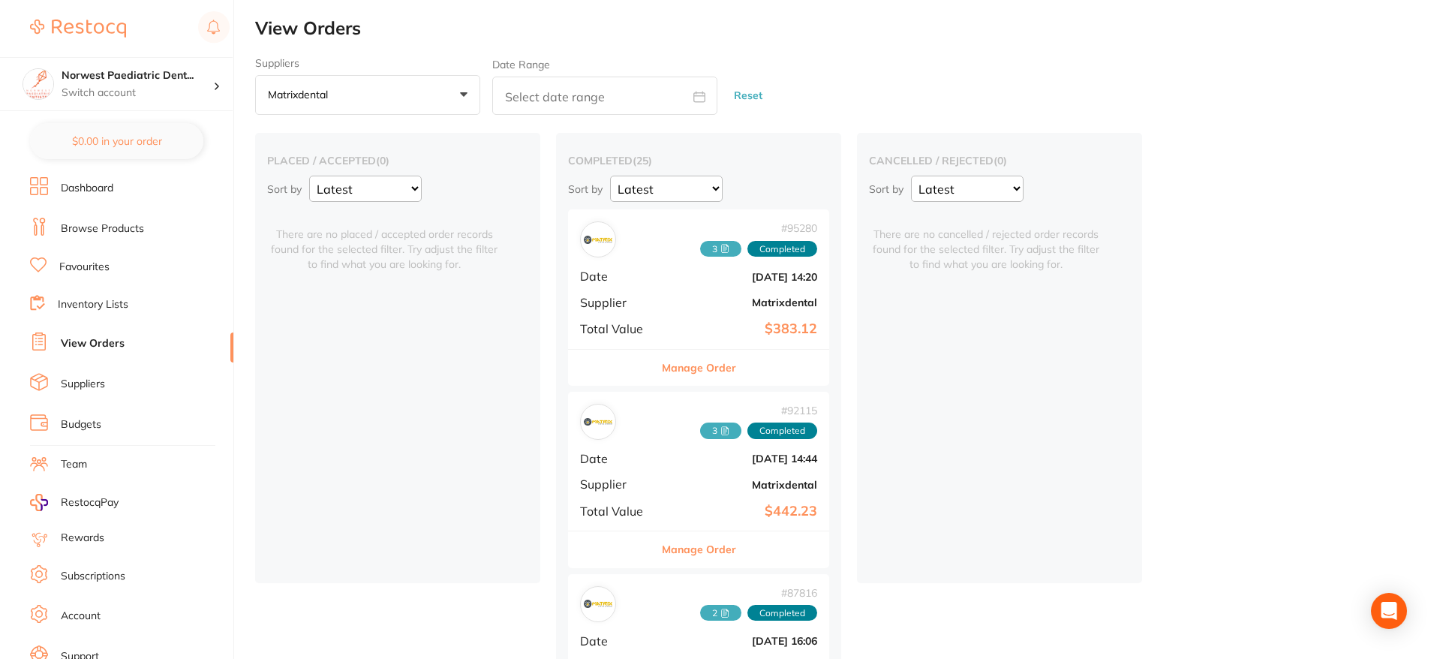
click at [349, 92] on span "+0" at bounding box center [341, 95] width 15 height 15
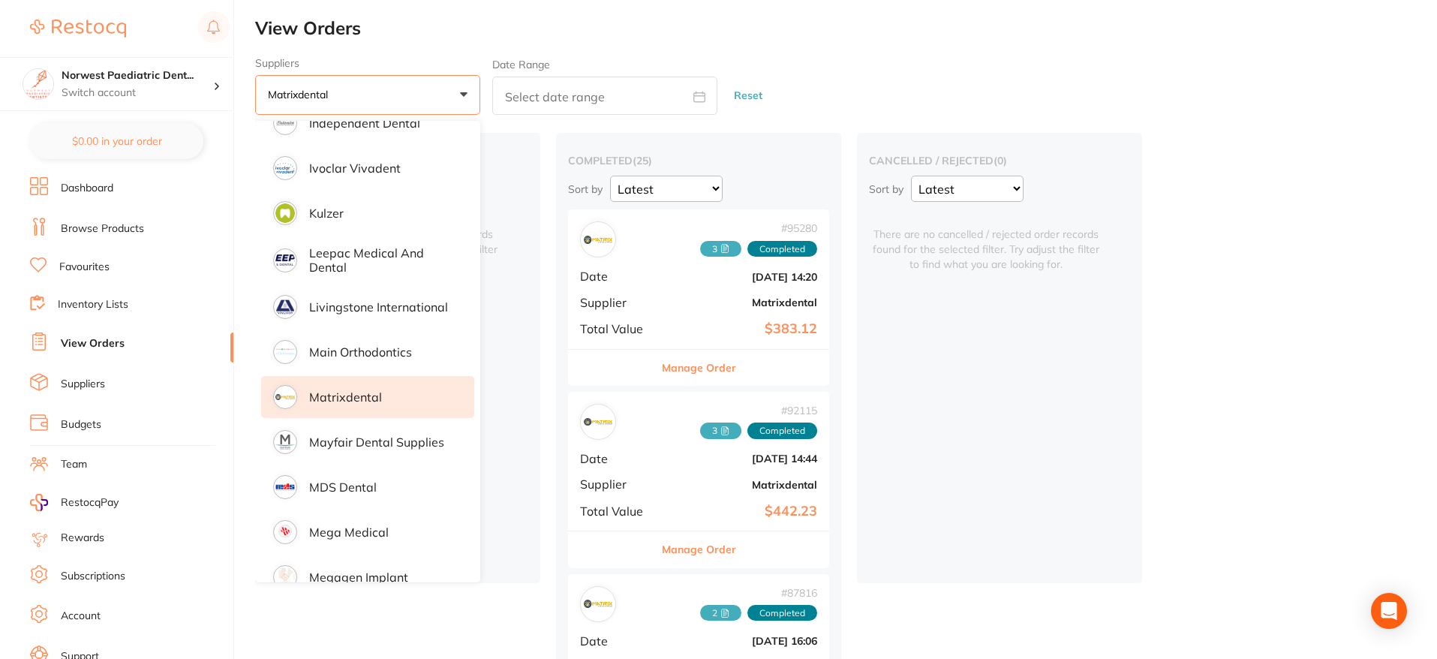
drag, startPoint x: 763, startPoint y: 91, endPoint x: 764, endPoint y: 103, distance: 12.1
click at [763, 91] on button "Reset" at bounding box center [749, 96] width 38 height 40
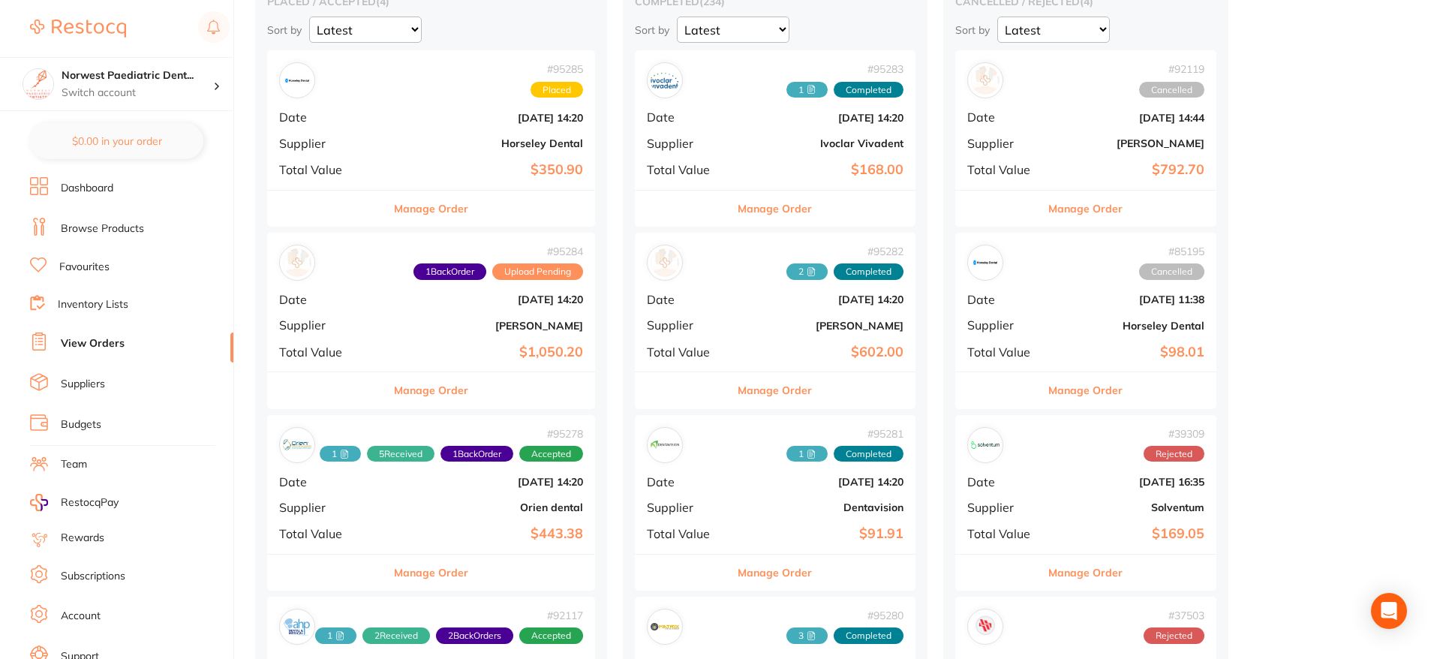
scroll to position [185, 0]
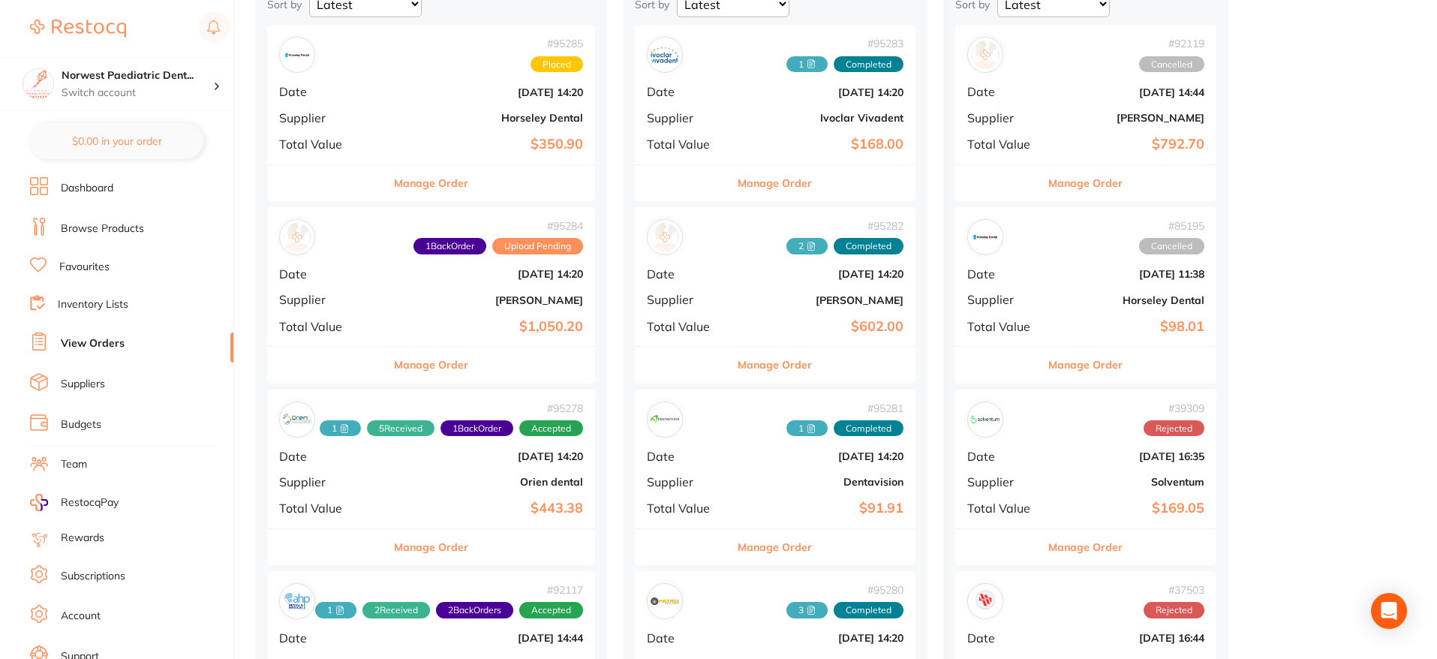
click at [550, 304] on b "[PERSON_NAME]" at bounding box center [486, 300] width 194 height 12
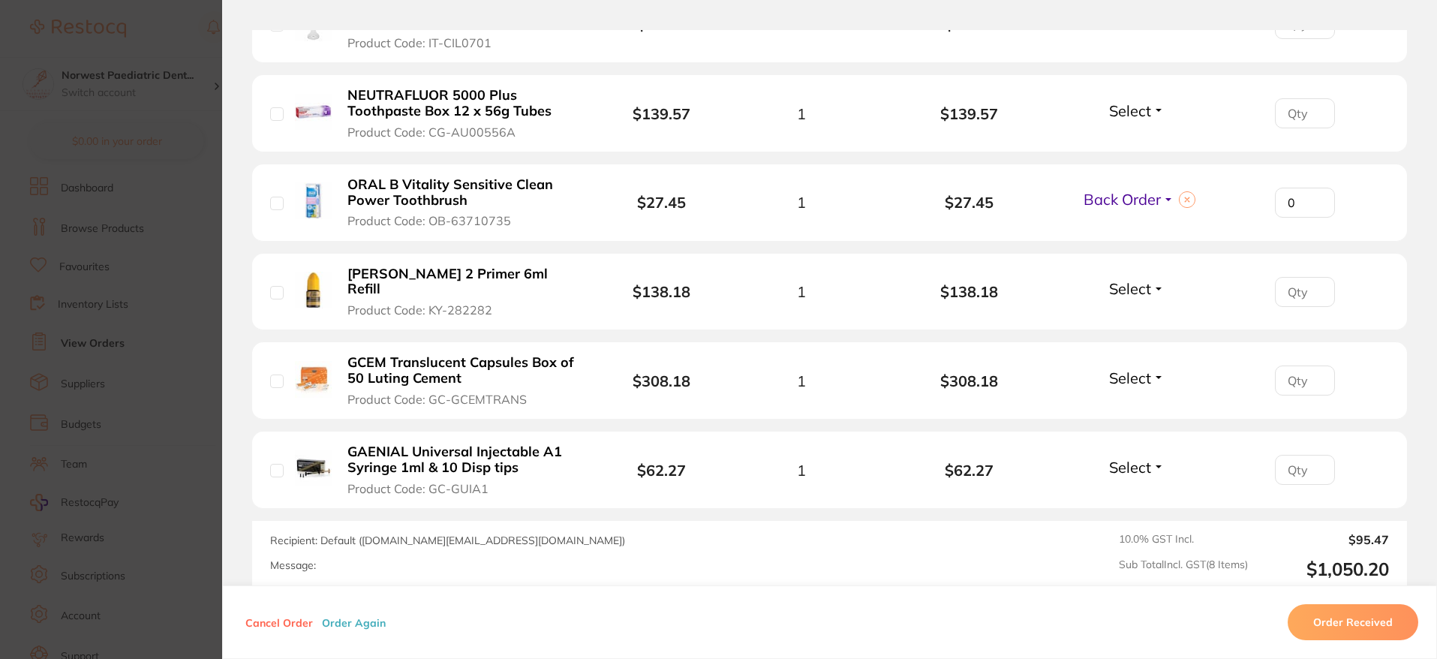
scroll to position [731, 0]
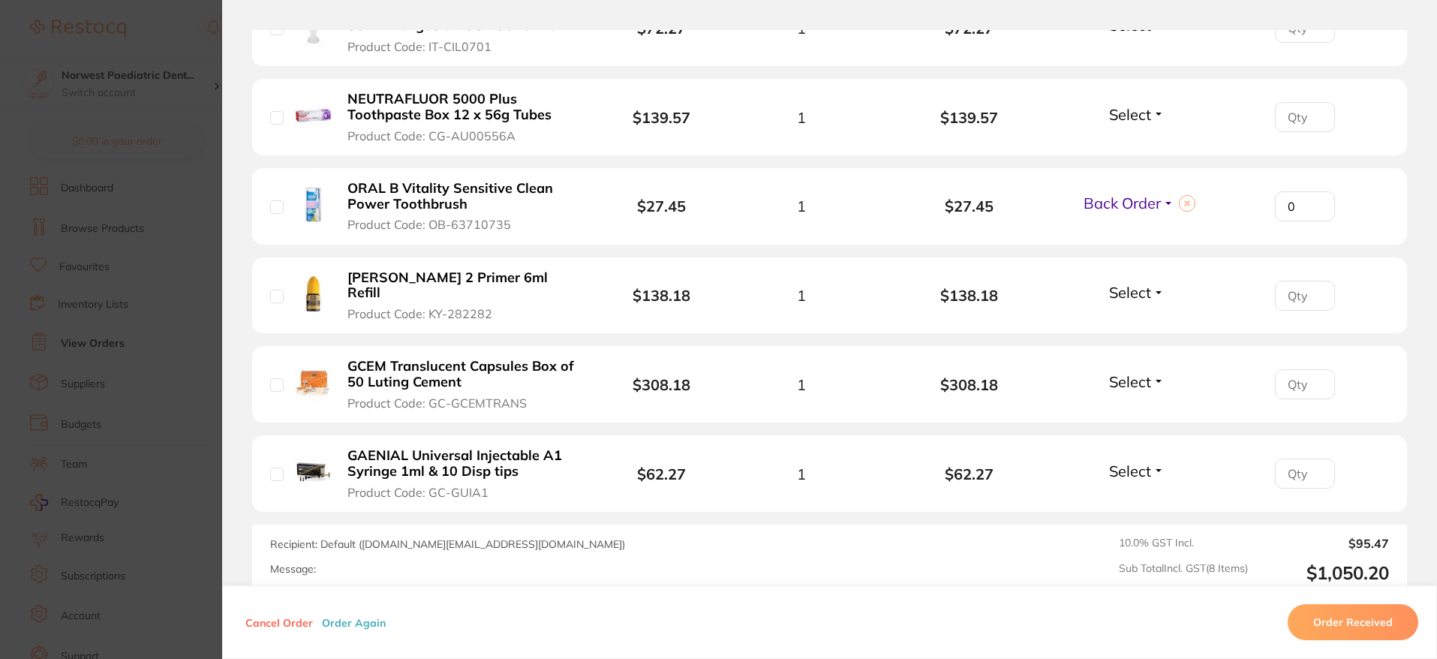
click at [1187, 204] on button at bounding box center [1187, 203] width 17 height 17
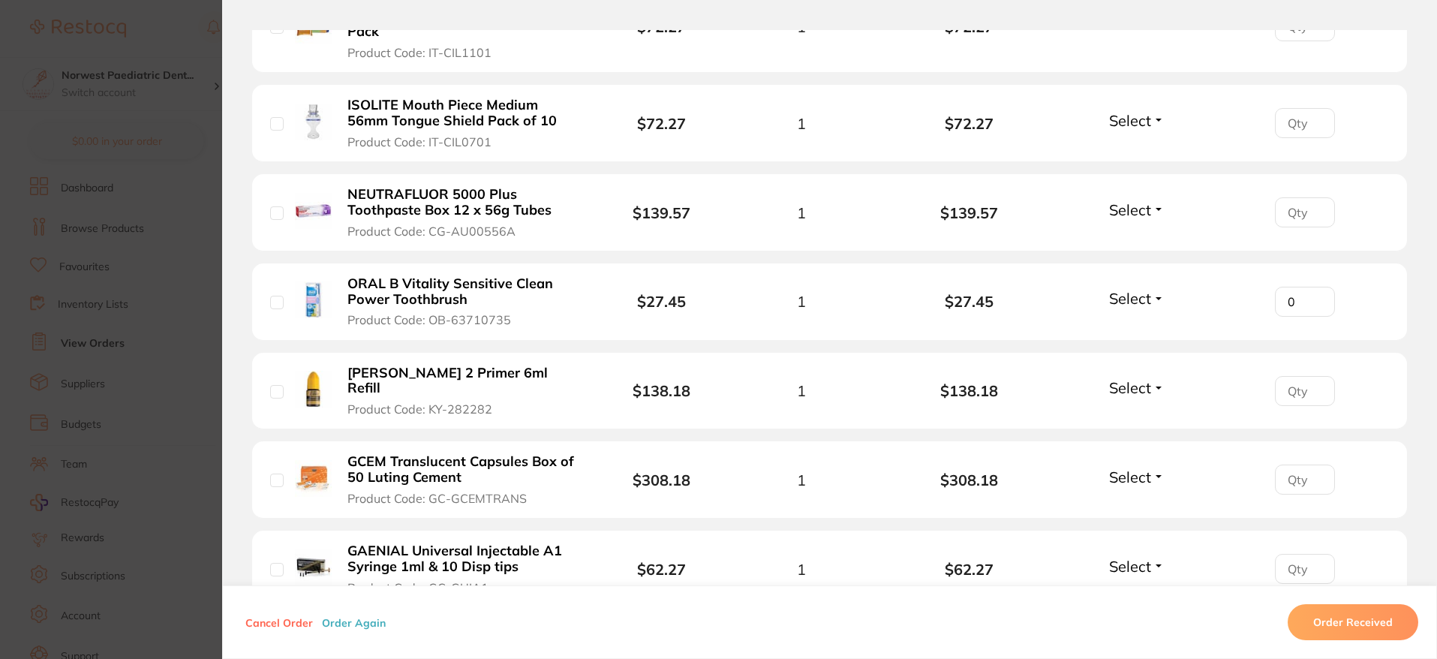
scroll to position [663, 0]
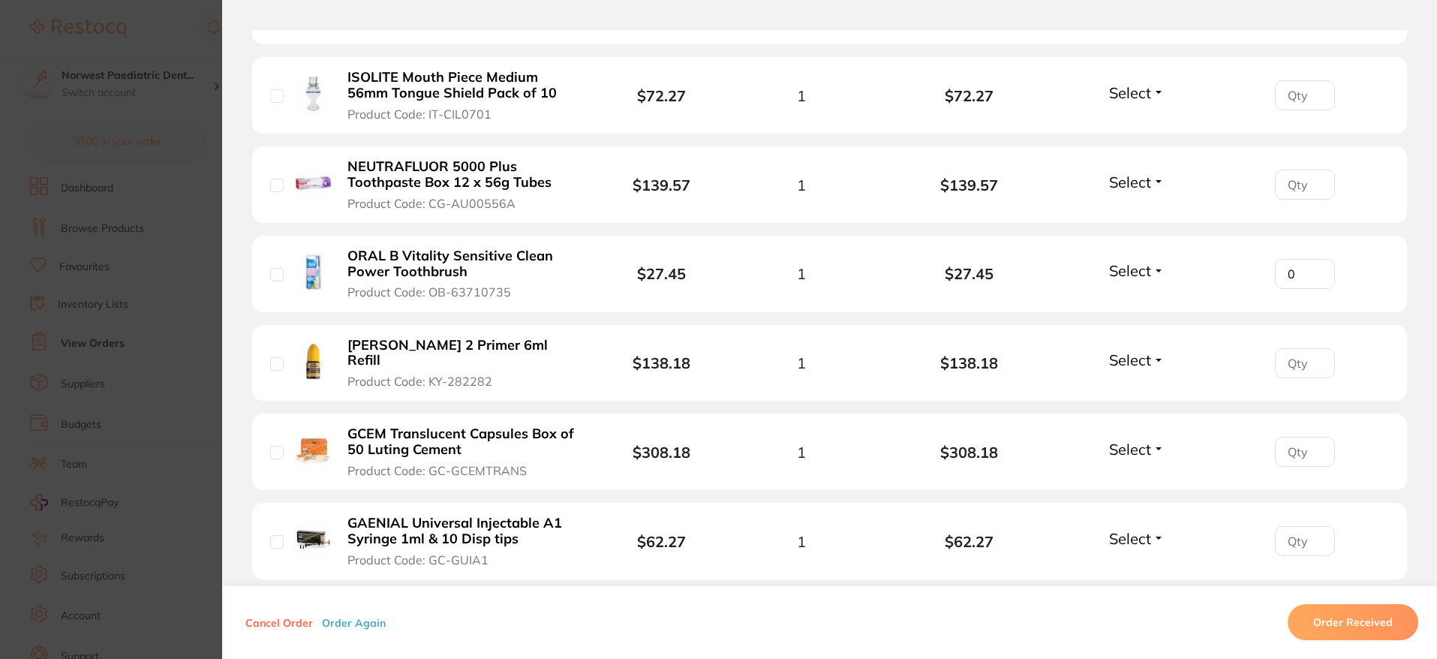
click at [1135, 268] on span "Select" at bounding box center [1130, 270] width 42 height 19
click at [1177, 287] on li "ORAL B Vitality Sensitive Clean Power Toothbrush Product Code: OB-63710735 $27.…" at bounding box center [829, 274] width 1155 height 77
click at [1379, 617] on button "Order Received" at bounding box center [1353, 622] width 131 height 36
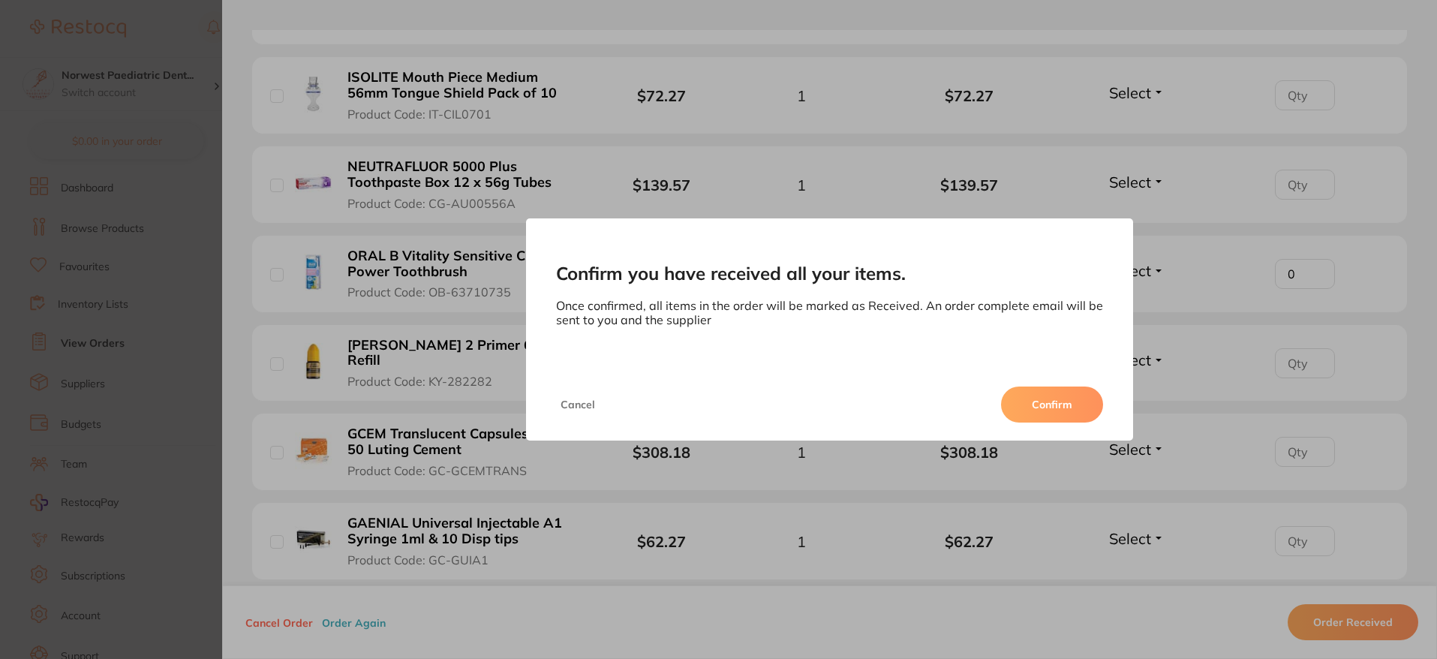
click at [1061, 398] on button "Confirm" at bounding box center [1052, 405] width 102 height 36
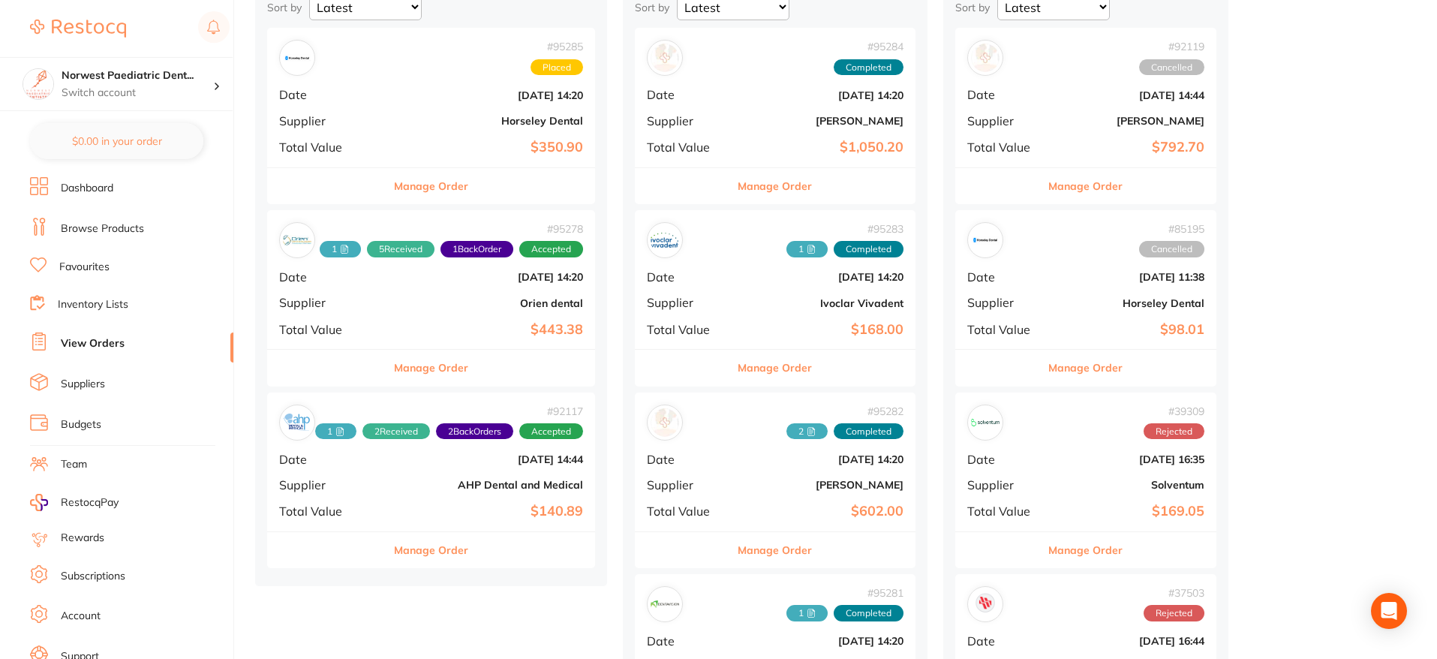
scroll to position [220, 0]
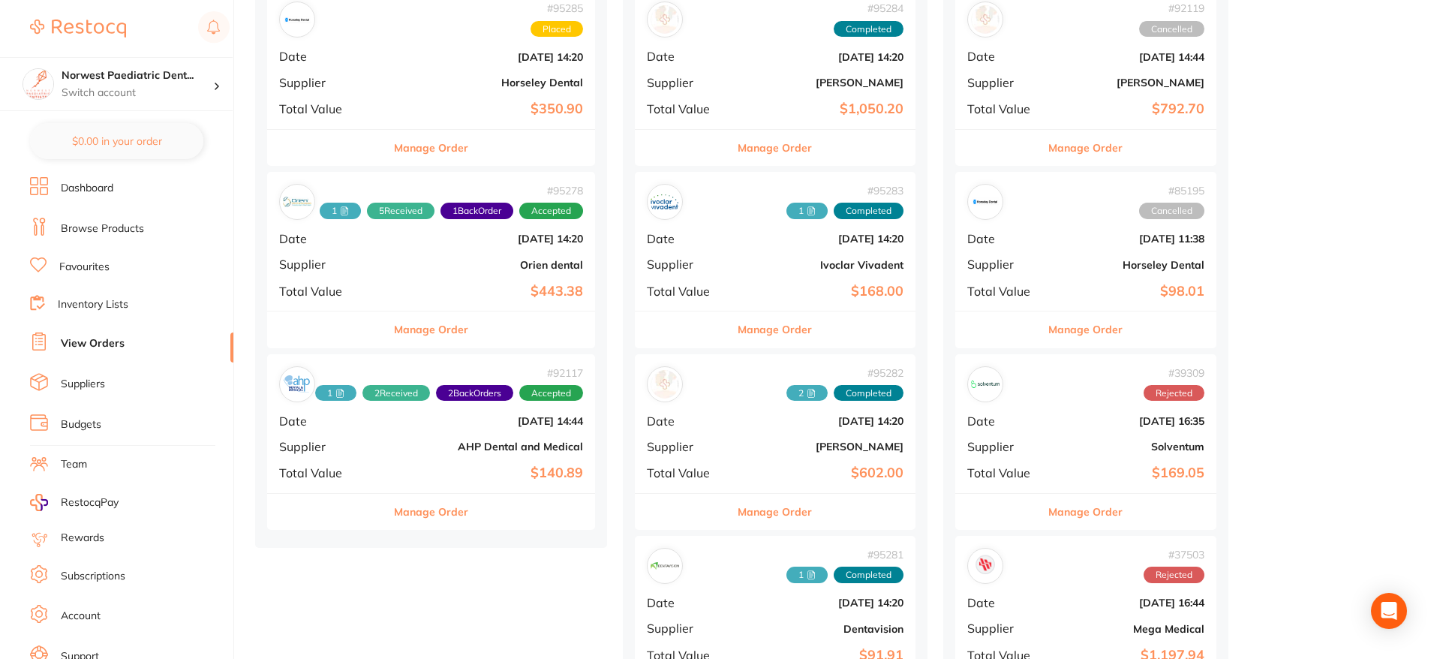
click at [442, 299] on div "# 95278 1 5 Received 1 Back Order Accepted Date [DATE] 14:20 Supplier Orien den…" at bounding box center [431, 241] width 328 height 139
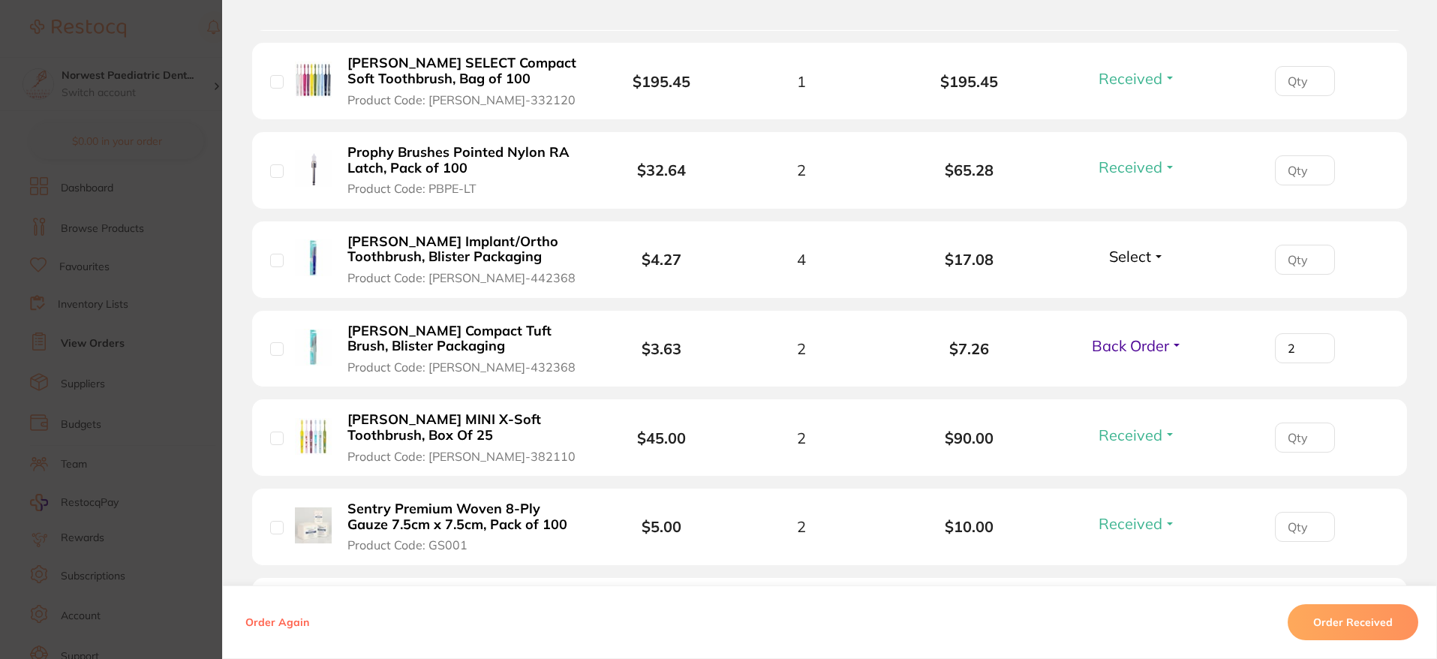
scroll to position [486, 0]
click at [1132, 254] on span "Select" at bounding box center [1130, 254] width 42 height 19
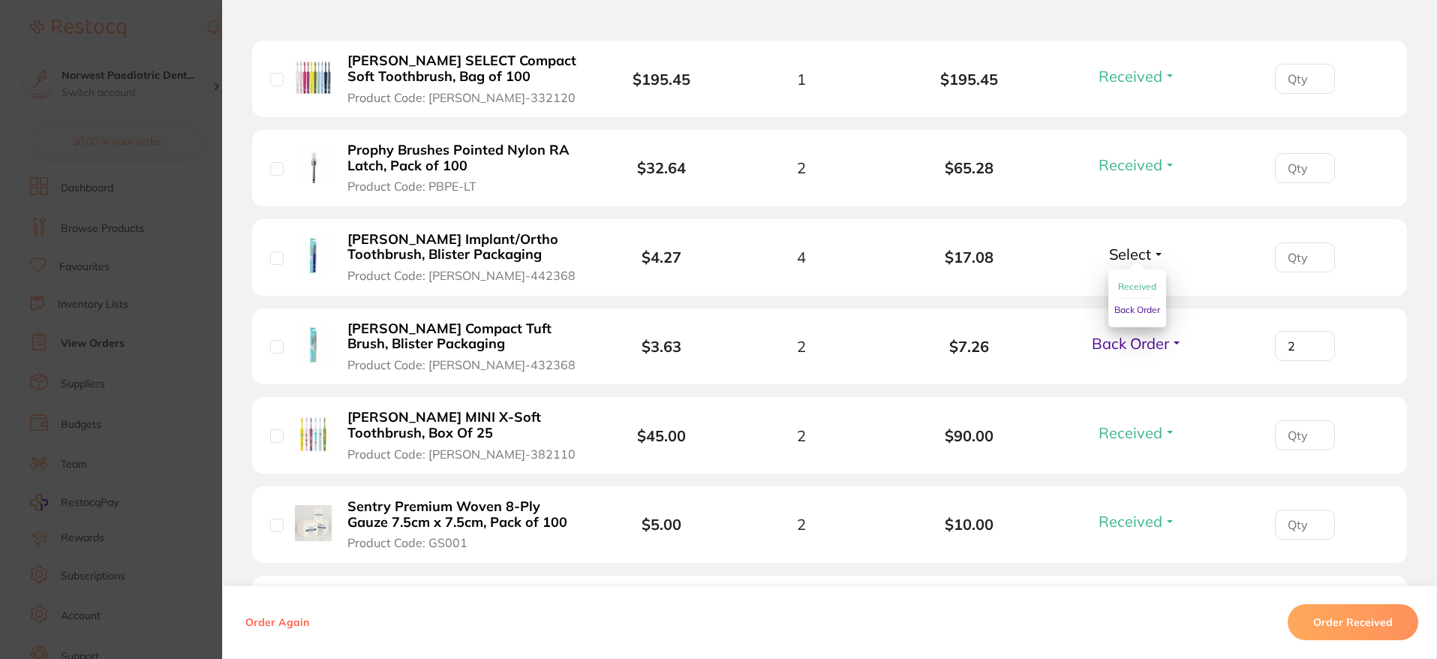
click at [1130, 284] on span "Received" at bounding box center [1137, 286] width 38 height 11
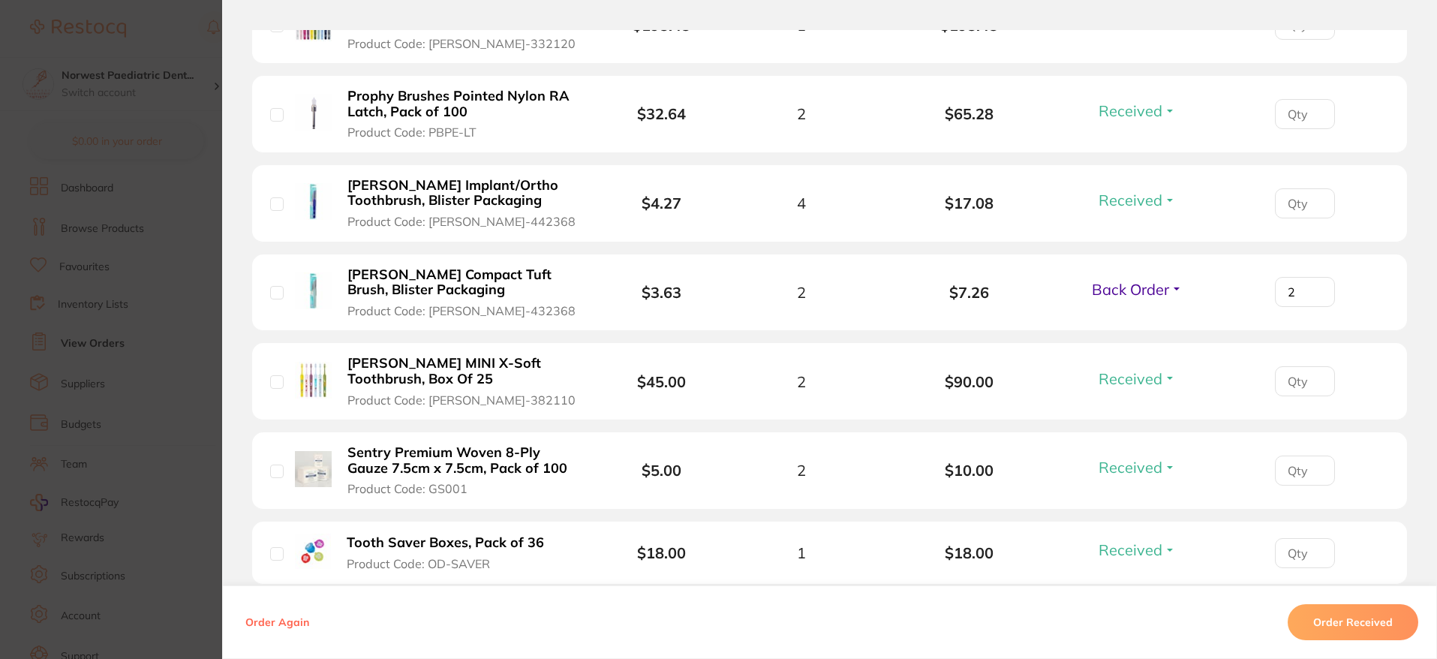
scroll to position [535, 0]
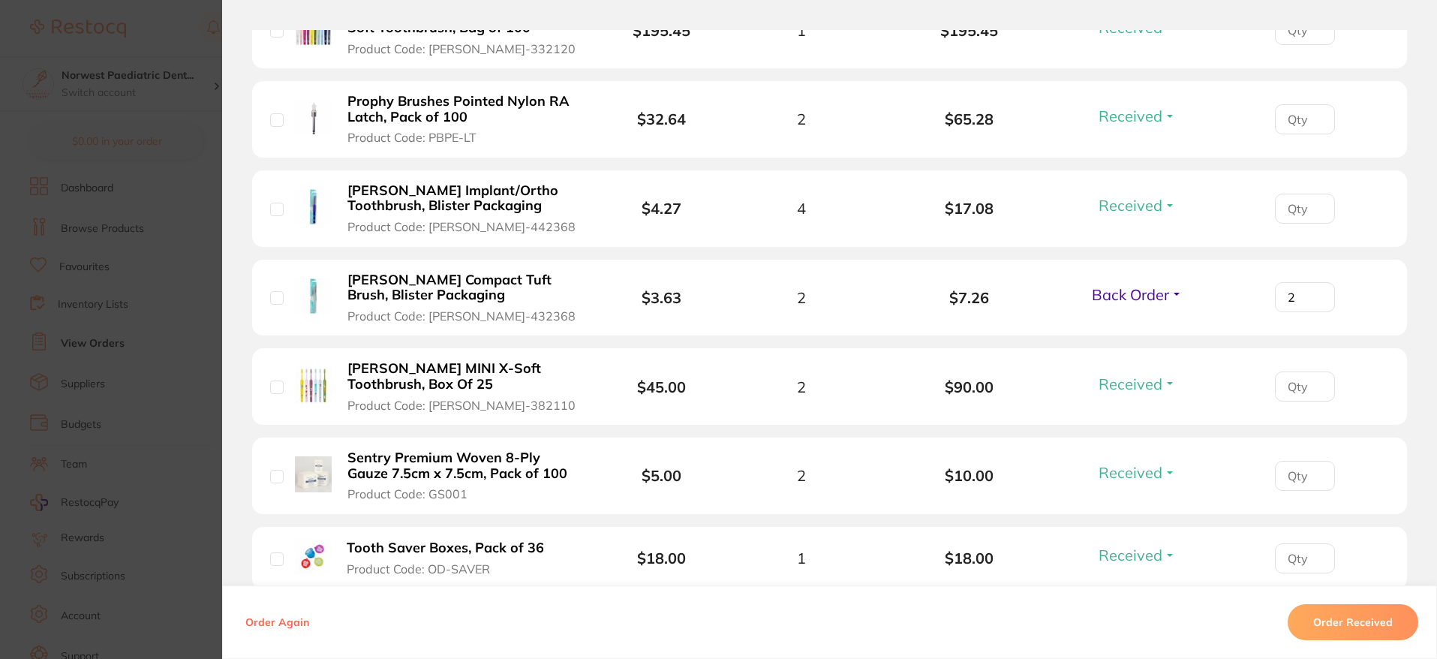
click at [67, 279] on section "Order ID: Restocq- 95278 Order Information 6 Received 1 Back Order Accepted Ord…" at bounding box center [718, 329] width 1437 height 659
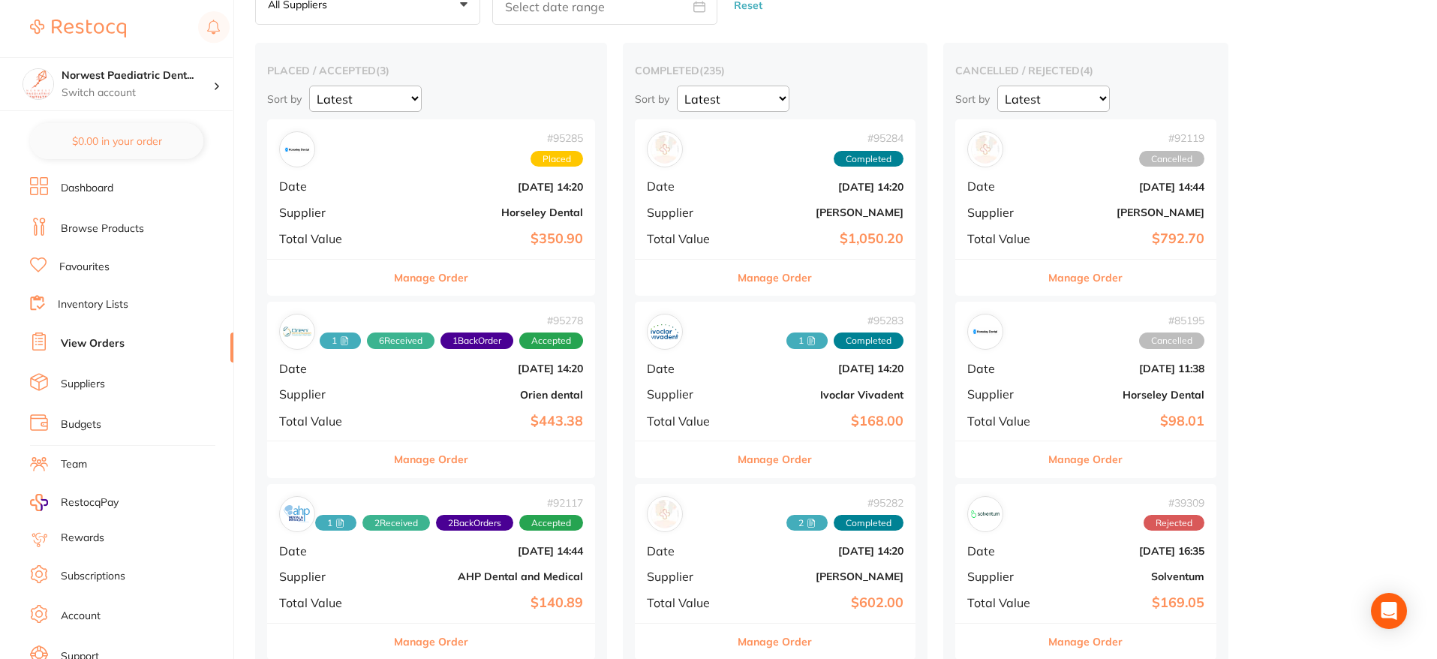
scroll to position [92, 0]
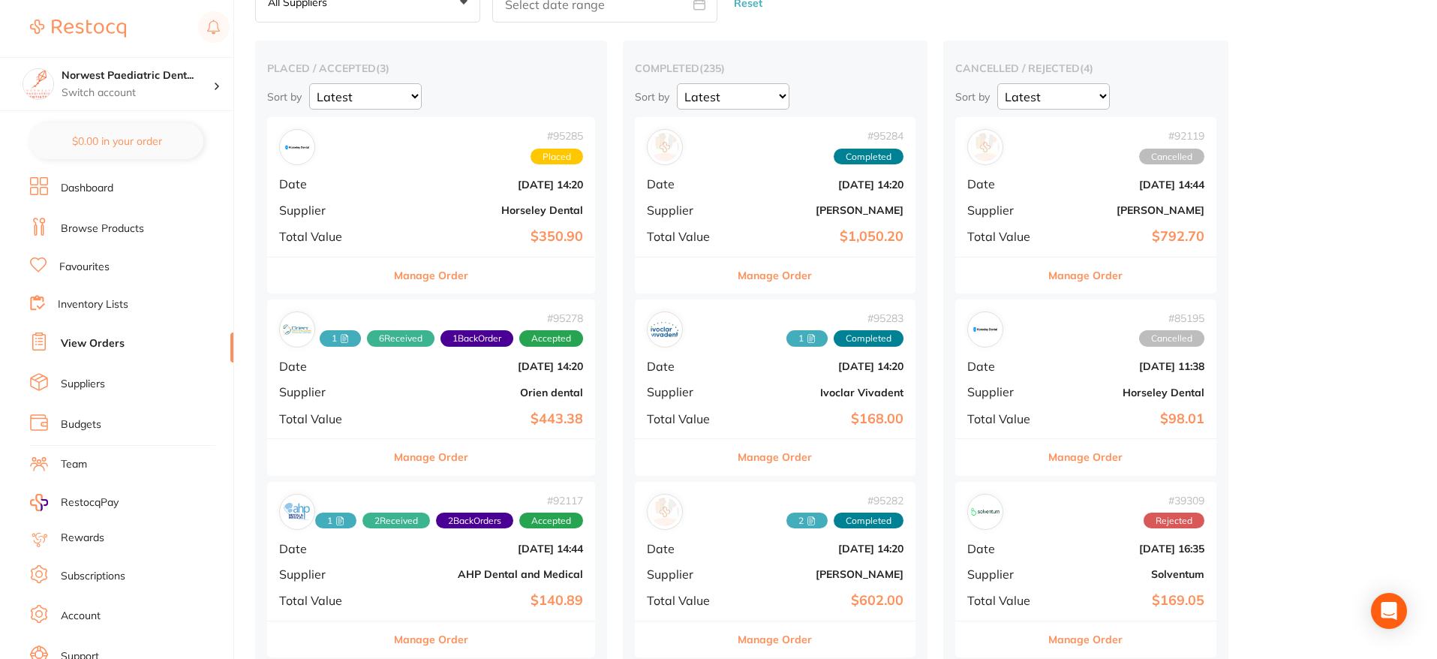
click at [412, 230] on b "$350.90" at bounding box center [486, 237] width 194 height 16
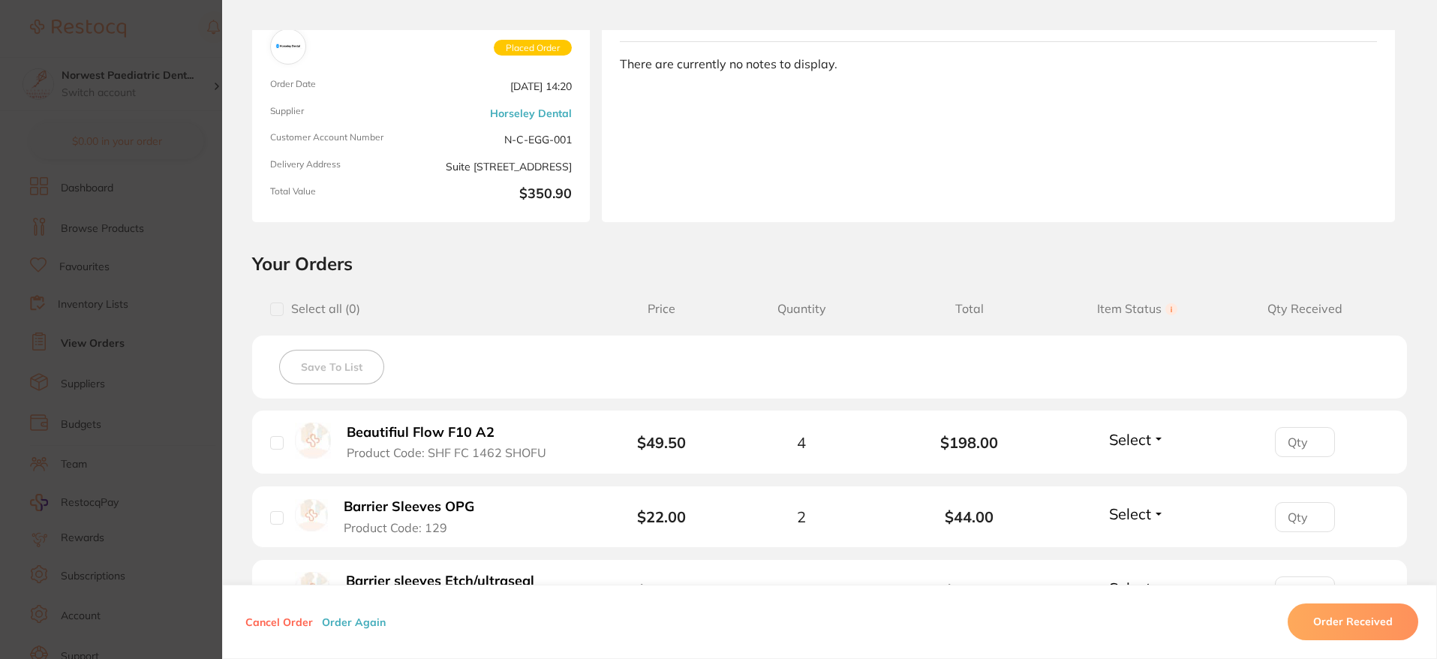
scroll to position [122, 0]
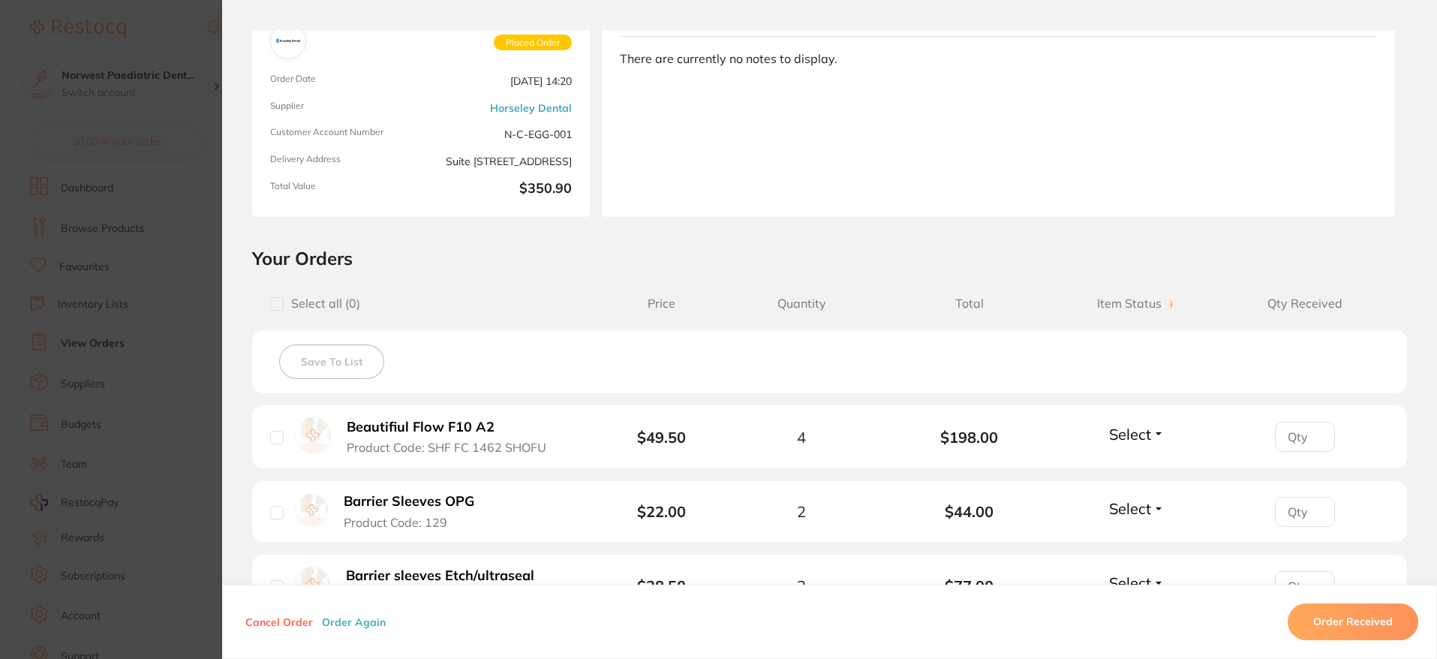
click at [125, 247] on section "Order ID: Restocq- 95285 Order Information Placed Order Order Date [DATE] 14:20…" at bounding box center [718, 329] width 1437 height 659
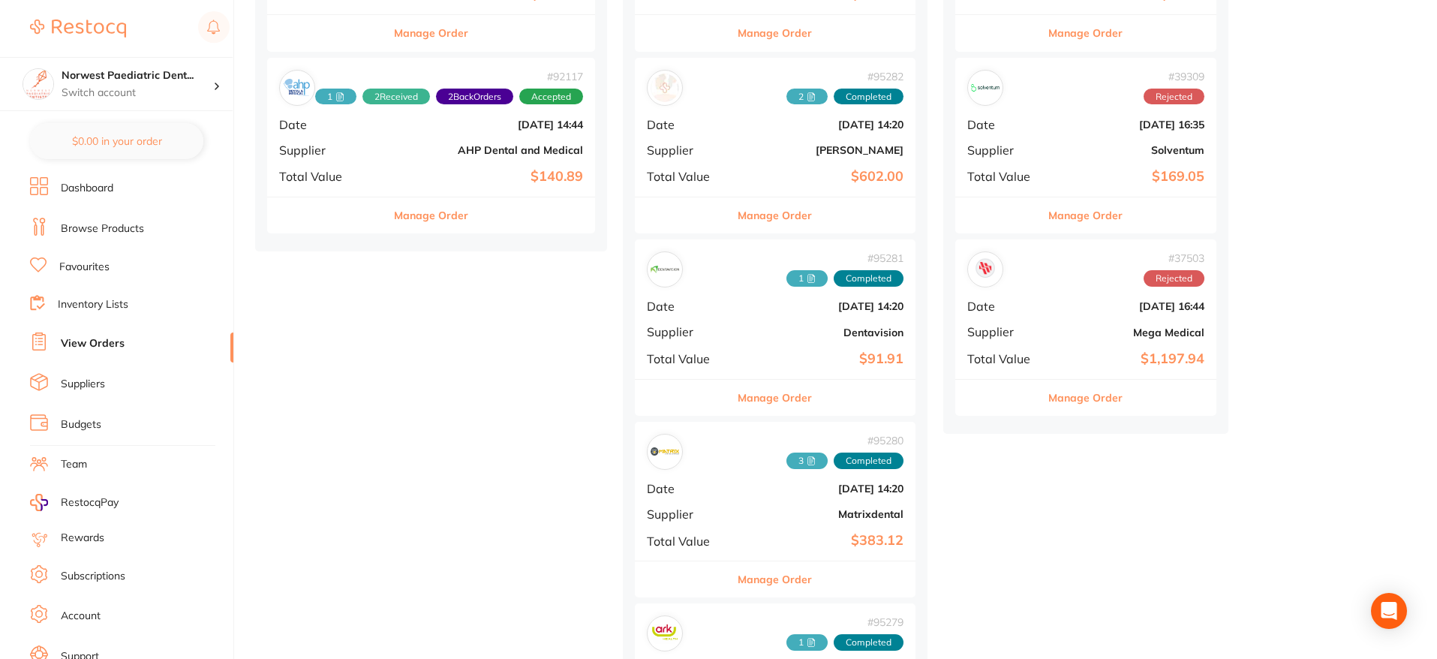
scroll to position [517, 0]
